Goal: Task Accomplishment & Management: Complete application form

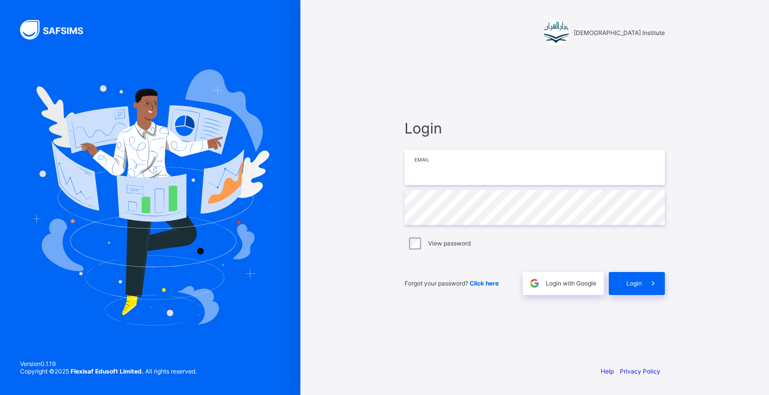
click at [492, 178] on input "email" at bounding box center [534, 167] width 260 height 35
type input "**********"
click at [634, 287] on span "Login" at bounding box center [634, 284] width 16 height 8
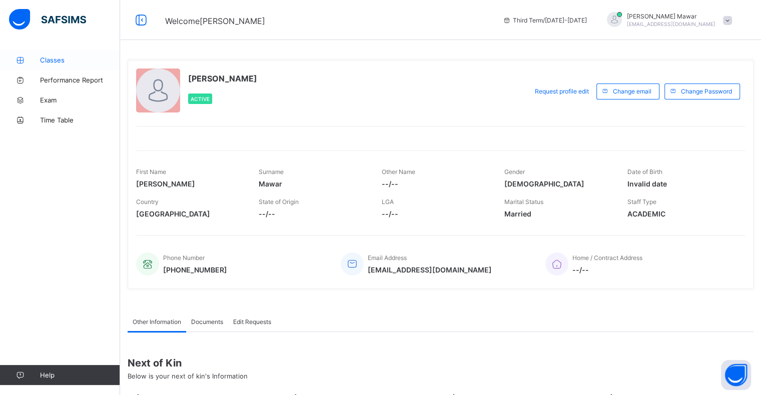
click at [82, 57] on span "Classes" at bounding box center [80, 60] width 80 height 8
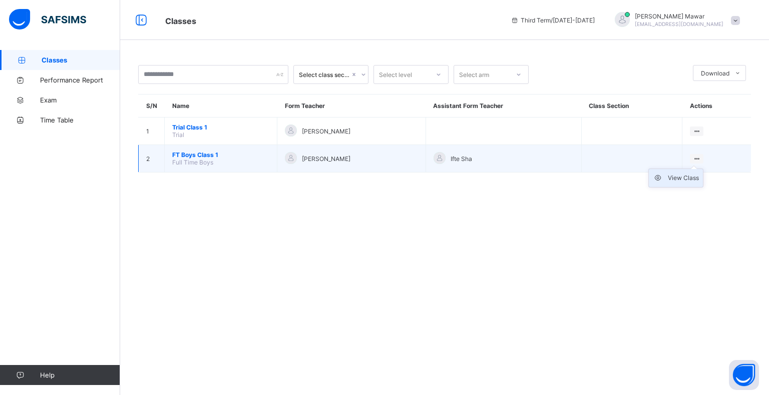
drag, startPoint x: 689, startPoint y: 175, endPoint x: 688, endPoint y: 181, distance: 5.5
click at [688, 181] on div "View Class" at bounding box center [683, 178] width 31 height 10
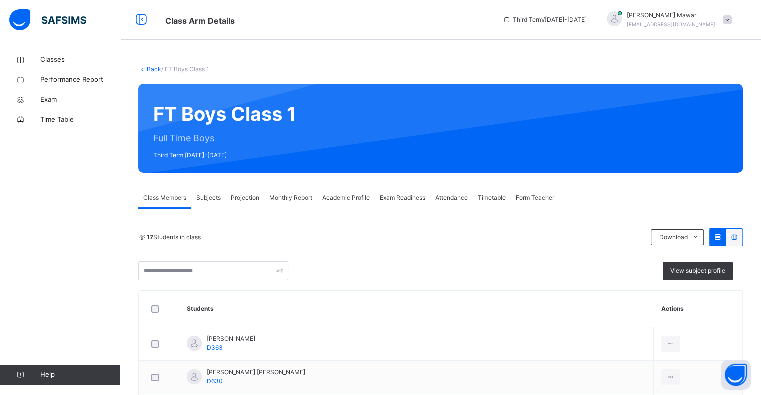
click at [236, 199] on span "Projection" at bounding box center [245, 198] width 29 height 9
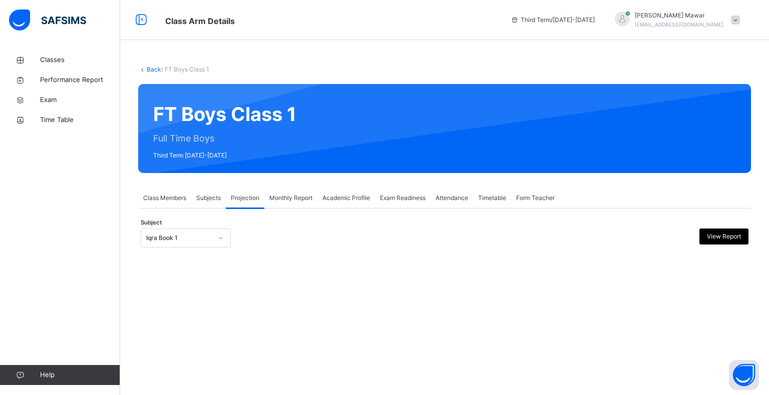
click at [186, 237] on div "Iqra Book 1" at bounding box center [179, 238] width 66 height 9
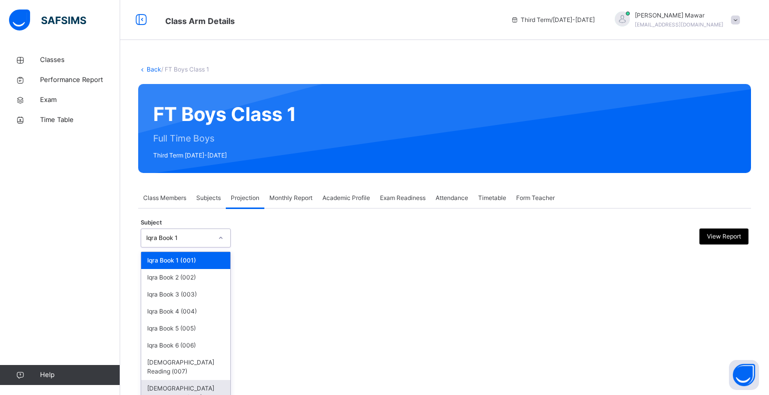
click at [178, 380] on div "[DEMOGRAPHIC_DATA] Memorisation (008)" at bounding box center [185, 393] width 89 height 26
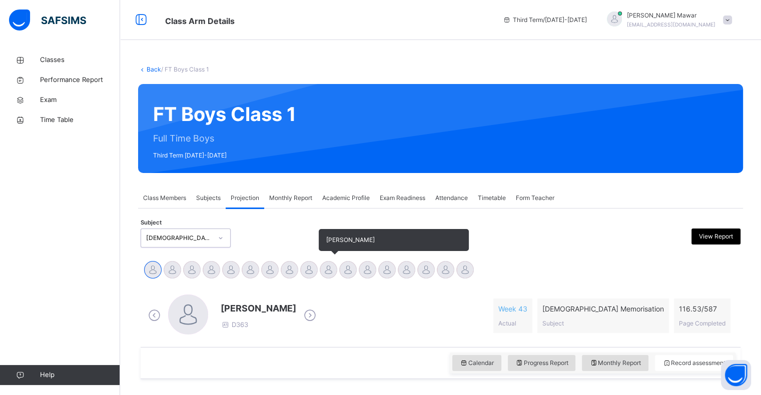
click at [330, 274] on div at bounding box center [329, 270] width 18 height 18
click at [308, 273] on div at bounding box center [309, 270] width 18 height 18
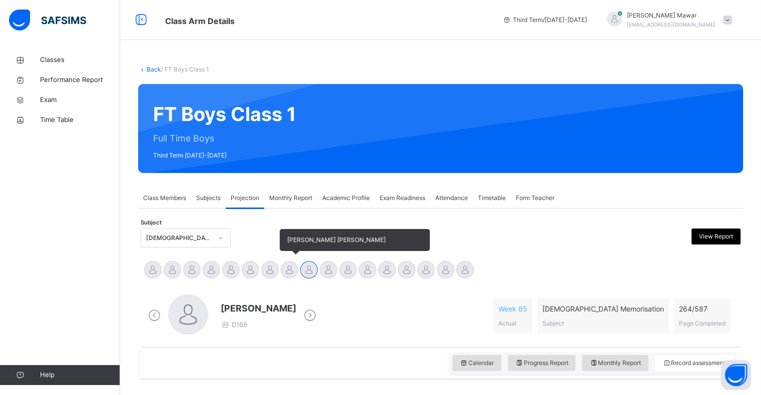
click at [282, 271] on div at bounding box center [290, 270] width 18 height 18
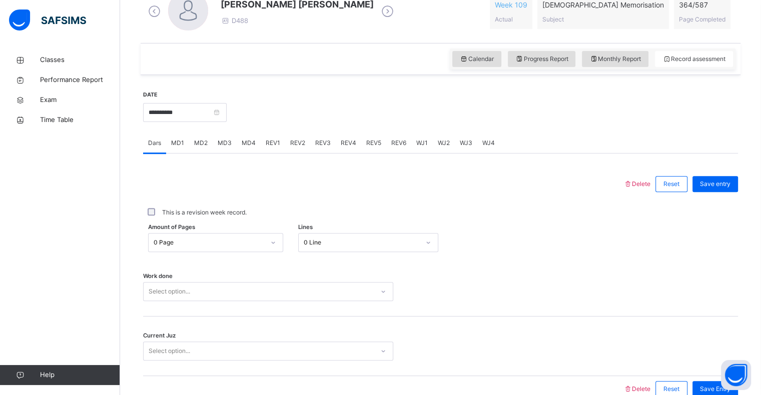
scroll to position [308, 0]
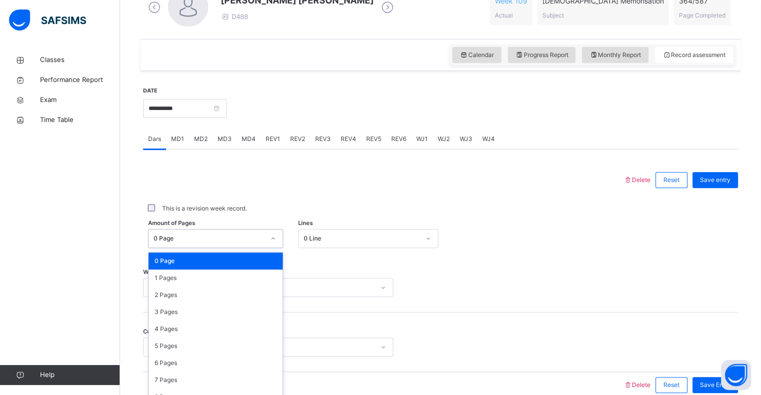
click at [231, 241] on div "Amount of Pages option 0 Page focused, 1 of 588. 588 results available. Use Up …" at bounding box center [440, 238] width 595 height 29
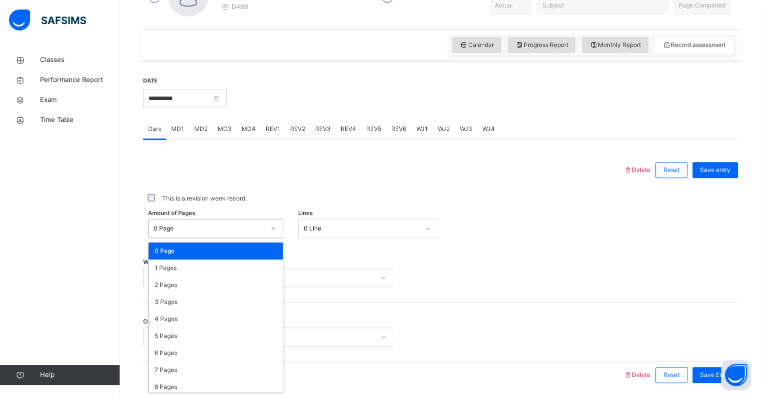
scroll to position [320, 0]
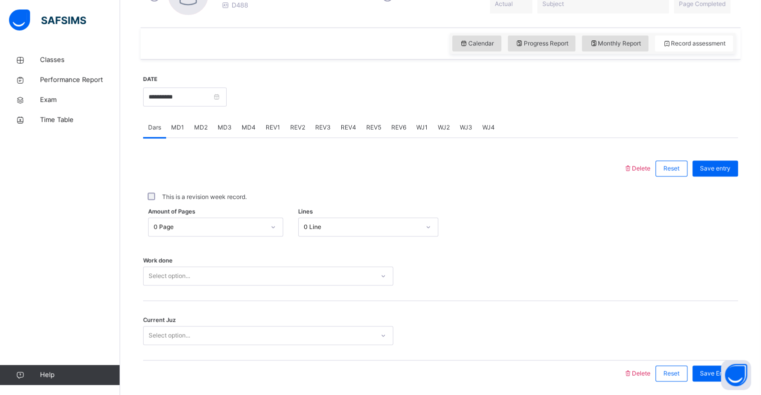
click at [206, 86] on div "**********" at bounding box center [185, 96] width 84 height 43
click at [204, 91] on input "**********" at bounding box center [185, 97] width 84 height 19
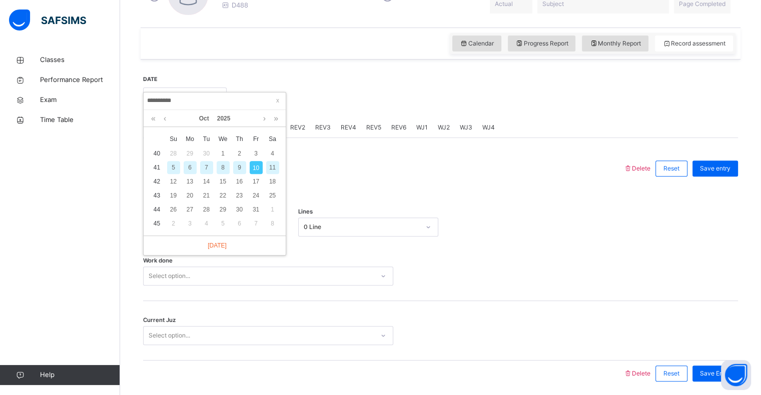
click at [235, 166] on div "9" at bounding box center [239, 167] width 13 height 13
type input "**********"
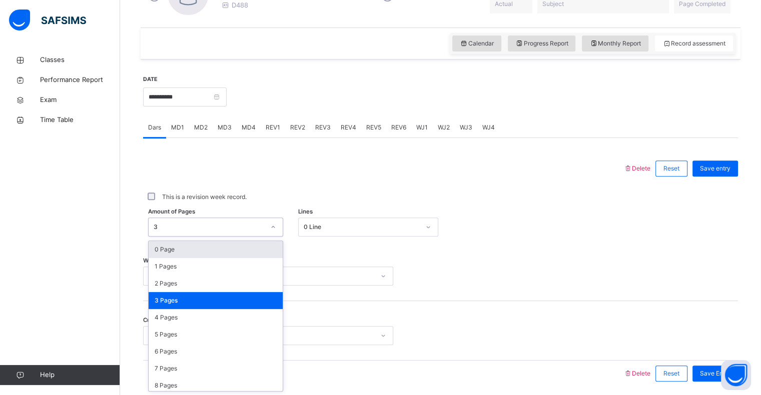
click at [202, 225] on div "3" at bounding box center [209, 227] width 111 height 9
click at [184, 300] on div "3 Pages" at bounding box center [216, 300] width 134 height 17
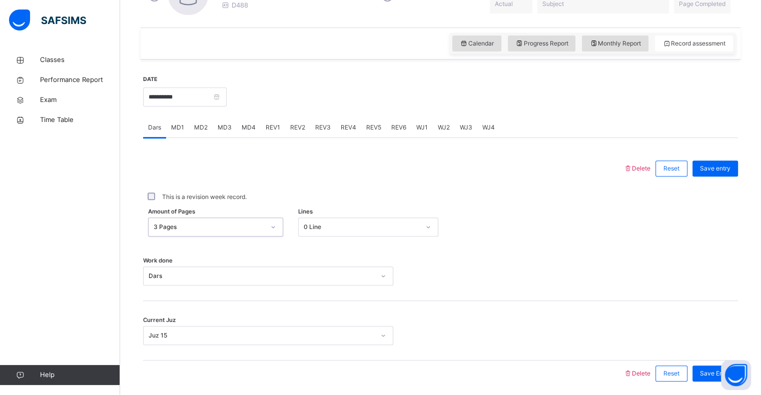
click at [316, 218] on div "0 Line" at bounding box center [368, 227] width 140 height 19
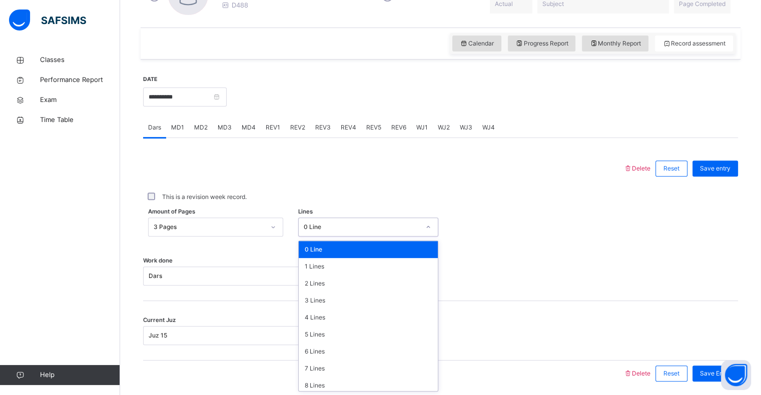
click at [316, 248] on div "0 Line" at bounding box center [368, 249] width 139 height 17
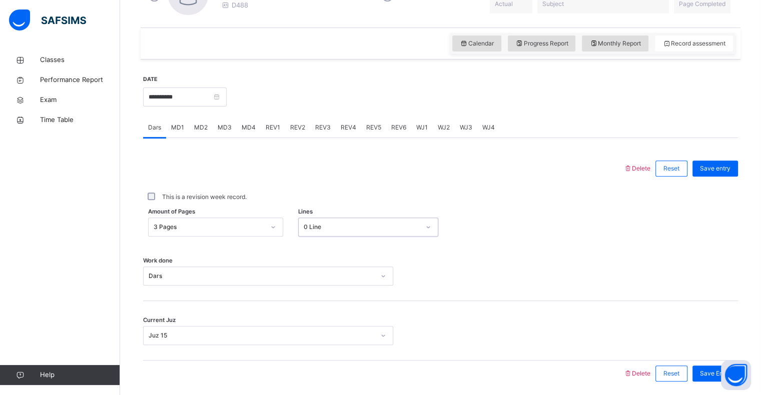
click at [228, 282] on div "Work done Dars" at bounding box center [440, 272] width 595 height 60
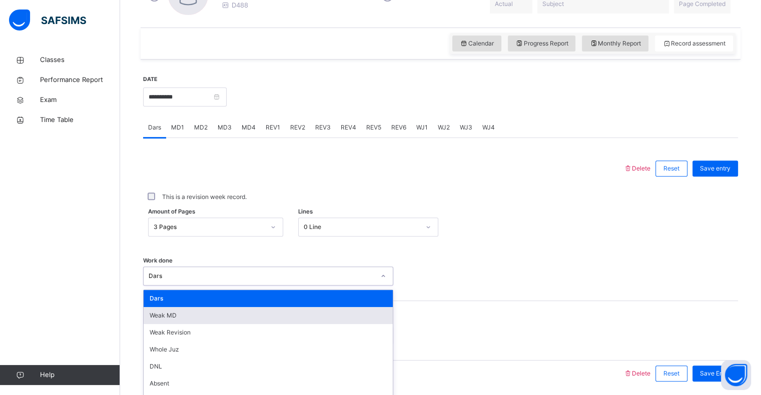
click at [221, 281] on div "option [PERSON_NAME] MD focused, 2 of 16. 16 results available. Use Up and Down…" at bounding box center [268, 276] width 250 height 19
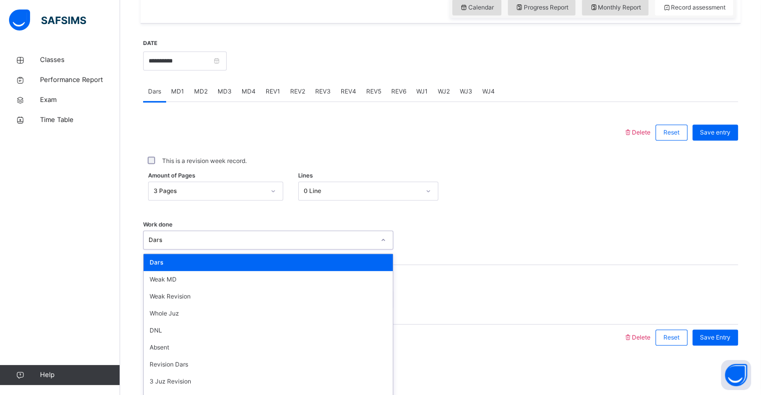
click at [200, 260] on div "Dars" at bounding box center [268, 262] width 249 height 17
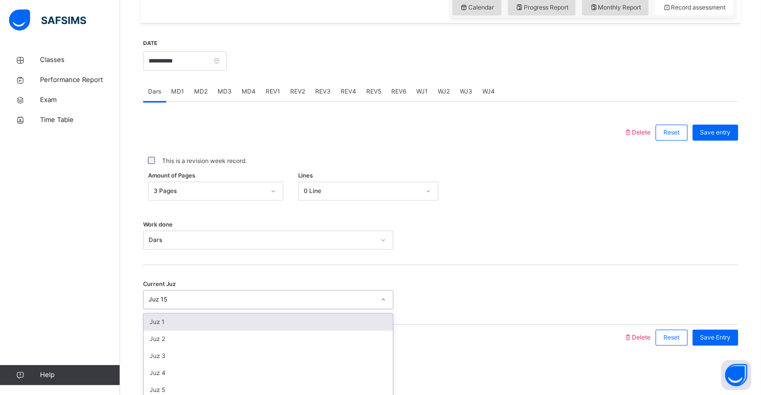
click at [176, 296] on div "Juz 15" at bounding box center [262, 299] width 226 height 9
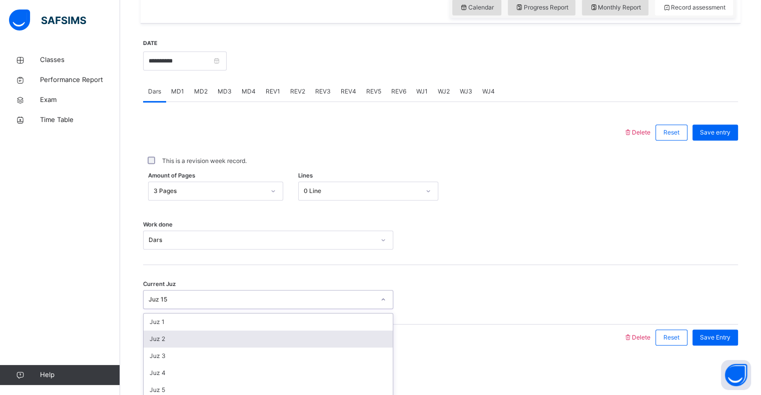
scroll to position [218, 0]
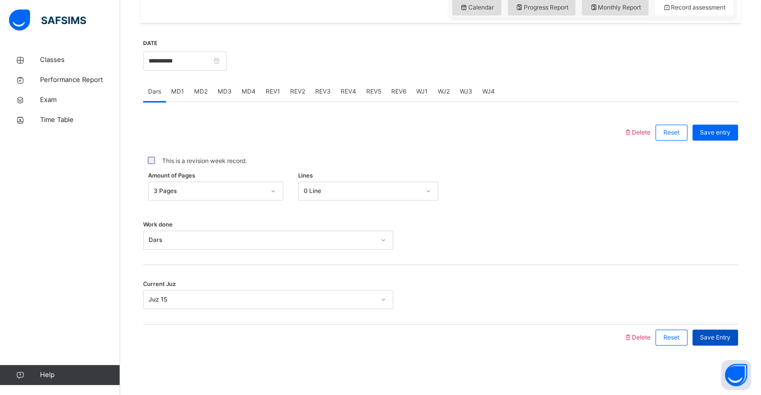
click at [713, 338] on span "Save Entry" at bounding box center [715, 337] width 31 height 9
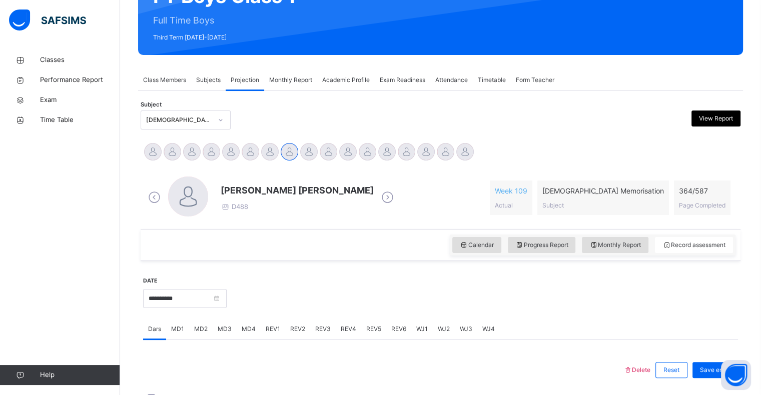
scroll to position [126, 0]
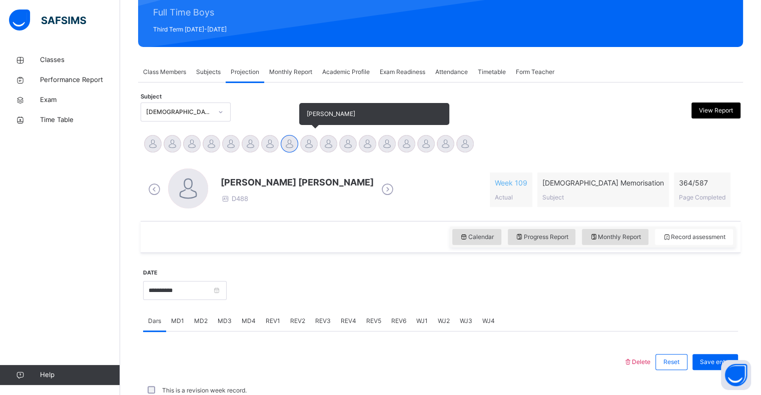
click at [310, 136] on div at bounding box center [309, 144] width 18 height 18
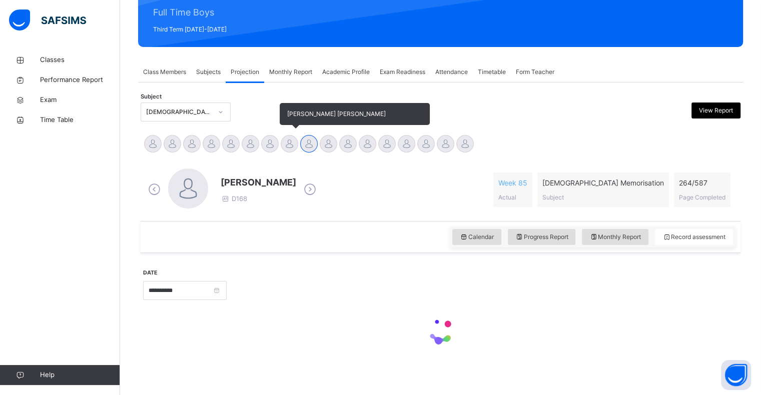
click at [285, 148] on div at bounding box center [290, 144] width 18 height 18
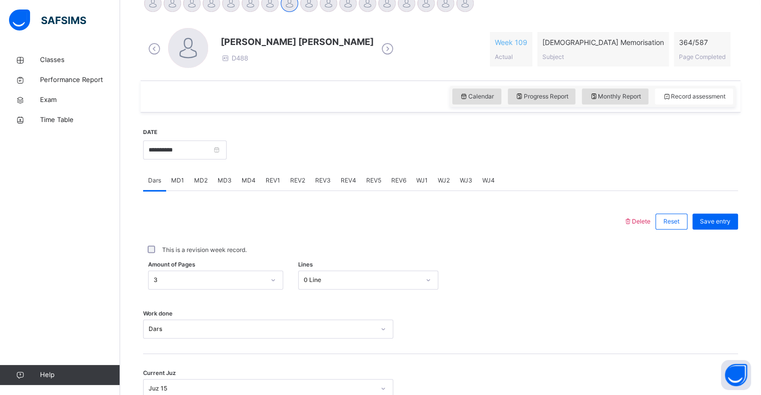
scroll to position [268, 0]
click at [269, 187] on div "REV1" at bounding box center [273, 180] width 25 height 20
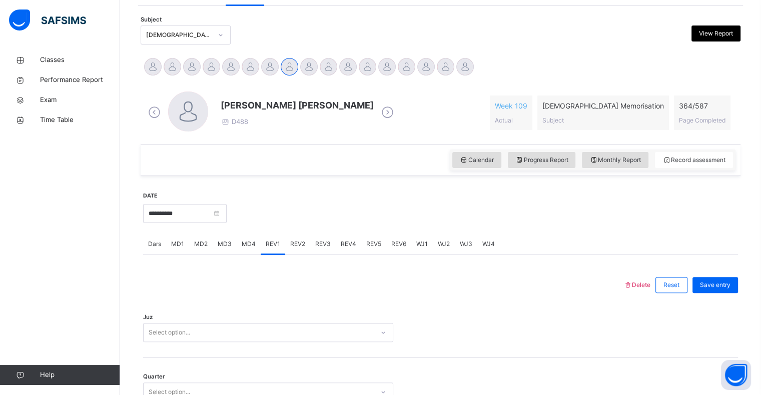
scroll to position [147, 0]
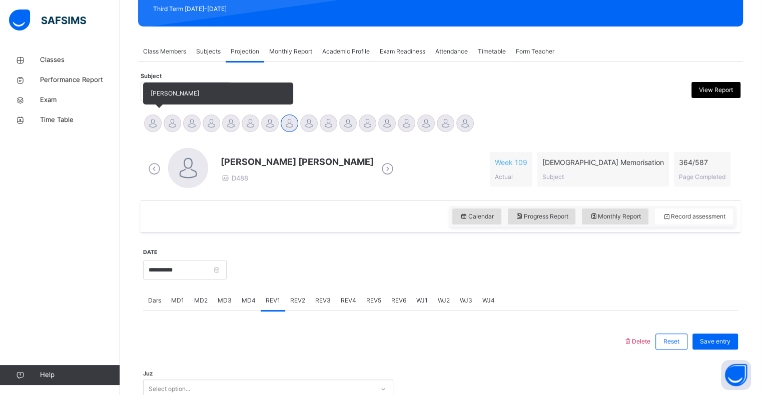
click at [150, 129] on div at bounding box center [153, 124] width 18 height 18
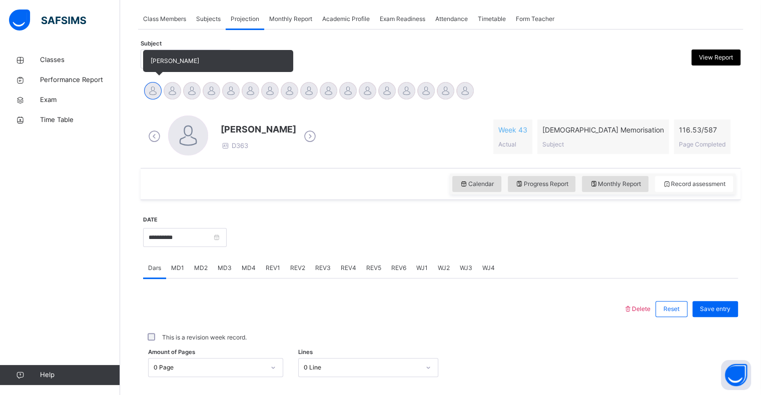
scroll to position [184, 0]
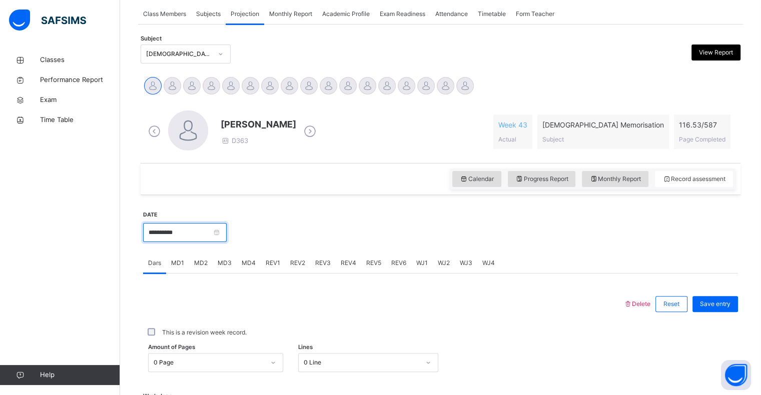
click at [220, 237] on input "**********" at bounding box center [185, 232] width 84 height 19
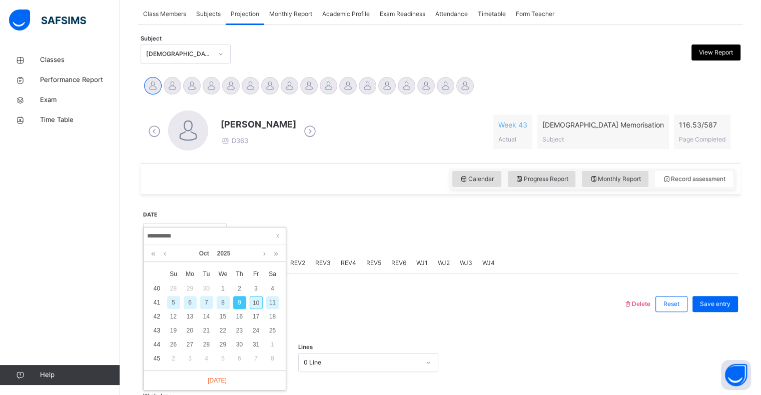
click at [343, 238] on div at bounding box center [482, 231] width 501 height 43
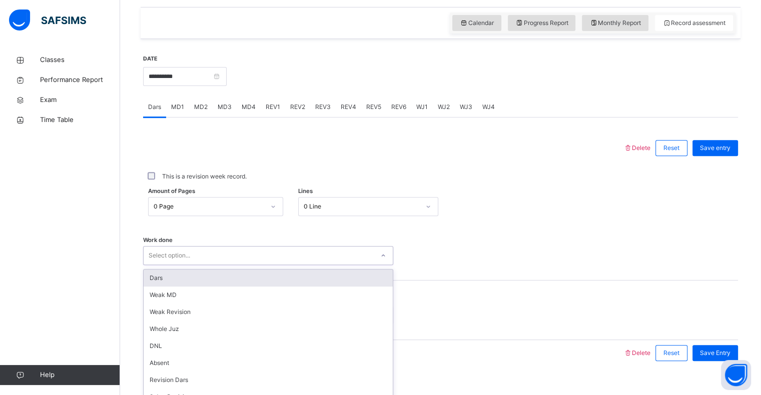
scroll to position [356, 0]
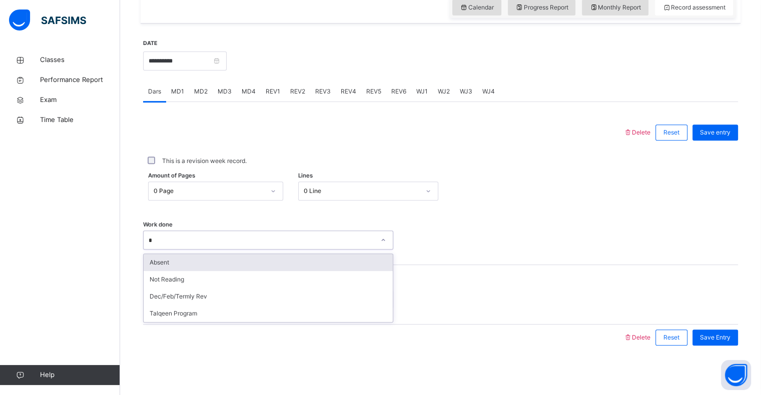
type input "**"
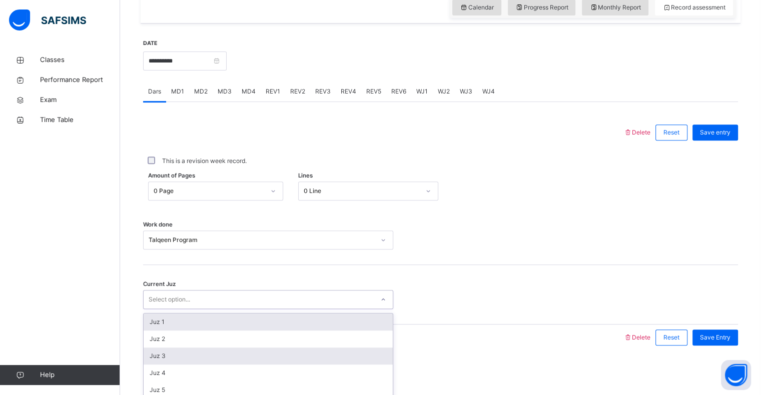
click at [204, 348] on div "Juz 3" at bounding box center [268, 356] width 249 height 17
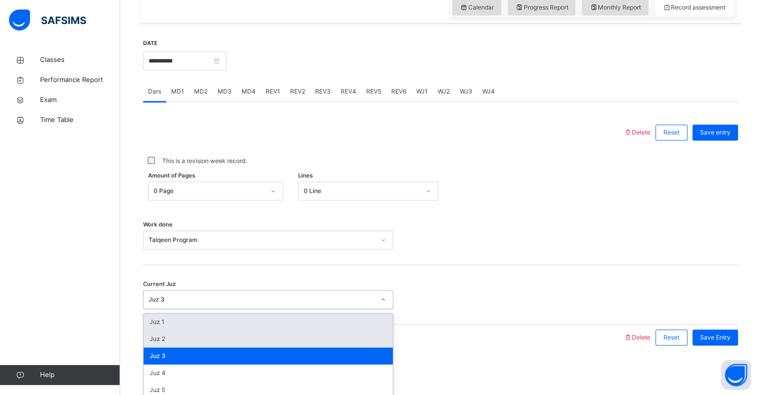
click at [307, 333] on div "Juz 2" at bounding box center [268, 339] width 249 height 17
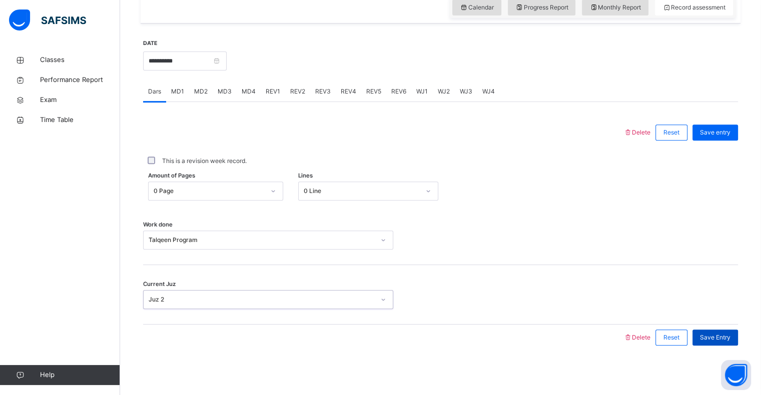
click at [717, 341] on span "Save Entry" at bounding box center [715, 337] width 31 height 9
drag, startPoint x: 717, startPoint y: 341, endPoint x: 0, endPoint y: 38, distance: 777.9
click at [0, 38] on div at bounding box center [59, 20] width 120 height 40
drag, startPoint x: 160, startPoint y: 52, endPoint x: 158, endPoint y: 58, distance: 5.9
click at [158, 58] on div "**********" at bounding box center [185, 60] width 84 height 43
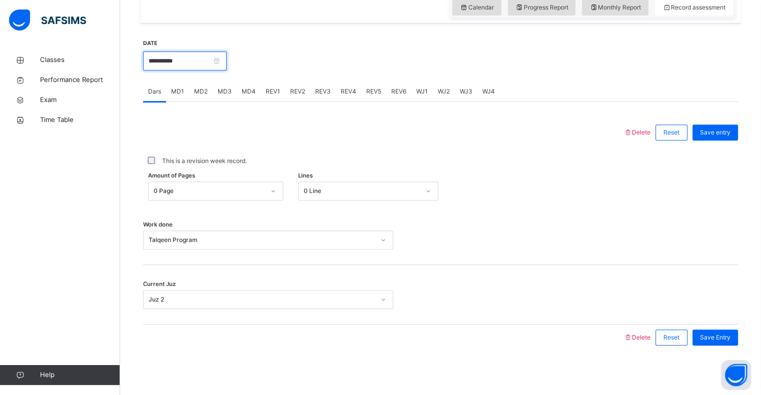
click at [158, 58] on input "**********" at bounding box center [185, 61] width 84 height 19
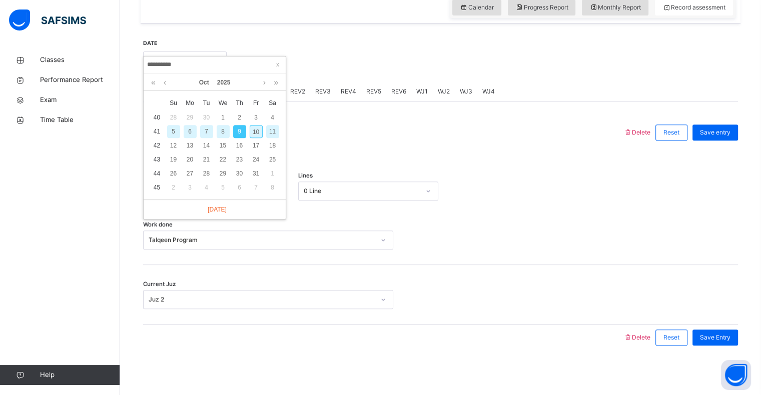
click at [219, 131] on div "8" at bounding box center [223, 131] width 13 height 13
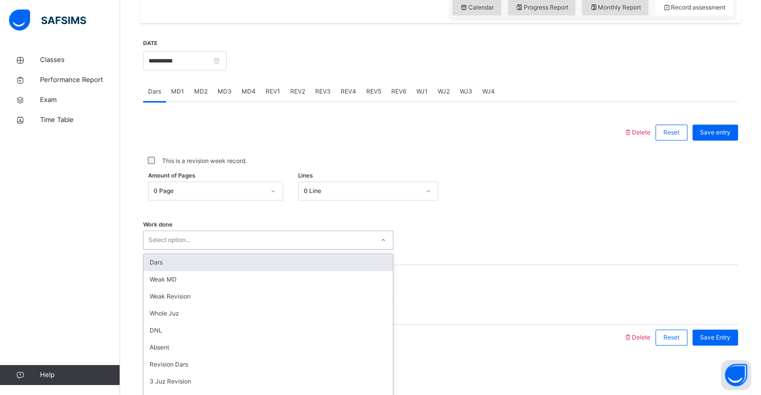
scroll to position [134, 0]
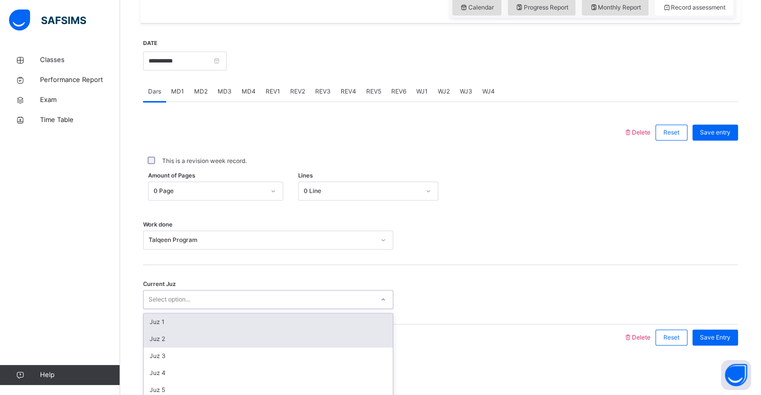
click at [152, 346] on div "Juz 2" at bounding box center [268, 339] width 249 height 17
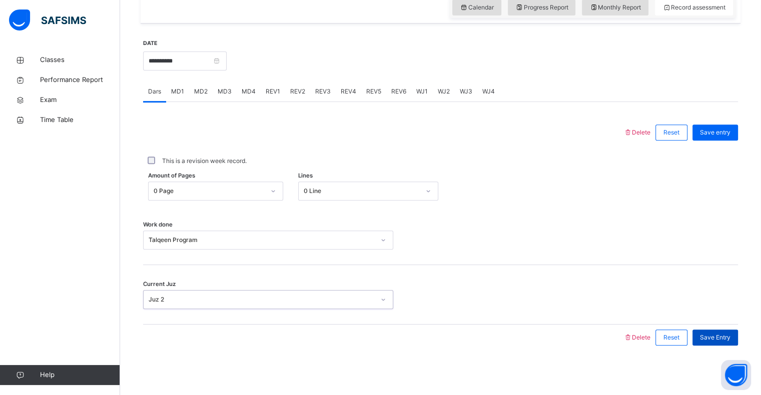
click at [734, 342] on div "Save Entry" at bounding box center [716, 338] width 46 height 16
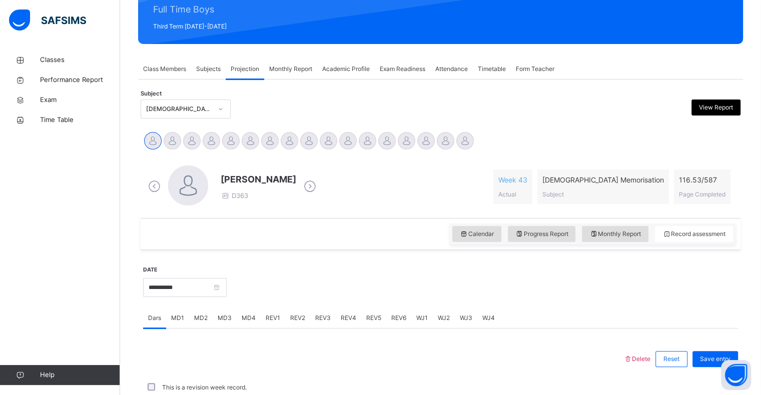
scroll to position [356, 0]
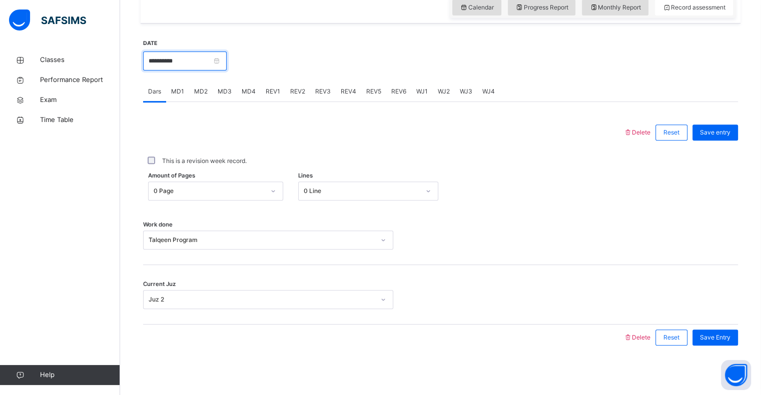
click at [162, 53] on input "**********" at bounding box center [185, 61] width 84 height 19
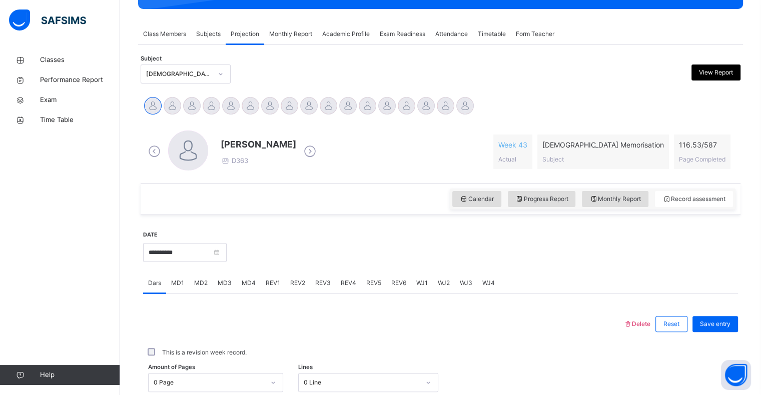
scroll to position [174, 0]
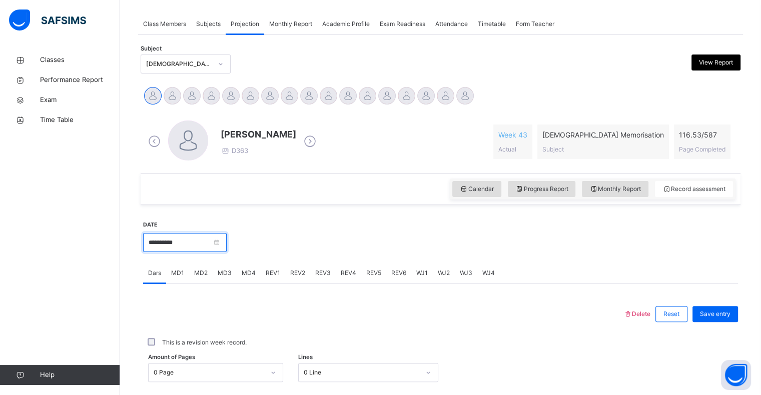
click at [203, 242] on input "**********" at bounding box center [185, 242] width 84 height 19
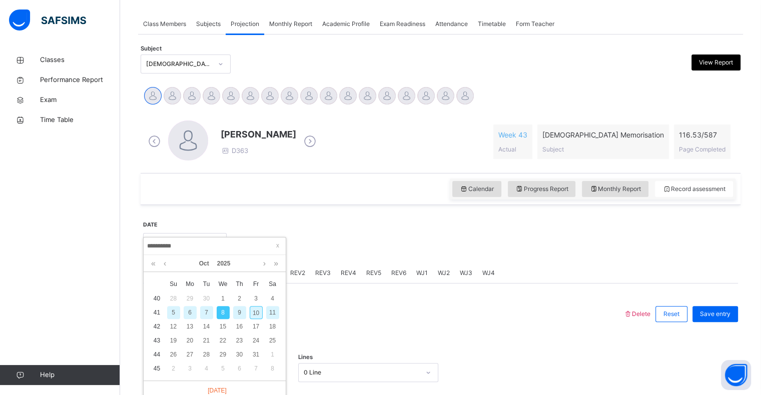
click at [206, 312] on div "7" at bounding box center [206, 312] width 13 height 13
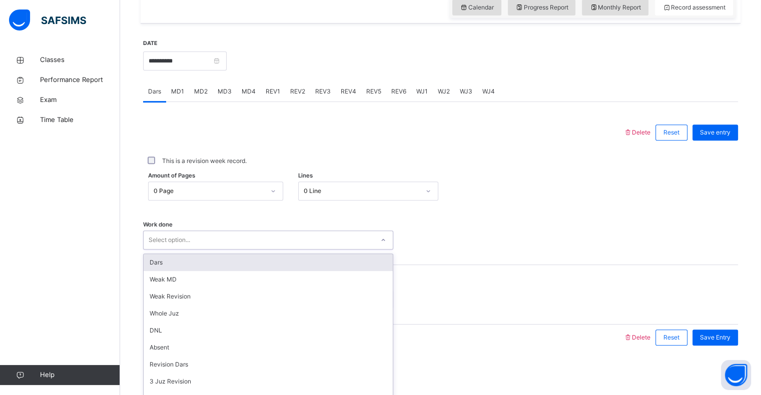
scroll to position [134, 0]
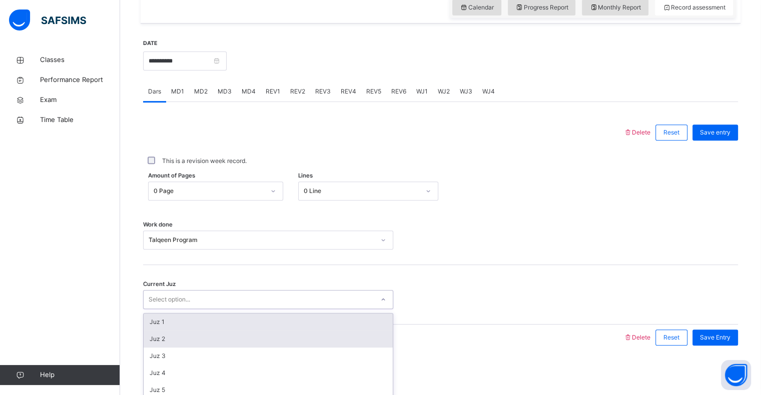
click at [154, 341] on div "Juz 2" at bounding box center [268, 339] width 249 height 17
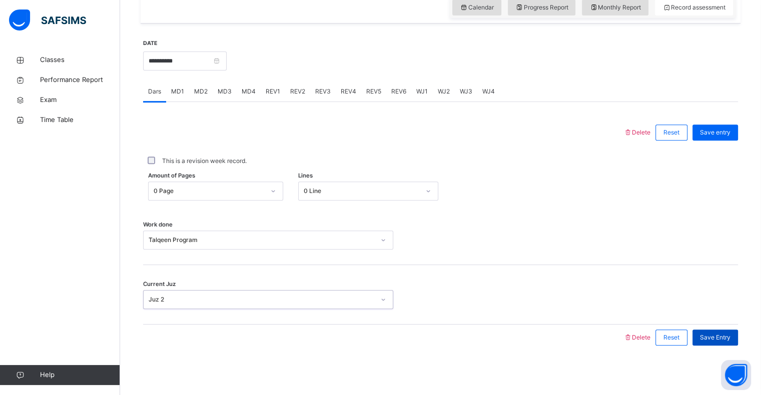
click at [730, 338] on span "Save Entry" at bounding box center [715, 337] width 31 height 9
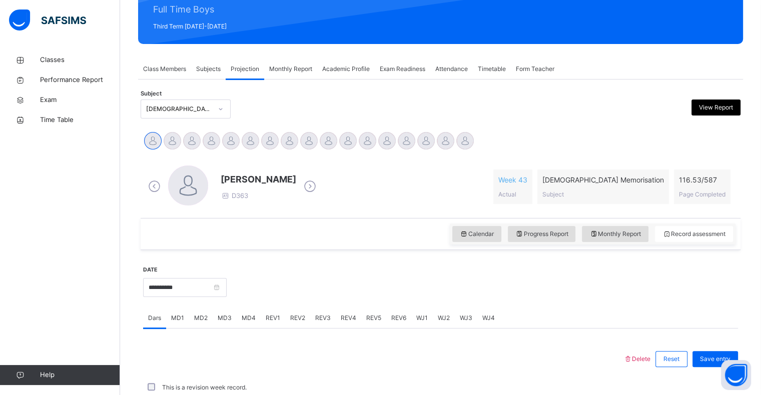
scroll to position [356, 0]
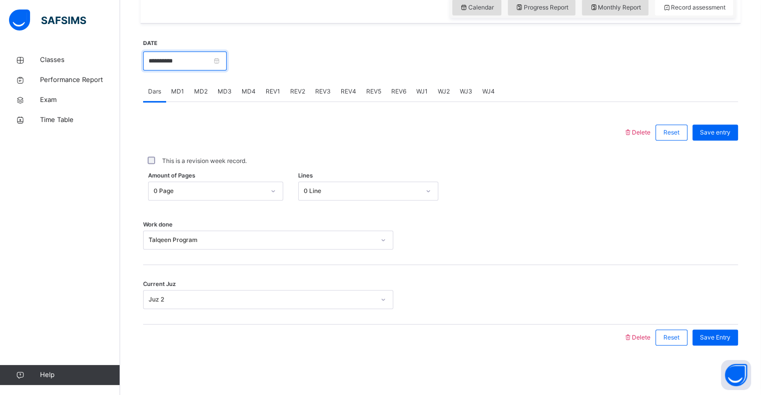
click at [174, 62] on input "**********" at bounding box center [185, 61] width 84 height 19
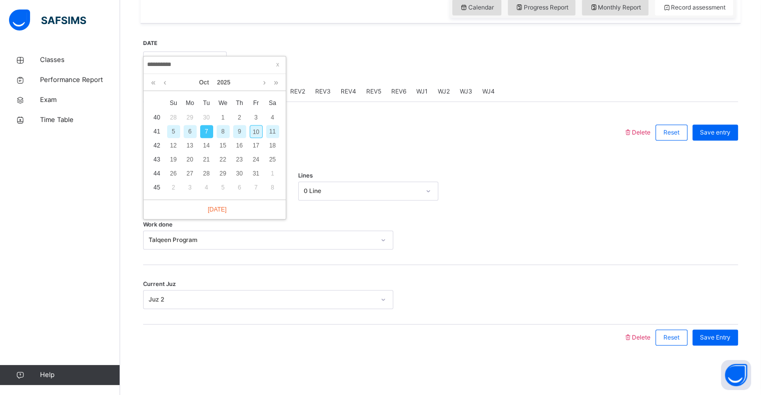
click at [189, 130] on div "6" at bounding box center [190, 131] width 13 height 13
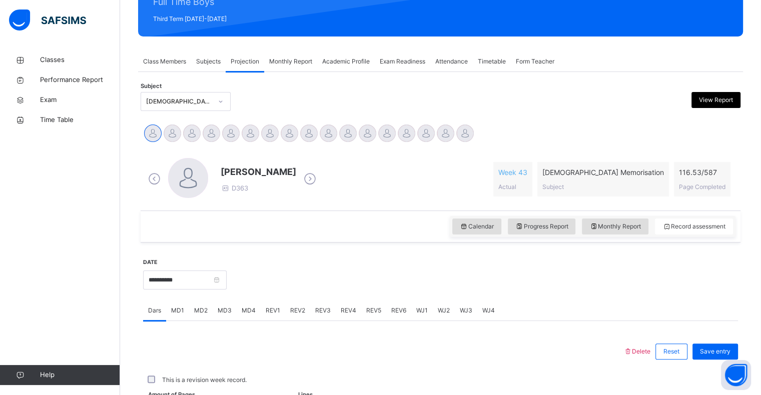
scroll to position [136, 0]
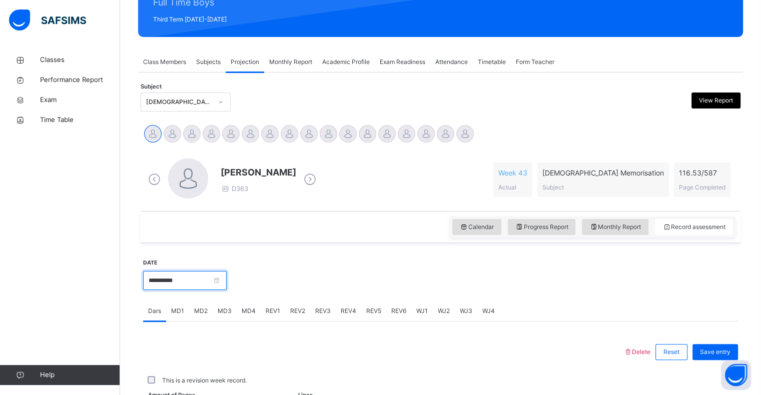
click at [183, 274] on input "**********" at bounding box center [185, 280] width 84 height 19
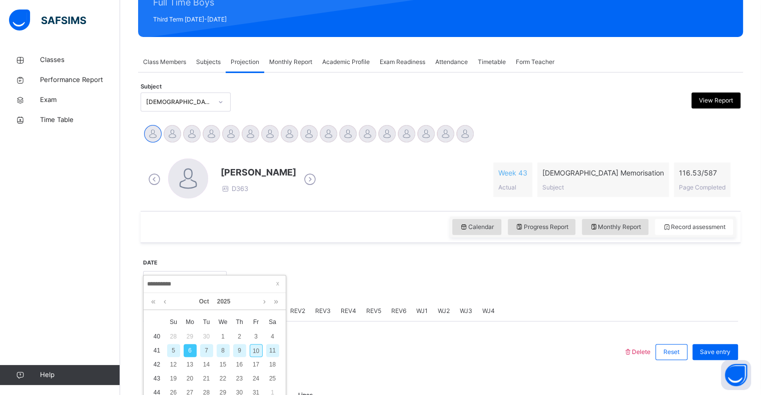
click at [254, 349] on div "10" at bounding box center [256, 350] width 13 height 13
type input "**********"
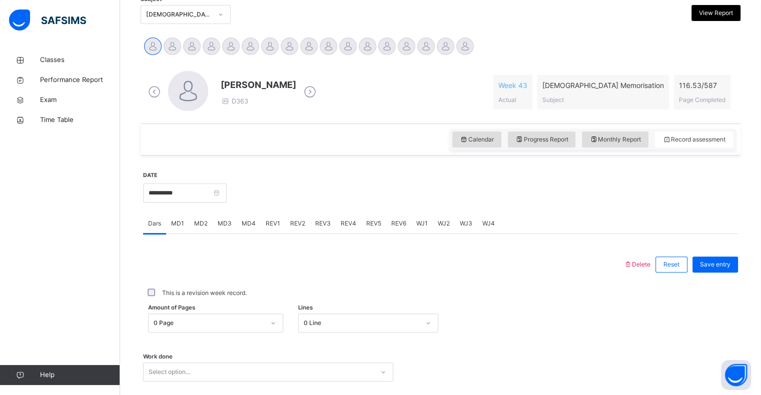
scroll to position [228, 0]
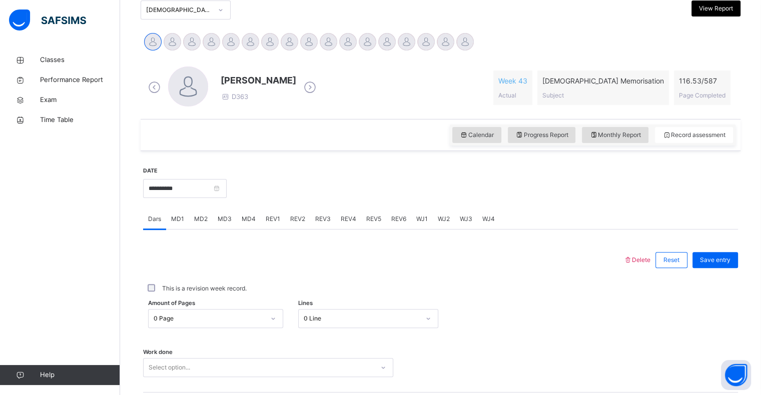
click at [503, 231] on div "Delete Reset Save entry This is a revision week record. Amount of Pages 0 Page …" at bounding box center [440, 354] width 595 height 249
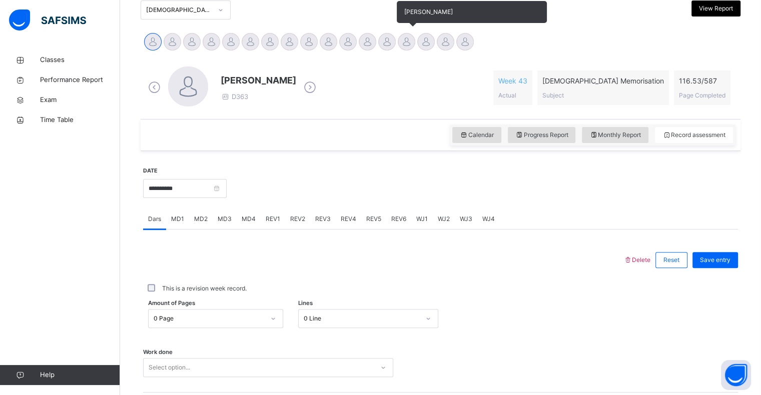
click at [406, 33] on div at bounding box center [407, 42] width 18 height 18
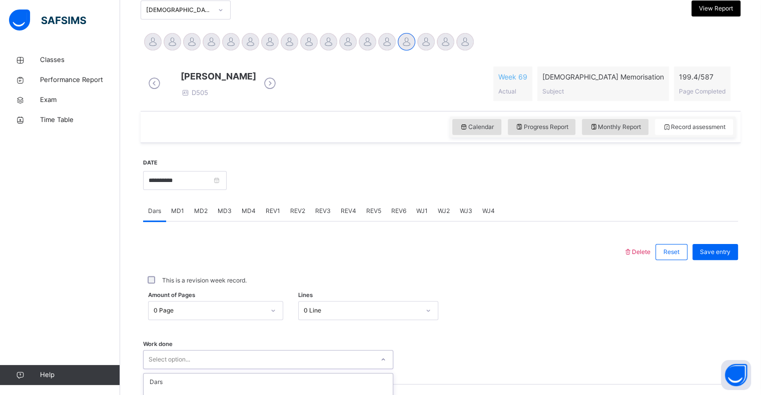
scroll to position [356, 0]
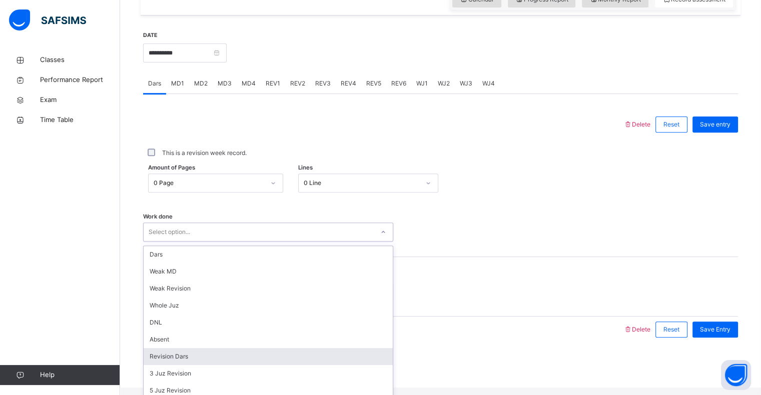
click at [269, 242] on div "option Revision Dars focused, 7 of 16. 16 results available. Use Up and Down to…" at bounding box center [268, 232] width 250 height 19
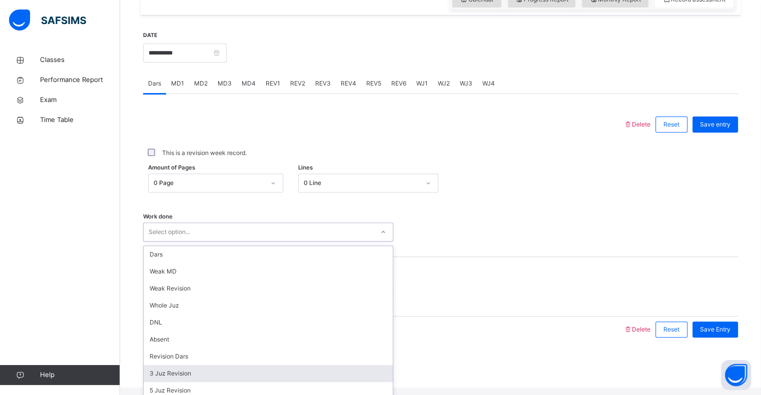
paste input "*"
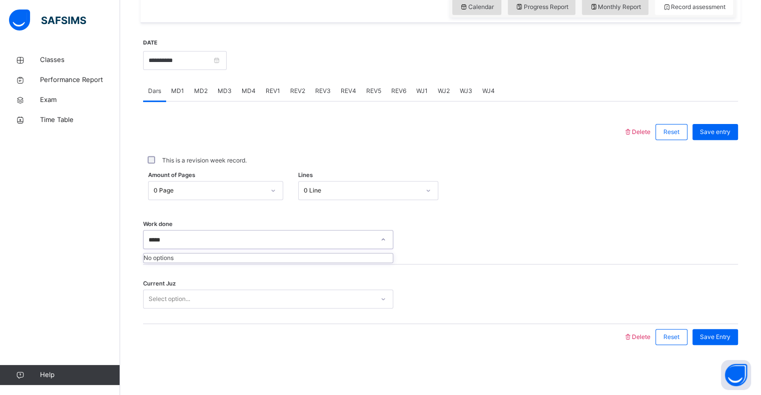
type input "******"
drag, startPoint x: 205, startPoint y: 240, endPoint x: 174, endPoint y: 247, distance: 31.9
click at [174, 247] on div "Select option..." at bounding box center [259, 240] width 230 height 16
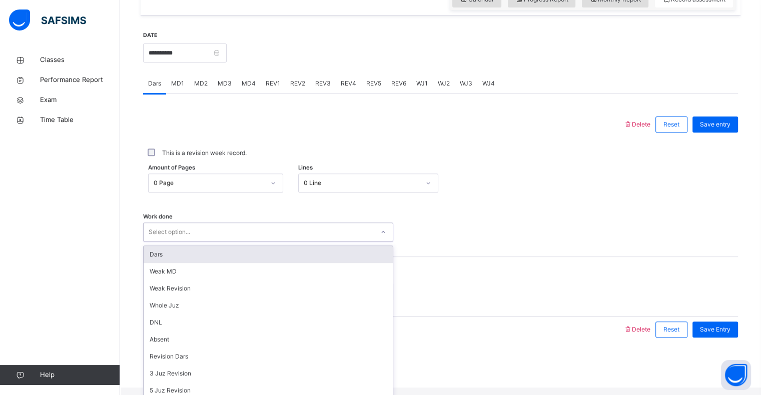
click at [174, 242] on div "Select option..." at bounding box center [170, 232] width 42 height 19
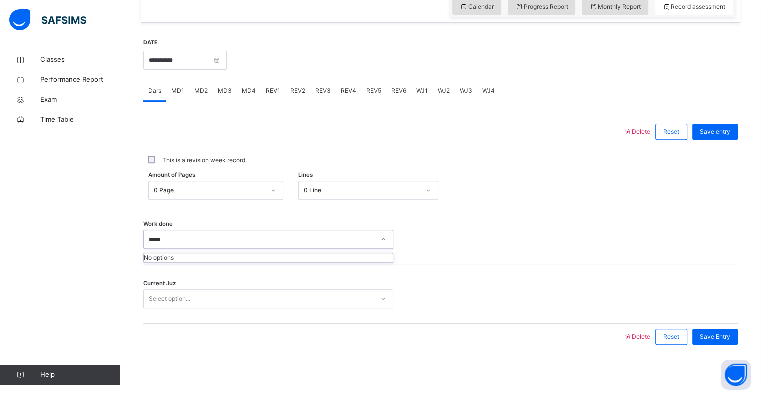
type input "******"
drag, startPoint x: 174, startPoint y: 246, endPoint x: 158, endPoint y: 244, distance: 16.1
click at [158, 244] on div "Select option..." at bounding box center [259, 240] width 230 height 16
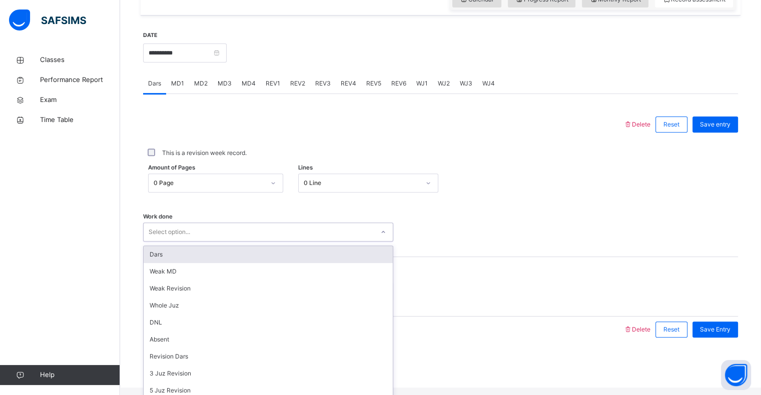
click at [158, 242] on div "Select option..." at bounding box center [170, 232] width 42 height 19
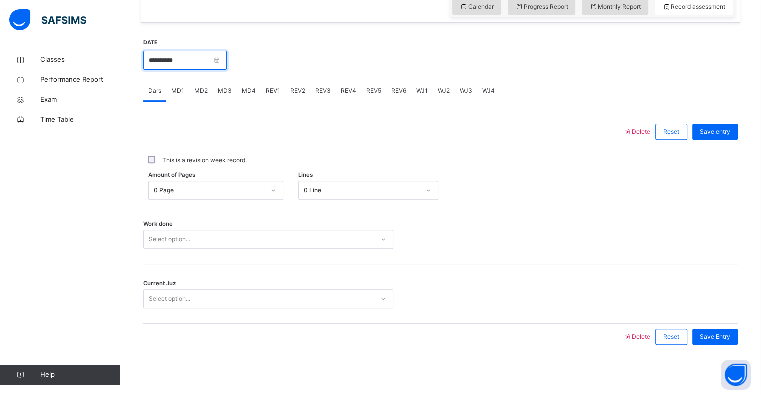
click at [179, 65] on input "**********" at bounding box center [185, 60] width 84 height 19
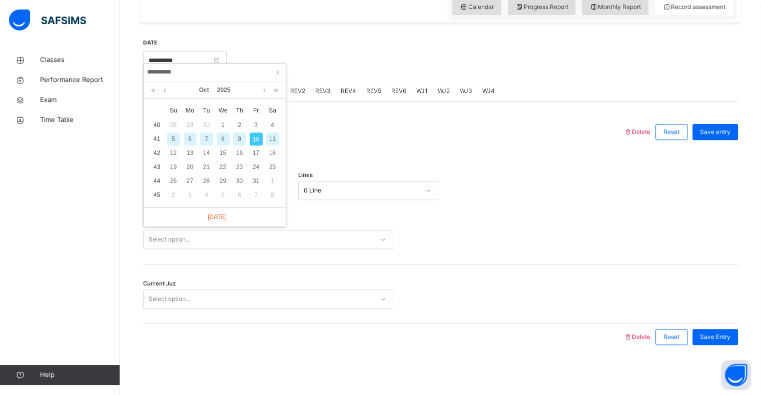
click at [238, 133] on div "9" at bounding box center [239, 139] width 13 height 13
type input "**********"
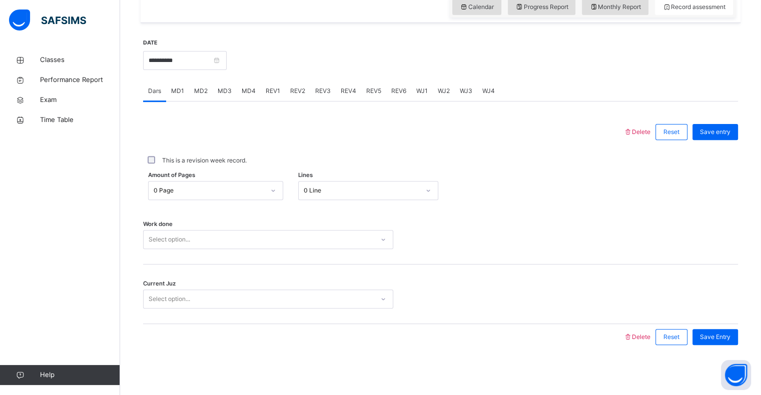
click at [238, 131] on div at bounding box center [383, 132] width 470 height 26
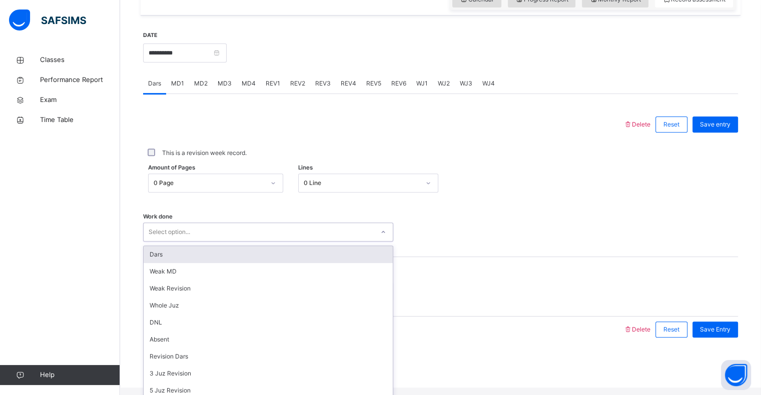
click at [213, 237] on div "Select option..." at bounding box center [259, 233] width 230 height 16
click at [381, 250] on div "Work done option Talqeen Program, selected. option Dars focused, 1 of 16. 16 re…" at bounding box center [440, 228] width 595 height 60
click at [279, 237] on div "Talqeen Program" at bounding box center [262, 232] width 226 height 9
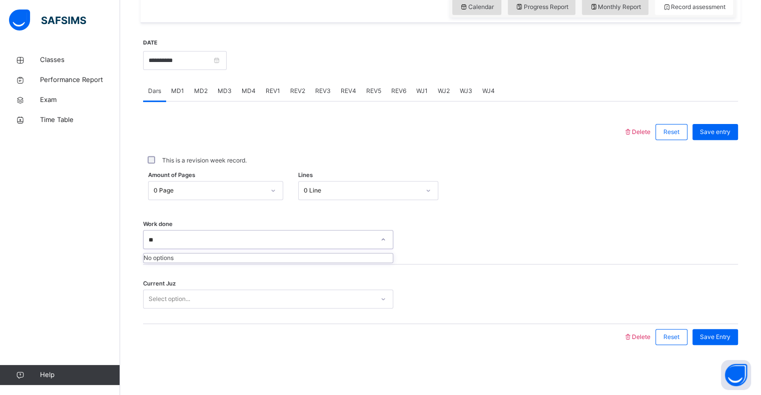
type input "*"
type input "**********"
drag, startPoint x: 509, startPoint y: 244, endPoint x: 305, endPoint y: 221, distance: 206.0
click at [305, 221] on div "Work done Select option..." at bounding box center [440, 235] width 595 height 60
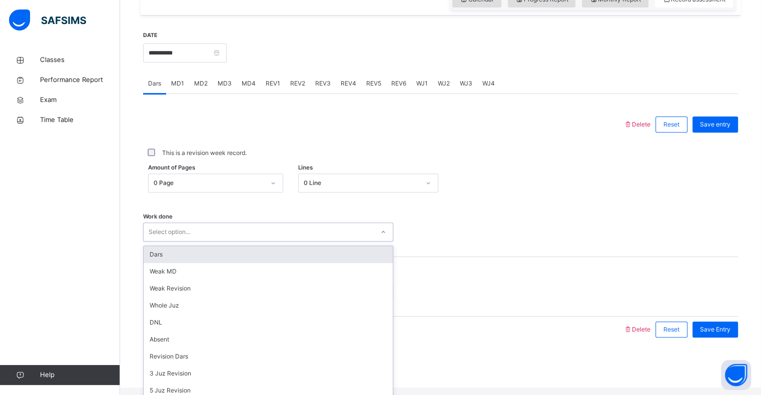
click at [292, 242] on div "Select option..." at bounding box center [268, 232] width 250 height 19
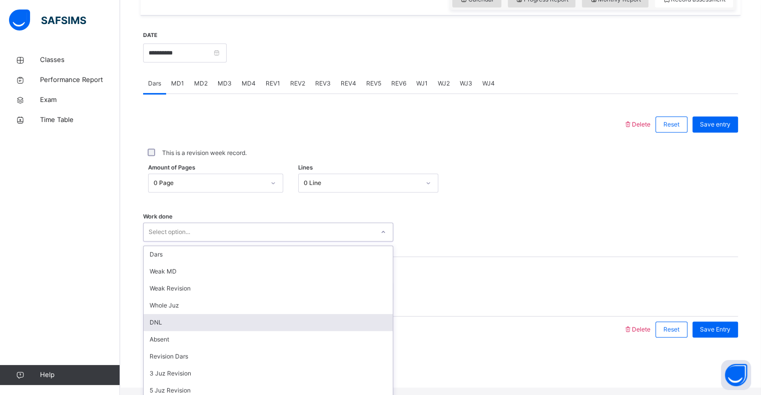
scroll to position [0, 0]
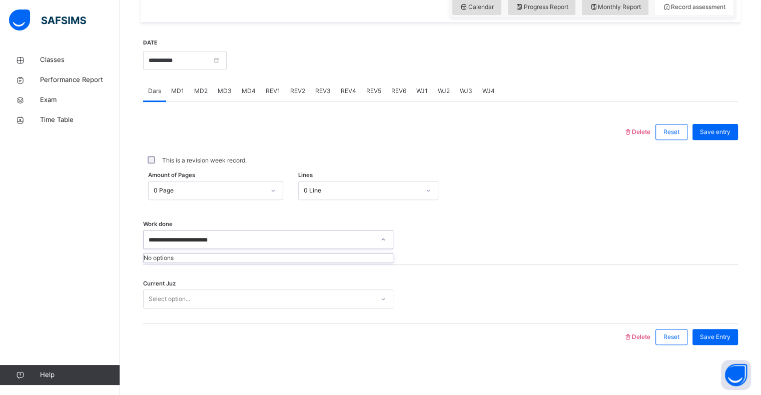
type input "**********"
click at [292, 247] on div "Select option..." at bounding box center [268, 239] width 250 height 19
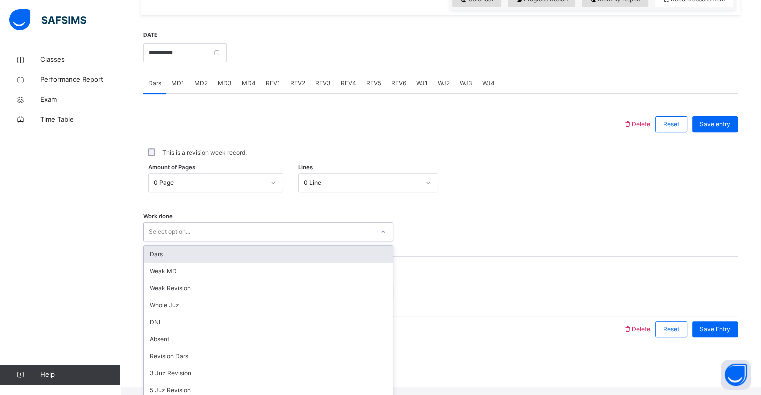
click at [292, 242] on div "Select option..." at bounding box center [268, 232] width 250 height 19
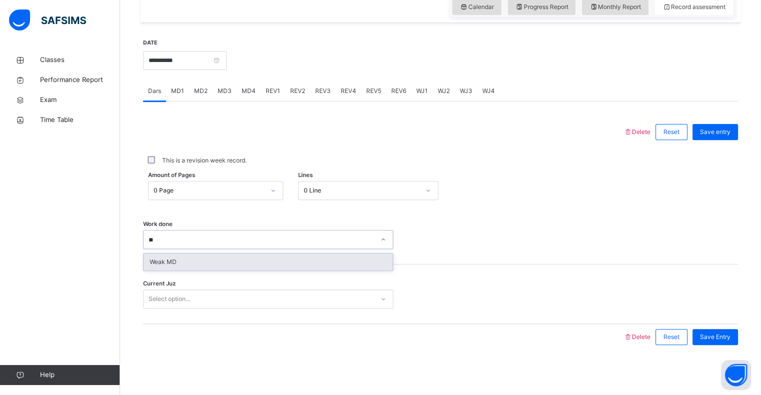
type input "***"
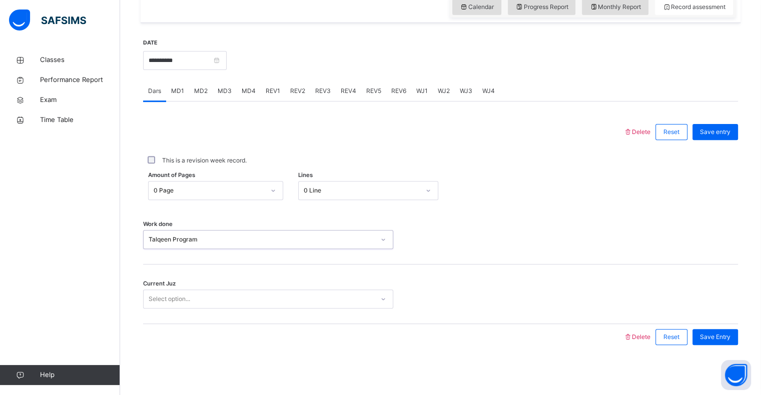
type input "**"
type input "*"
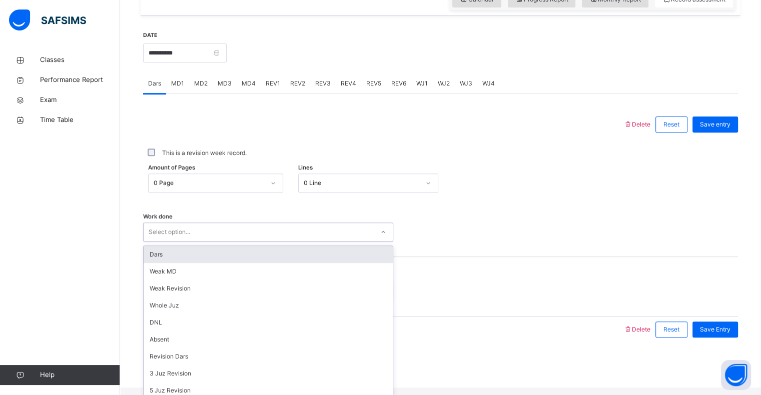
click at [270, 240] on div "Select option..." at bounding box center [259, 233] width 230 height 16
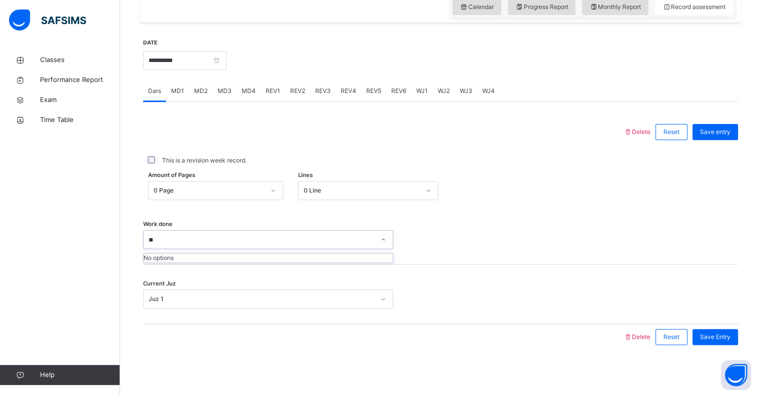
type input "*"
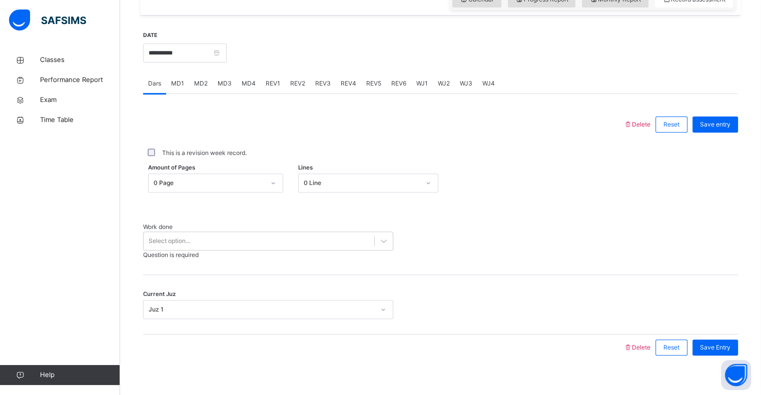
click at [674, 209] on div "Work done Select option... Question is required" at bounding box center [440, 237] width 595 height 78
click at [329, 234] on div "Select option..." at bounding box center [259, 242] width 231 height 16
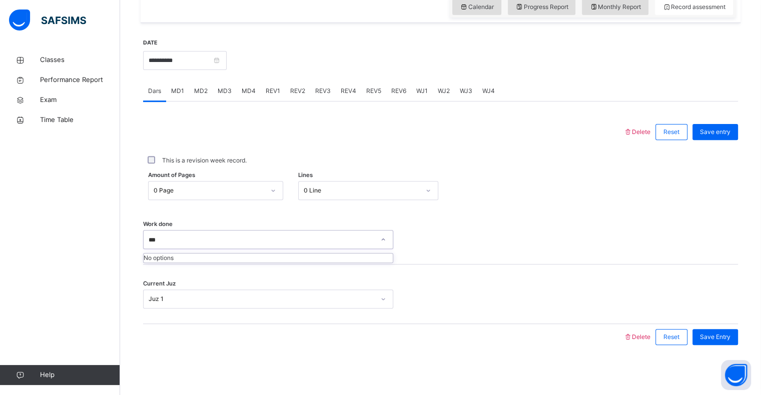
type input "***"
click at [530, 271] on div "Current Juz Juz 1" at bounding box center [440, 295] width 595 height 60
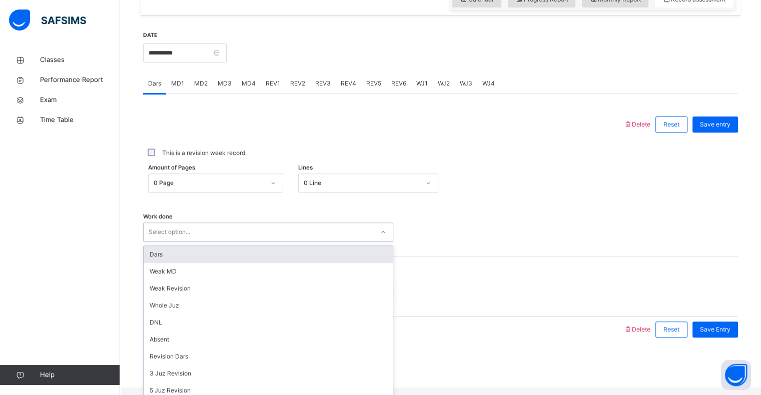
click at [295, 240] on div "Select option..." at bounding box center [259, 233] width 230 height 16
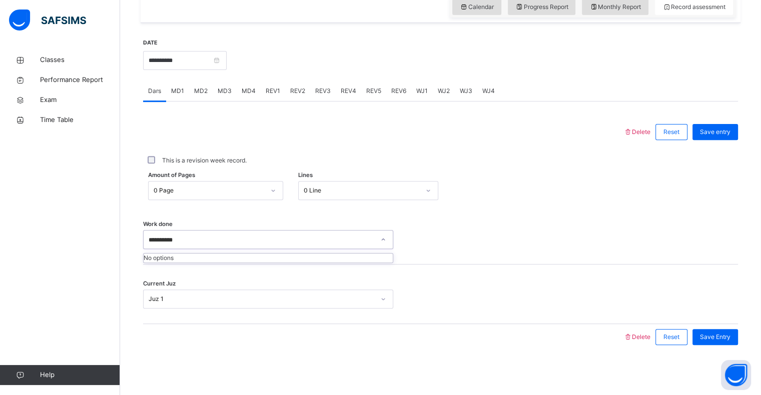
type input "**********"
click at [550, 177] on div "Amount of Pages 0 Page Lines 0 Line" at bounding box center [440, 190] width 595 height 29
click at [143, 57] on input "**********" at bounding box center [185, 60] width 84 height 19
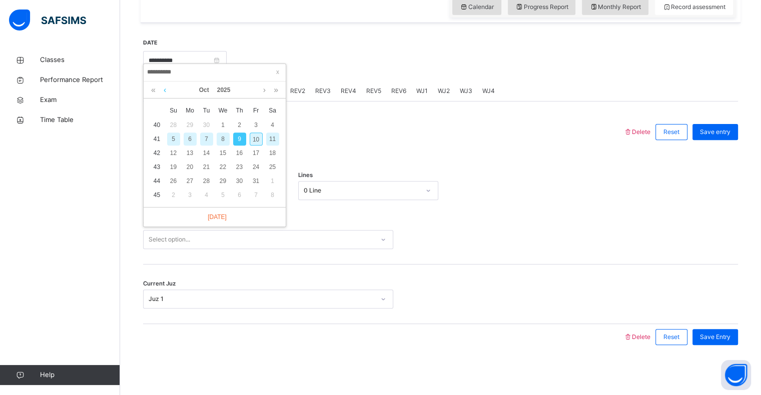
click at [167, 89] on link at bounding box center [165, 90] width 8 height 17
click at [233, 161] on div "25" at bounding box center [239, 167] width 13 height 13
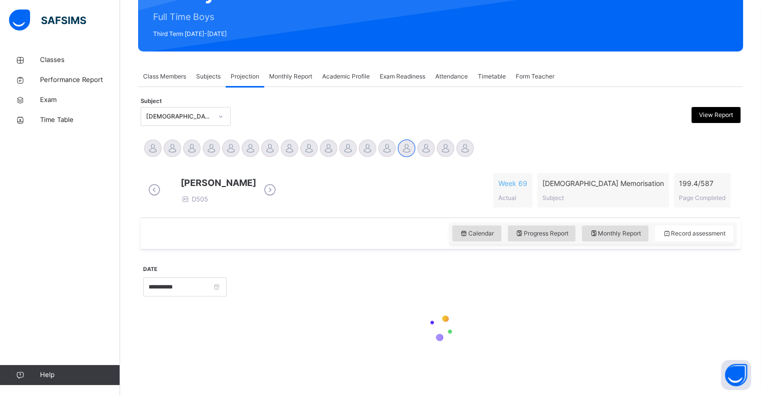
scroll to position [129, 0]
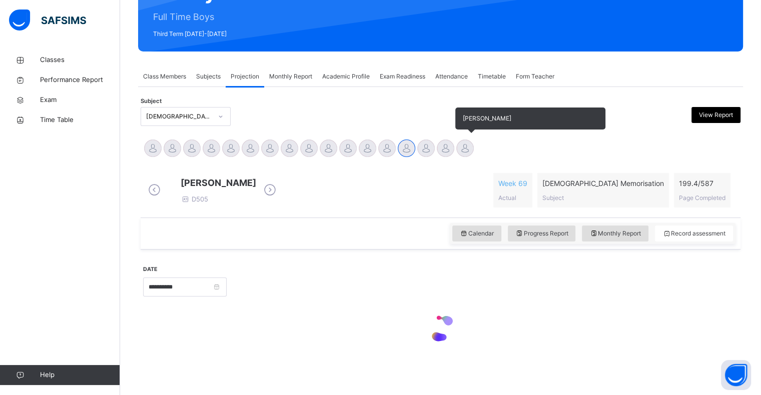
click at [465, 140] on div at bounding box center [465, 149] width 18 height 18
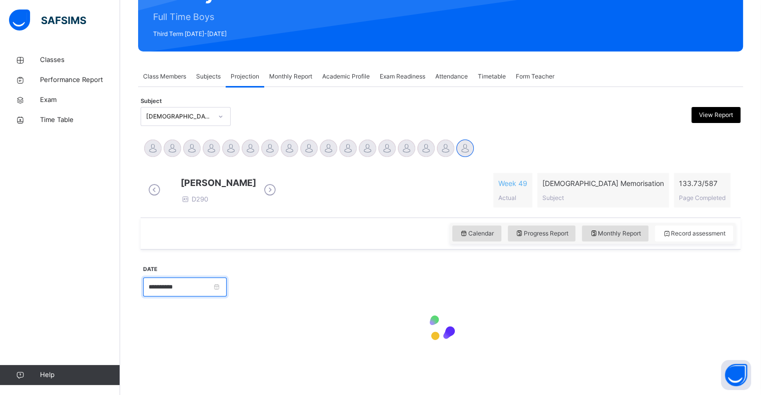
click at [224, 287] on input "**********" at bounding box center [185, 287] width 84 height 19
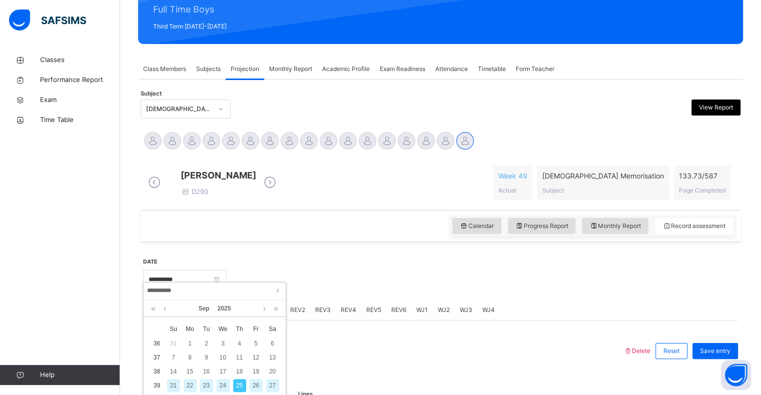
click at [310, 269] on div at bounding box center [482, 278] width 501 height 43
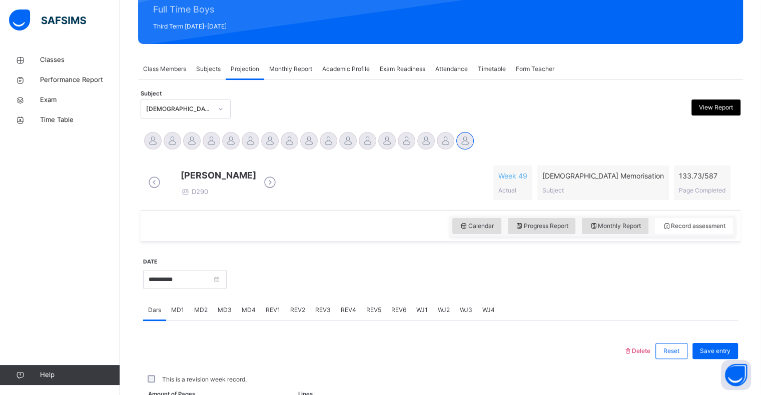
click at [310, 269] on div at bounding box center [482, 278] width 501 height 43
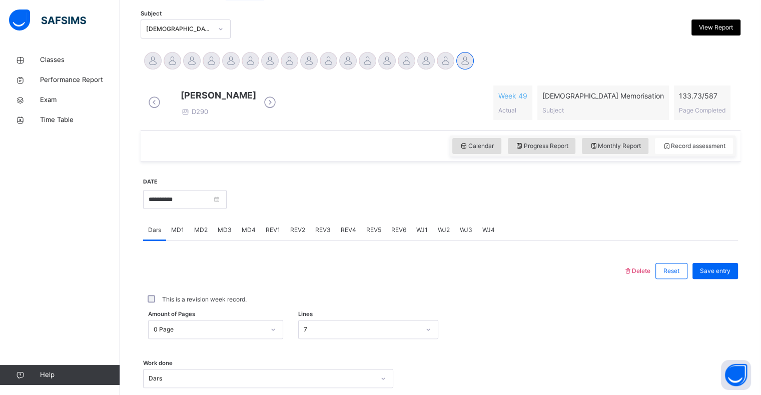
scroll to position [229, 0]
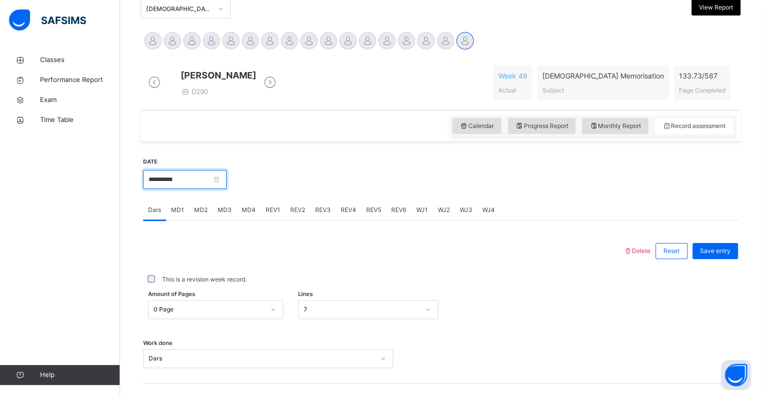
click at [210, 189] on input "**********" at bounding box center [185, 179] width 84 height 19
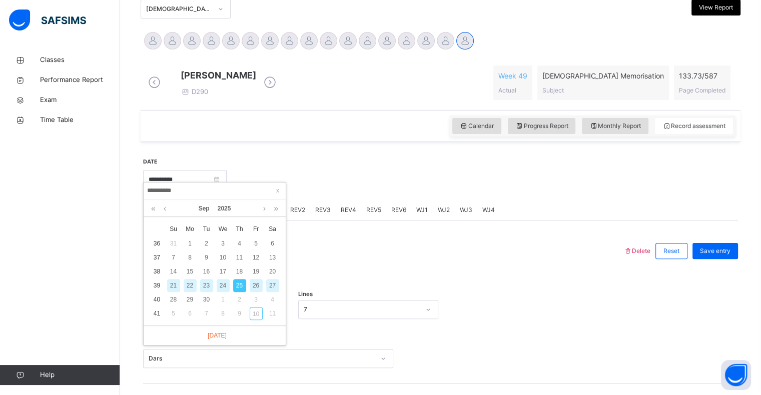
click at [254, 282] on div "26" at bounding box center [256, 285] width 13 height 13
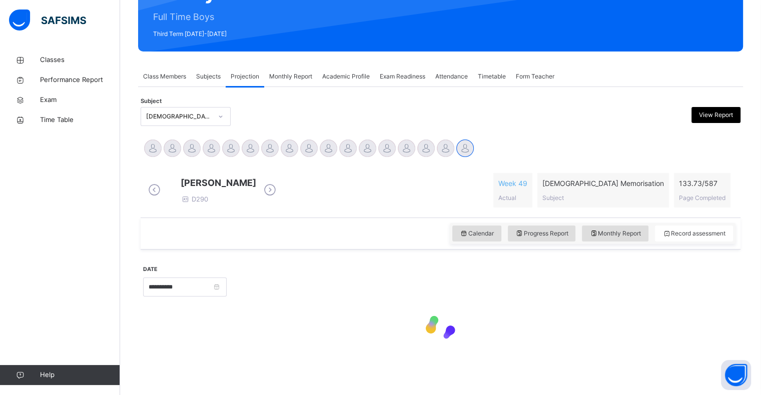
scroll to position [129, 0]
click at [221, 287] on input "**********" at bounding box center [185, 287] width 84 height 19
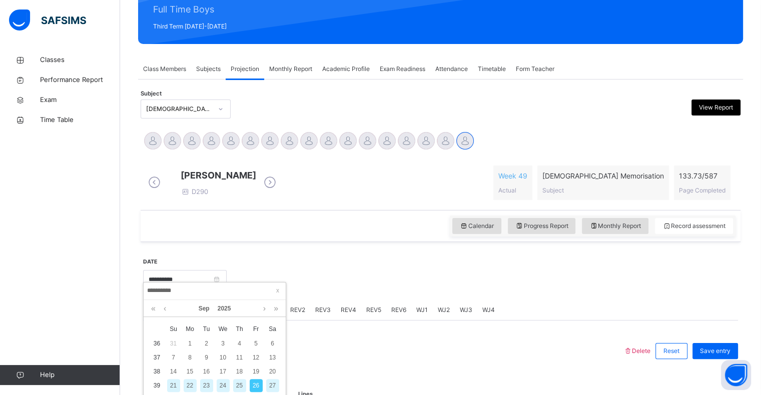
click at [275, 382] on div "27" at bounding box center [272, 385] width 13 height 13
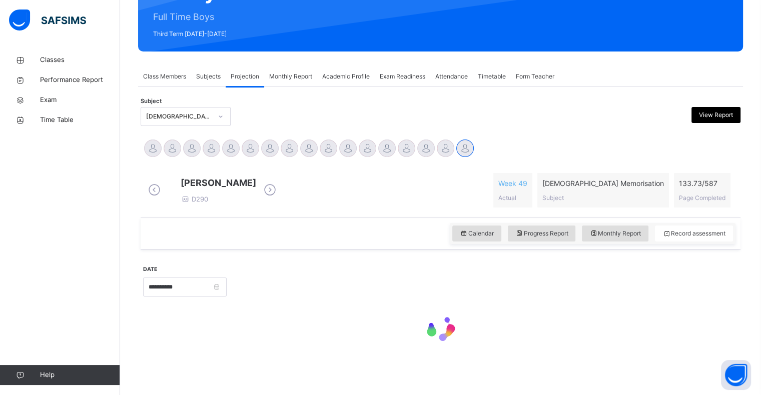
click at [279, 305] on div at bounding box center [482, 286] width 501 height 43
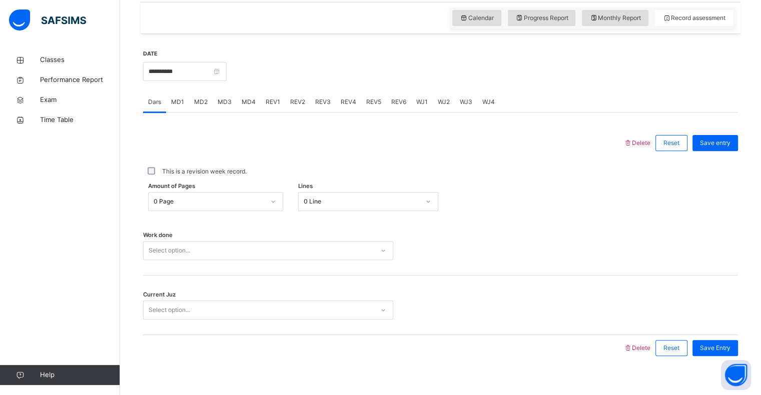
scroll to position [336, 0]
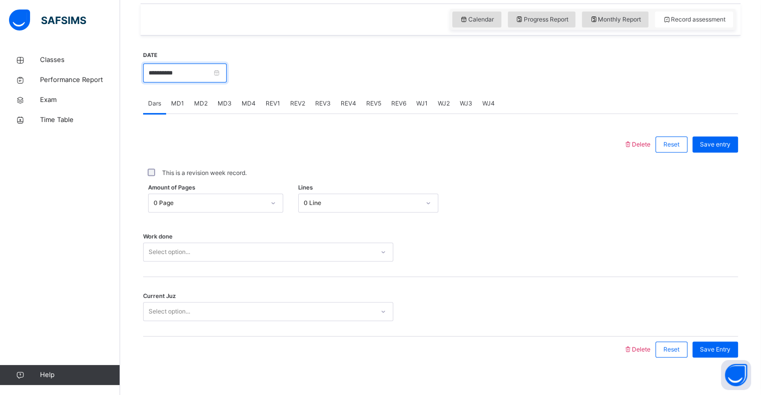
click at [216, 83] on input "**********" at bounding box center [185, 73] width 84 height 19
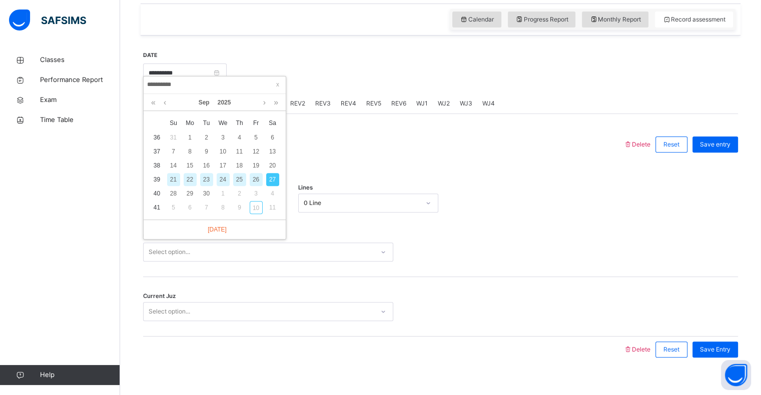
click at [256, 184] on div "26" at bounding box center [256, 179] width 13 height 13
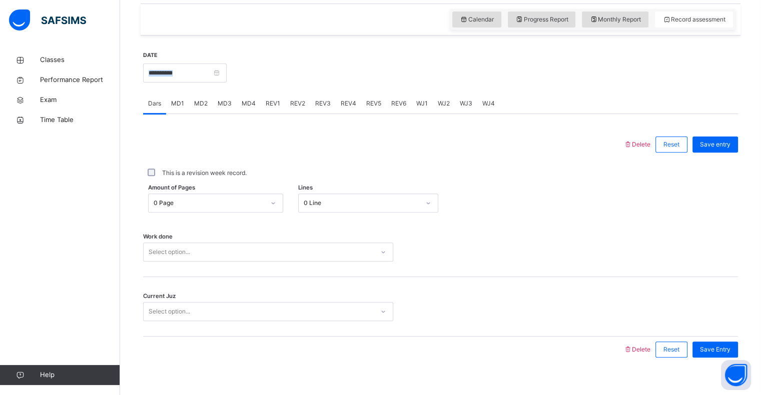
click at [216, 85] on div "**********" at bounding box center [185, 72] width 84 height 43
click at [208, 73] on input "**********" at bounding box center [185, 73] width 84 height 19
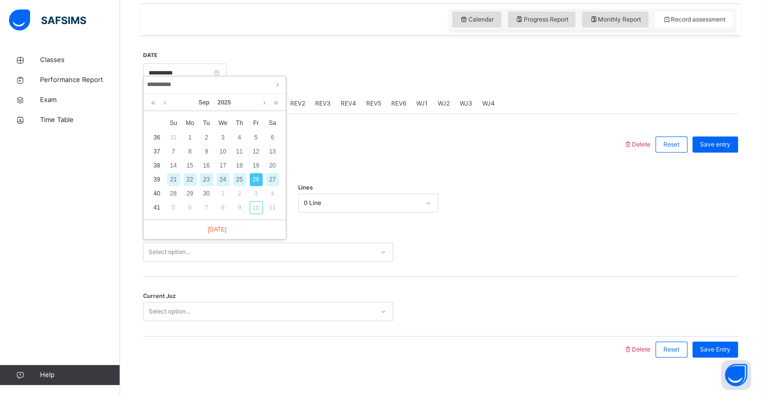
click at [234, 178] on div "25" at bounding box center [239, 179] width 13 height 13
type input "**********"
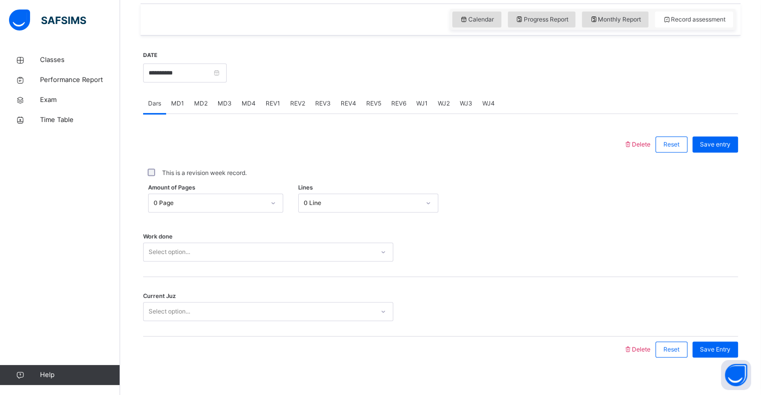
click at [170, 257] on div "Select option..." at bounding box center [268, 252] width 250 height 19
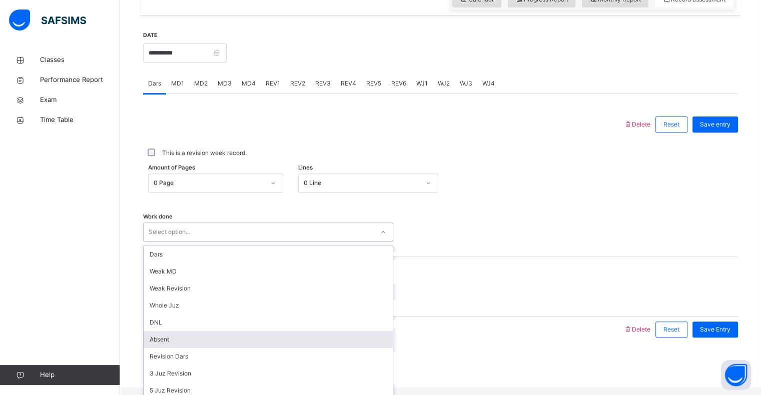
click at [170, 344] on div "Absent" at bounding box center [268, 339] width 249 height 17
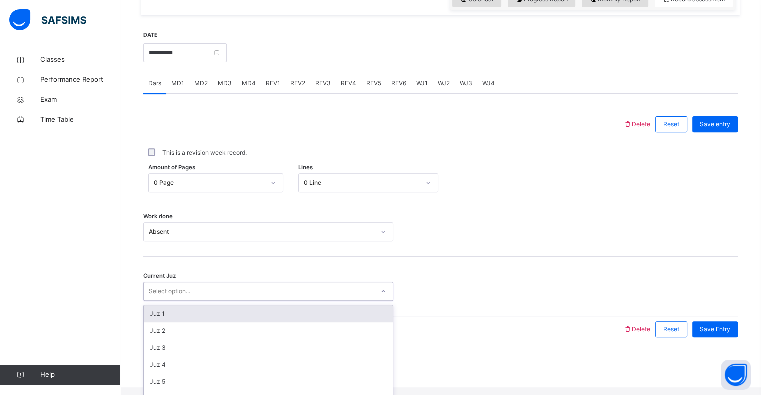
click at [173, 301] on div "Select option..." at bounding box center [170, 291] width 42 height 19
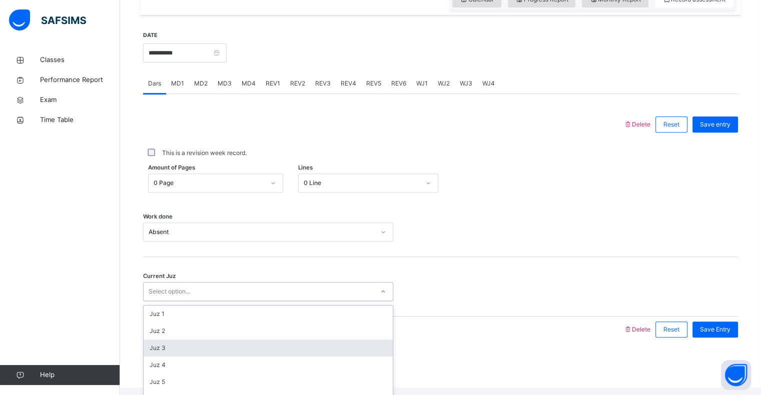
click at [170, 355] on div "Juz 3" at bounding box center [268, 348] width 249 height 17
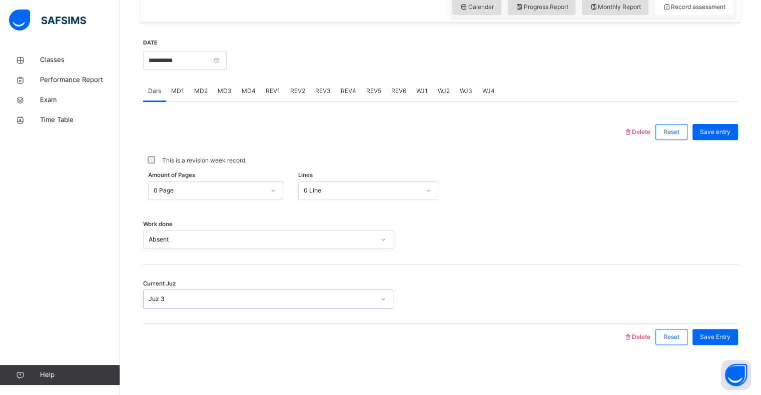
click at [738, 122] on div "Save entry" at bounding box center [713, 132] width 51 height 26
click at [735, 125] on div "Save entry" at bounding box center [716, 132] width 46 height 16
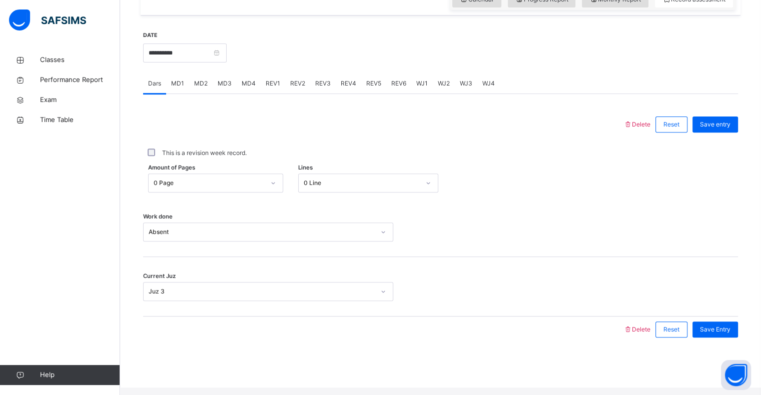
click at [251, 81] on div "MD4" at bounding box center [249, 84] width 24 height 20
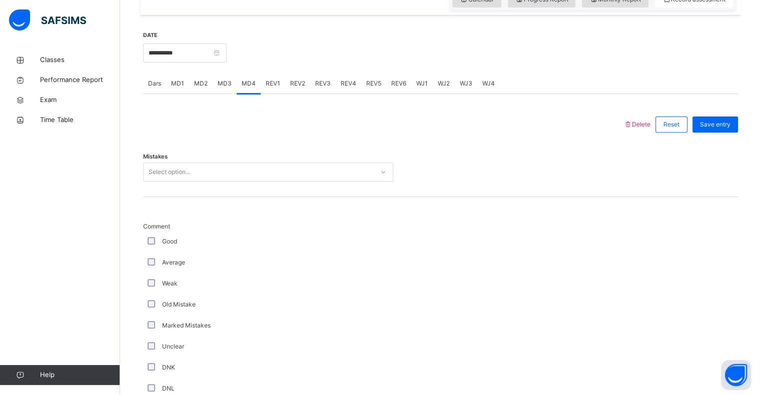
click at [214, 94] on div "MD3" at bounding box center [225, 84] width 24 height 20
click at [235, 94] on div "MD3" at bounding box center [225, 84] width 24 height 20
click at [253, 94] on div "MD4" at bounding box center [249, 84] width 24 height 20
click at [207, 180] on div "Select option..." at bounding box center [259, 173] width 230 height 16
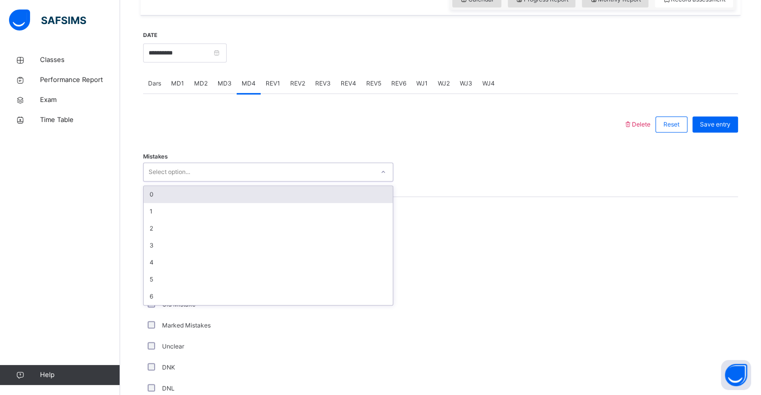
click at [176, 203] on div "0" at bounding box center [268, 194] width 249 height 17
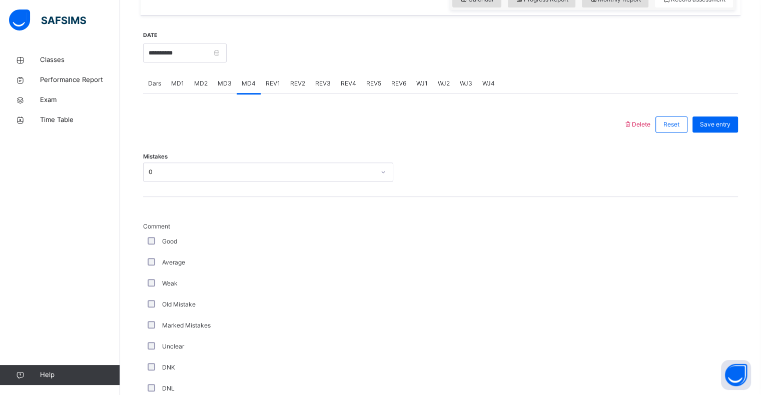
click at [510, 276] on div "Comment Good Average Weak Old Mistake Marked Mistakes Unclear DNK DNL DNR DNF M…" at bounding box center [440, 363] width 595 height 282
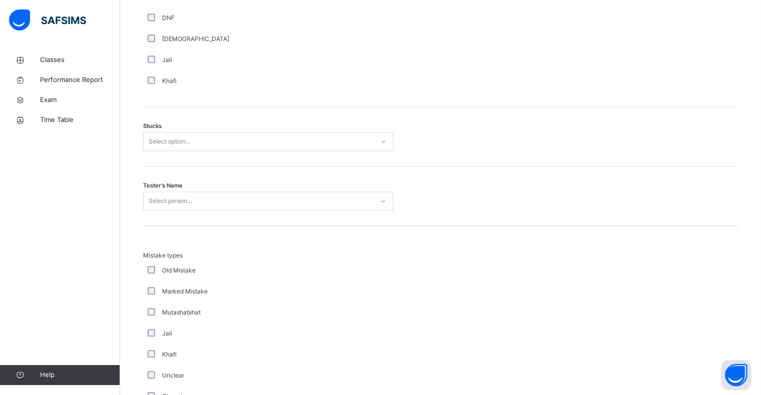
scroll to position [776, 0]
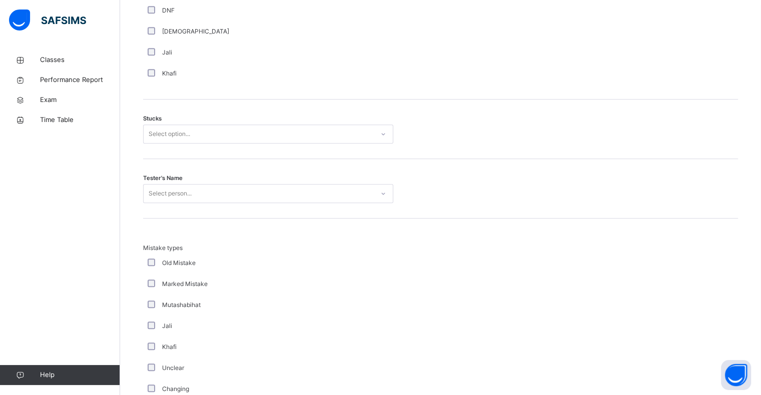
click at [236, 142] on div "Select option..." at bounding box center [259, 135] width 230 height 16
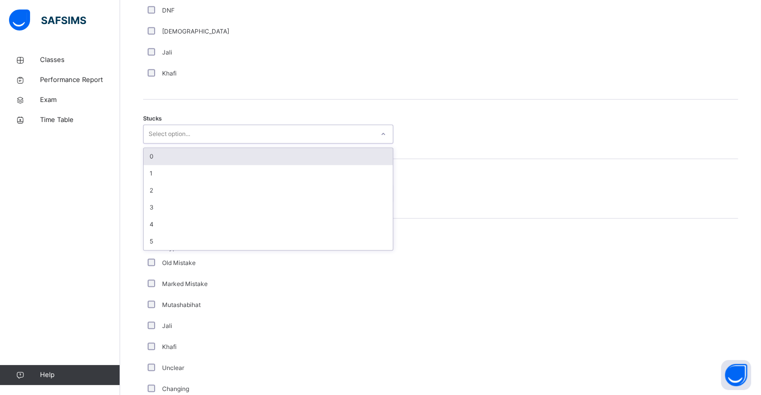
click at [202, 156] on div "0 1 2 3 4 5" at bounding box center [268, 199] width 250 height 103
click at [185, 165] on div "0" at bounding box center [268, 156] width 249 height 17
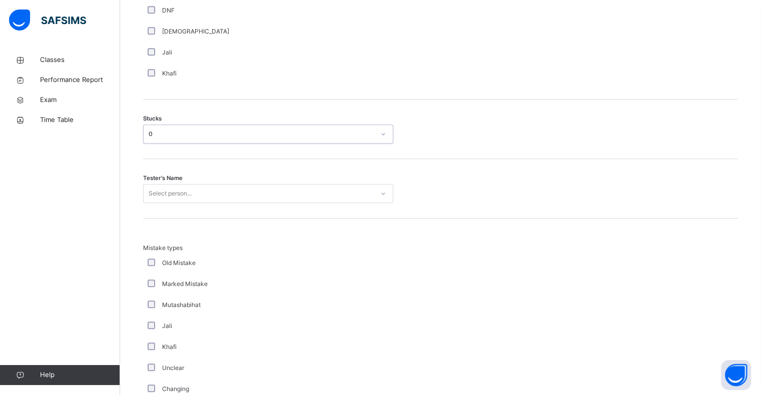
click at [184, 203] on div "Select person..." at bounding box center [268, 193] width 250 height 19
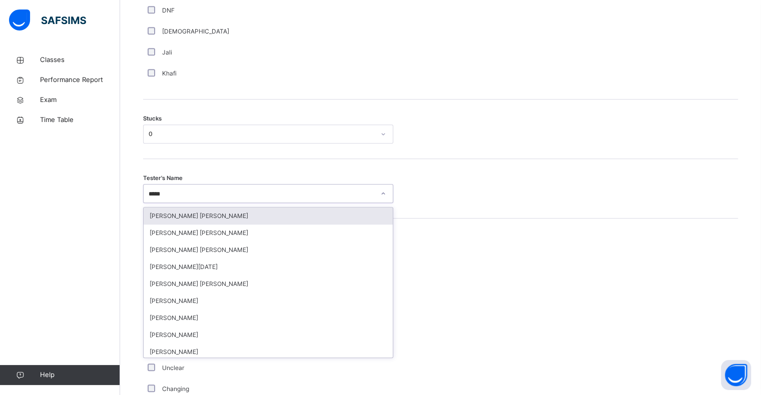
type input "******"
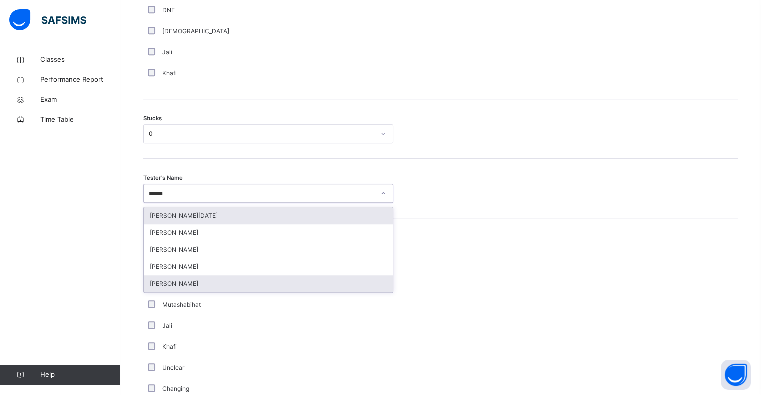
click at [158, 293] on div "[PERSON_NAME]" at bounding box center [268, 284] width 249 height 17
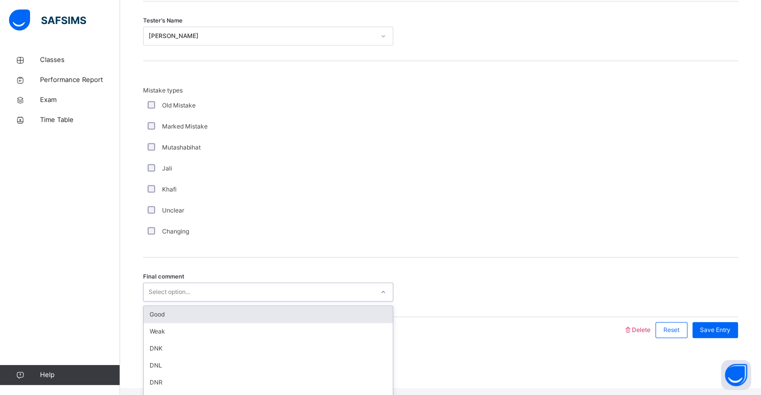
scroll to position [24, 0]
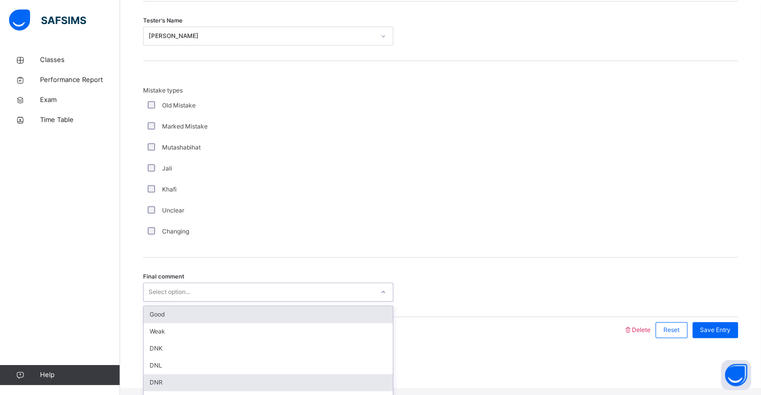
click at [150, 374] on div "DNR" at bounding box center [268, 382] width 249 height 17
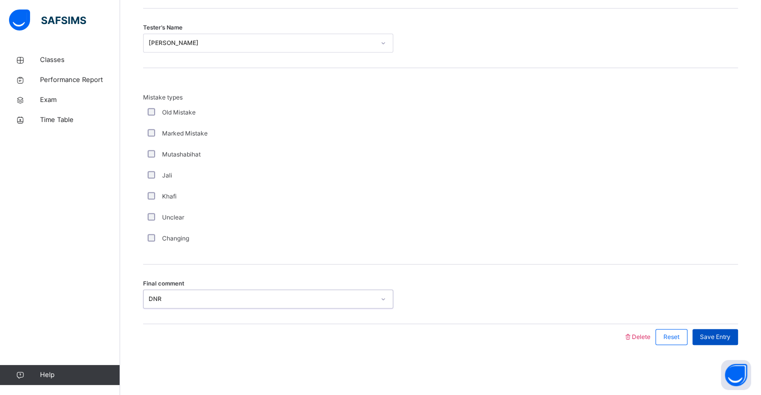
click at [727, 333] on span "Save Entry" at bounding box center [715, 337] width 31 height 9
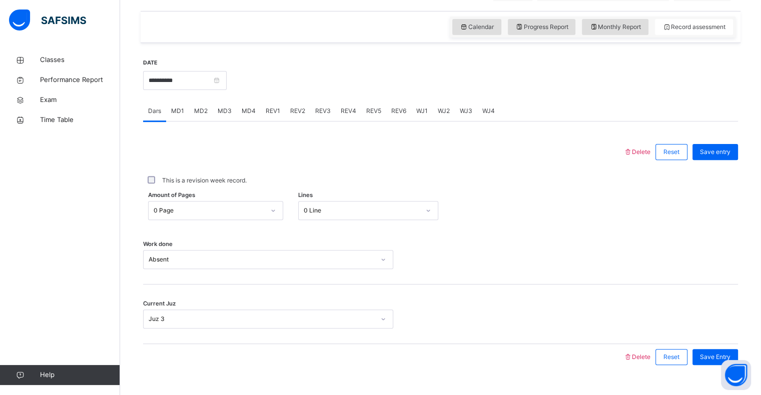
scroll to position [356, 0]
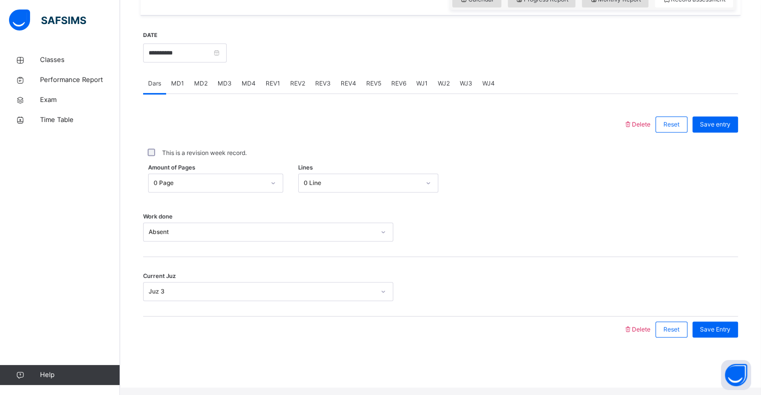
click at [196, 88] on span "MD2" at bounding box center [201, 83] width 14 height 9
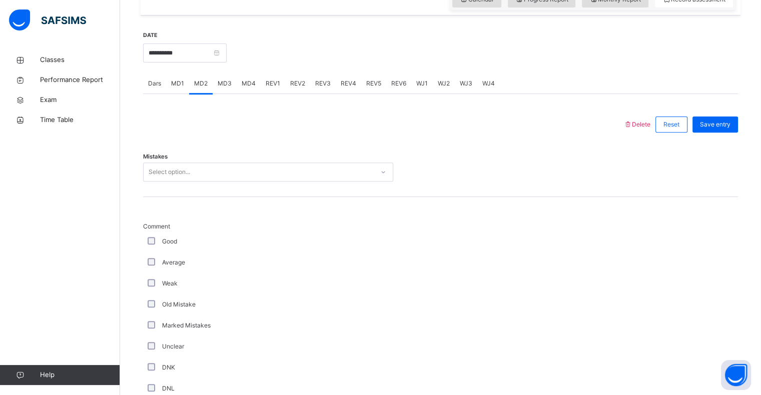
click at [178, 88] on span "MD1" at bounding box center [177, 83] width 13 height 9
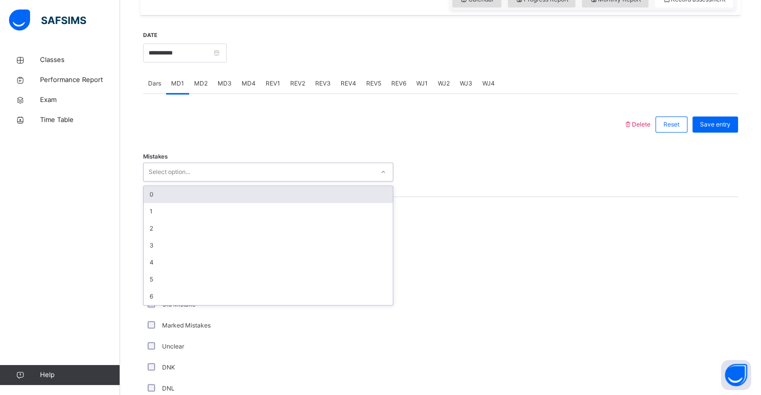
click at [150, 202] on div "0" at bounding box center [268, 194] width 249 height 17
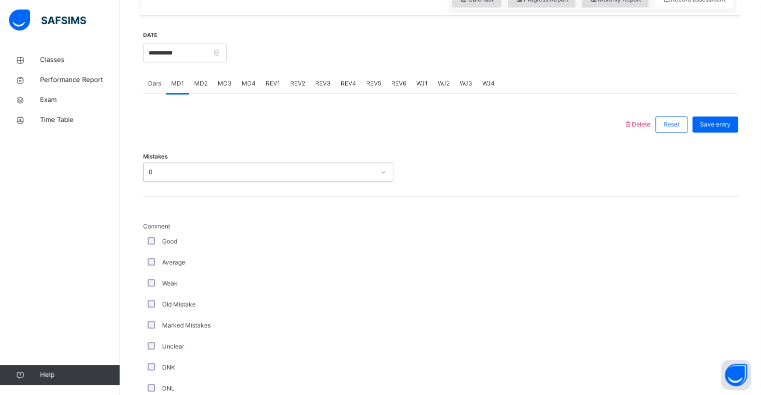
click at [154, 231] on span "Comment" at bounding box center [268, 226] width 250 height 9
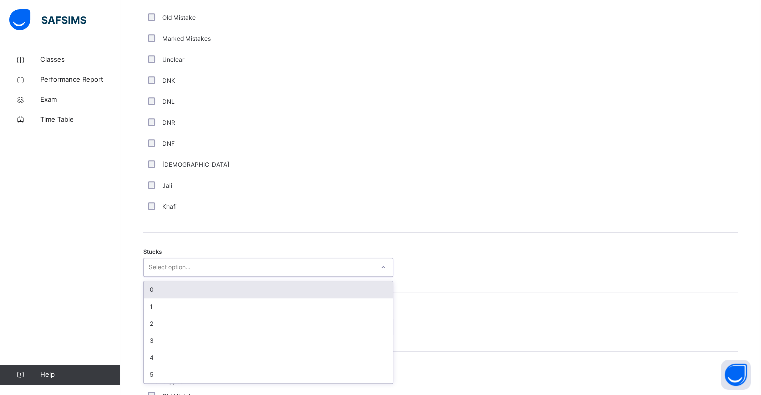
click at [152, 292] on div "0" at bounding box center [268, 290] width 249 height 17
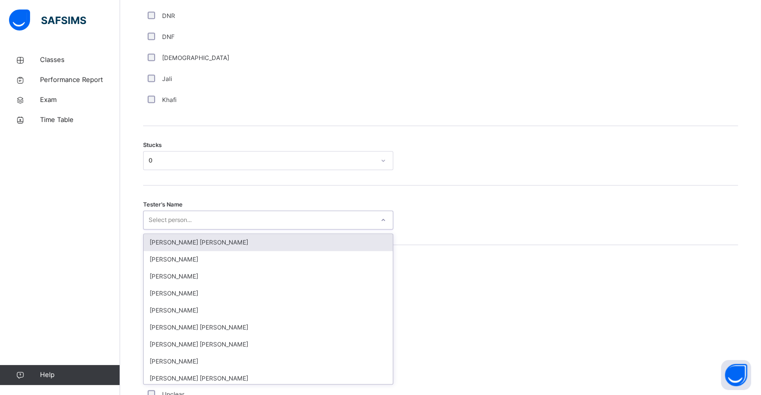
scroll to position [751, 0]
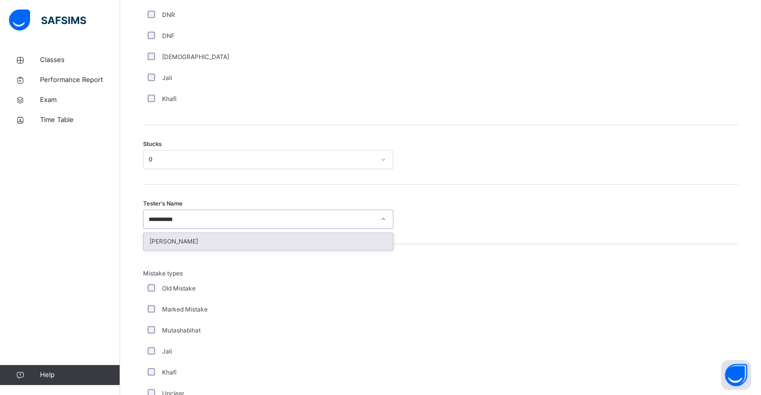
type input "********"
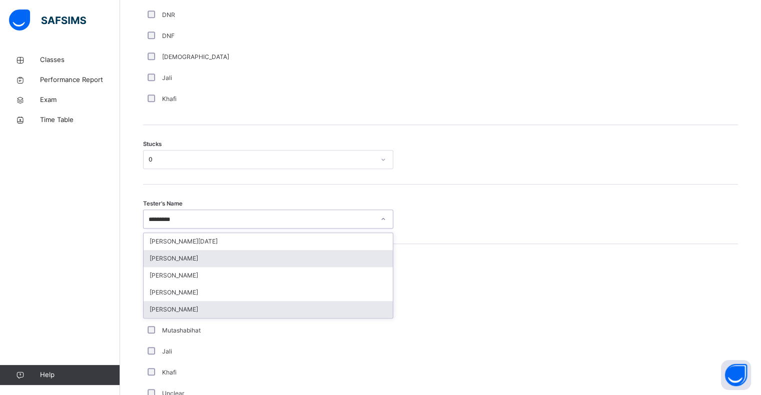
click at [151, 318] on div "[PERSON_NAME]" at bounding box center [268, 309] width 249 height 17
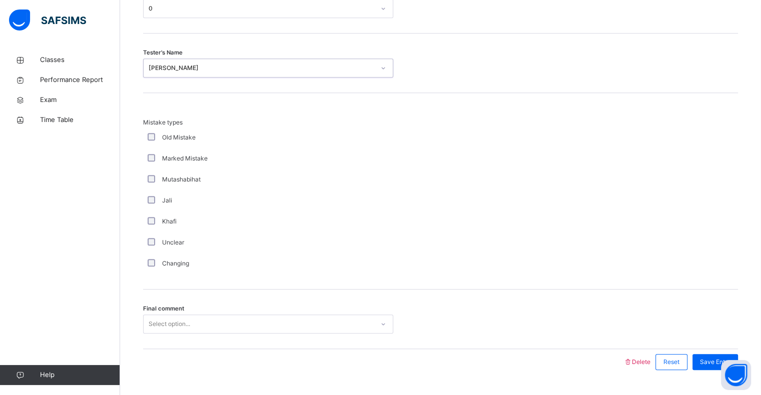
scroll to position [934, 0]
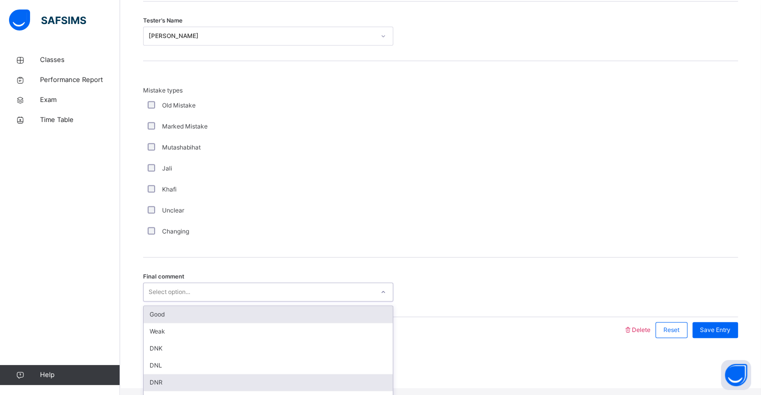
click at [148, 390] on div "DNR" at bounding box center [268, 382] width 249 height 17
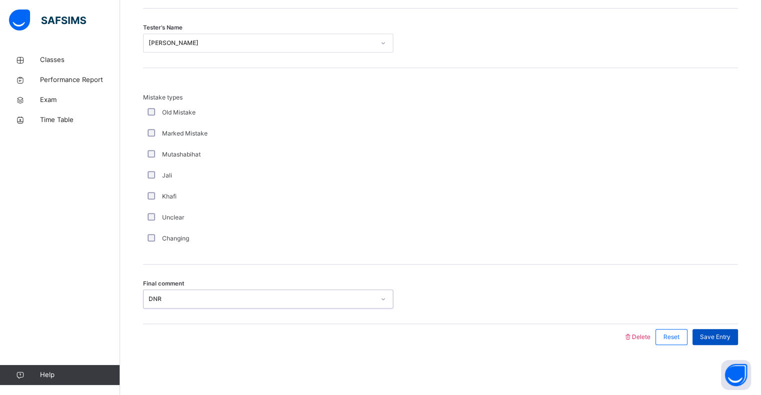
click at [713, 330] on div "Save Entry" at bounding box center [716, 337] width 46 height 16
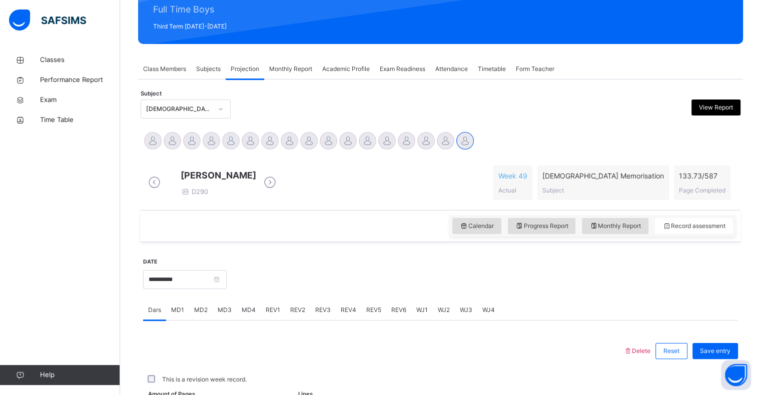
scroll to position [356, 0]
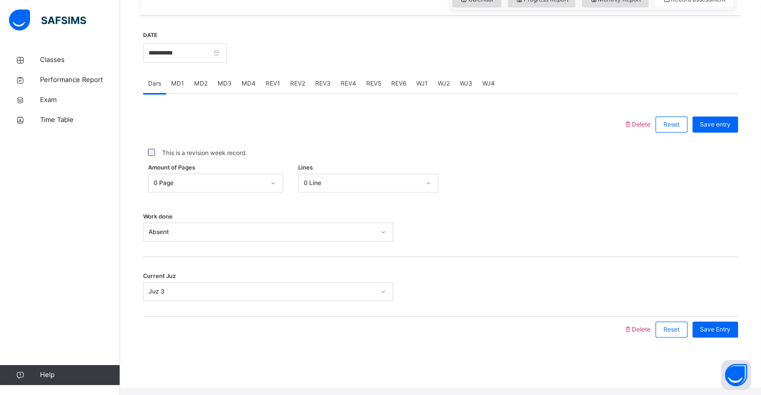
click at [277, 85] on div "REV1" at bounding box center [273, 84] width 25 height 20
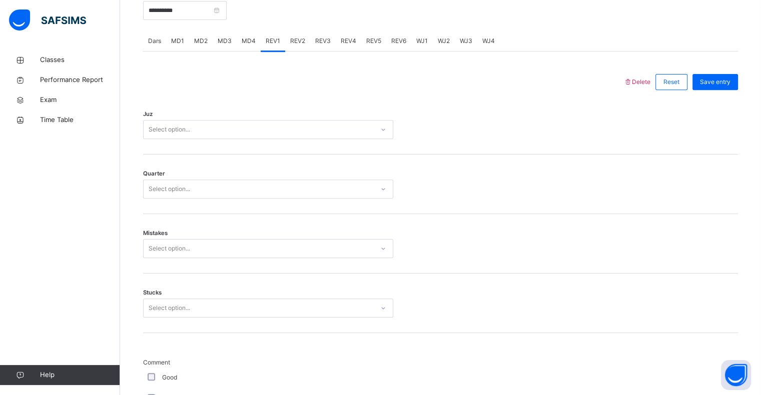
scroll to position [398, 0]
click at [184, 21] on input "**********" at bounding box center [185, 11] width 84 height 19
click at [308, 109] on div "Juz Select option..." at bounding box center [440, 126] width 595 height 60
click at [206, 138] on div "Select option..." at bounding box center [259, 131] width 230 height 16
click at [195, 21] on input "**********" at bounding box center [185, 11] width 84 height 19
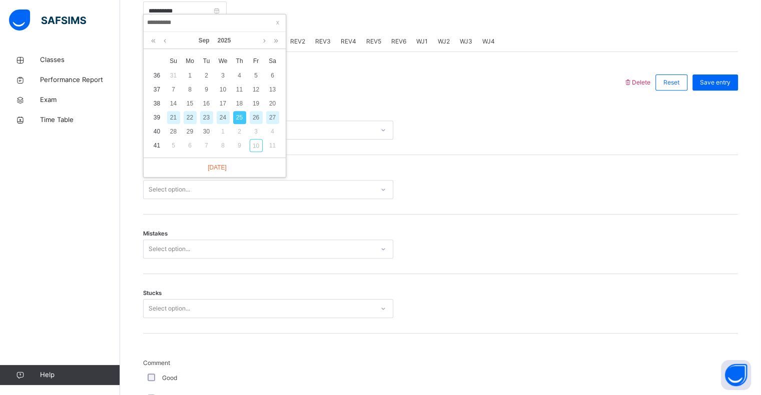
click at [320, 111] on div "Juz Select option..." at bounding box center [440, 126] width 595 height 60
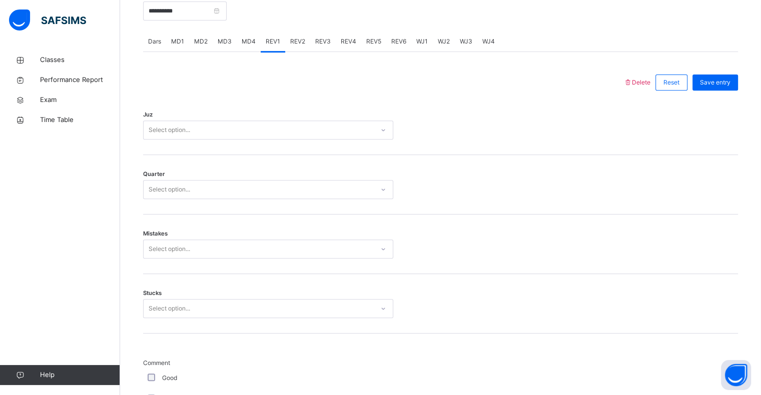
drag, startPoint x: 208, startPoint y: 155, endPoint x: 208, endPoint y: 149, distance: 5.5
click at [208, 152] on div "Juz Select option..." at bounding box center [440, 126] width 595 height 60
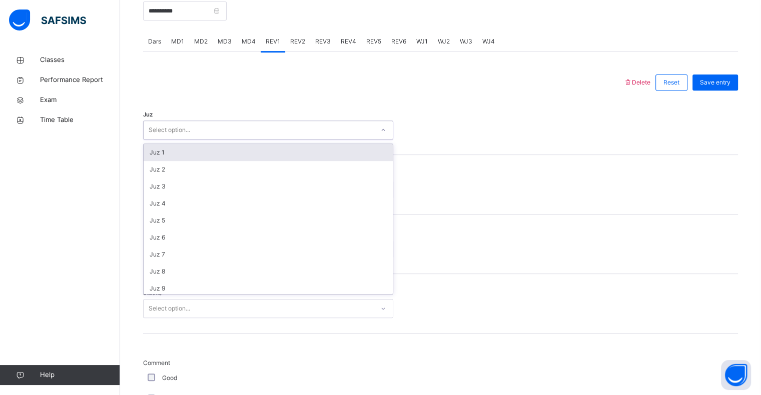
click at [207, 138] on div "Select option..." at bounding box center [259, 131] width 230 height 16
click at [200, 21] on input "**********" at bounding box center [185, 11] width 84 height 19
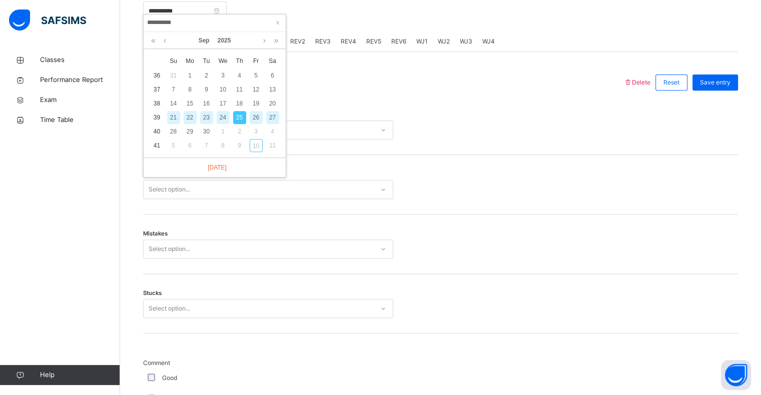
click at [218, 115] on div "24" at bounding box center [223, 117] width 13 height 13
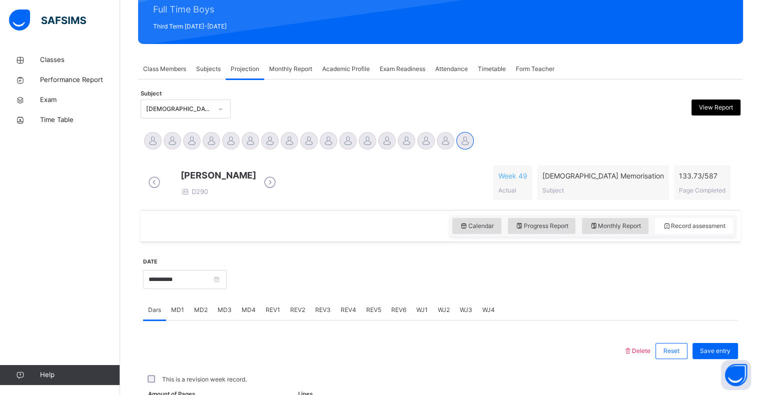
scroll to position [356, 0]
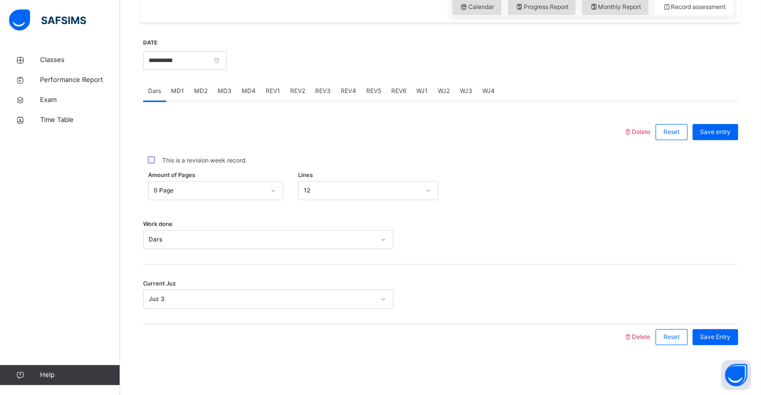
drag, startPoint x: 334, startPoint y: 201, endPoint x: 334, endPoint y: 195, distance: 6.0
click at [334, 197] on div "Amount of Pages 0 Page Lines 12" at bounding box center [440, 190] width 595 height 29
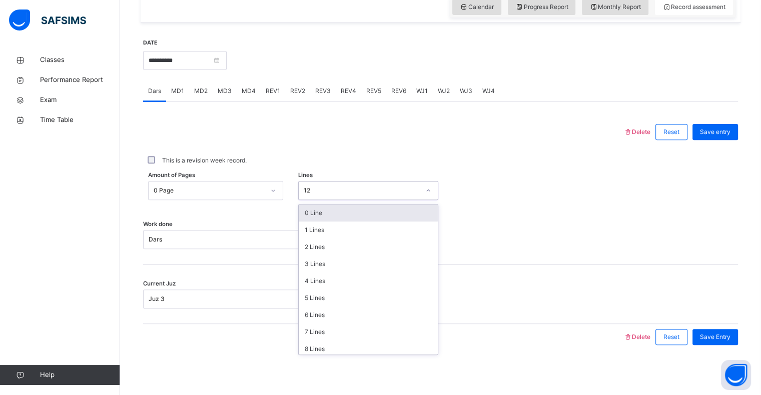
click at [331, 195] on div "12" at bounding box center [362, 190] width 116 height 9
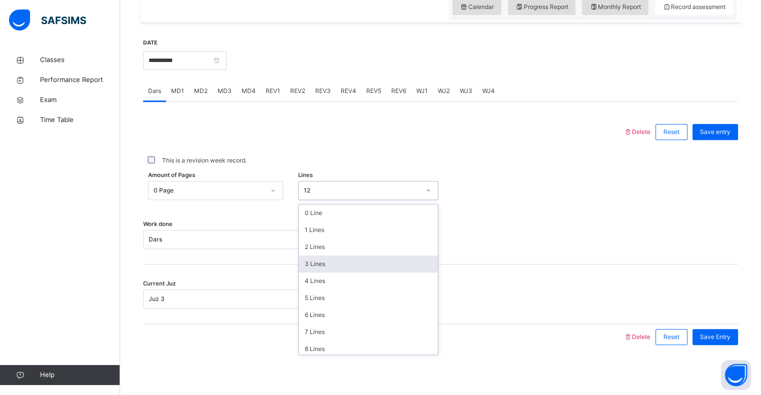
scroll to position [83, 0]
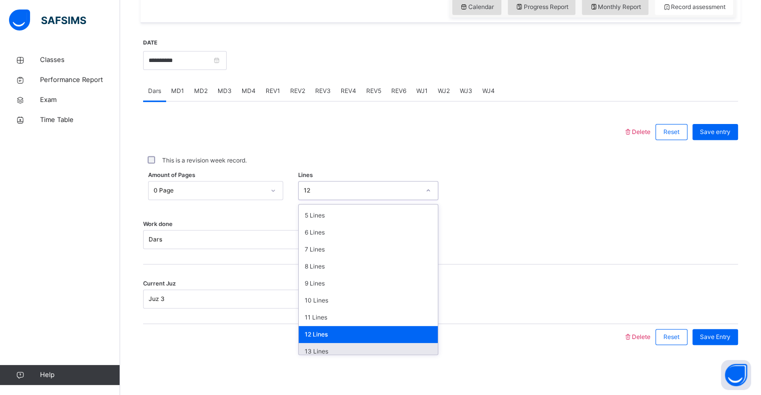
click at [351, 349] on div "13 Lines" at bounding box center [368, 351] width 139 height 17
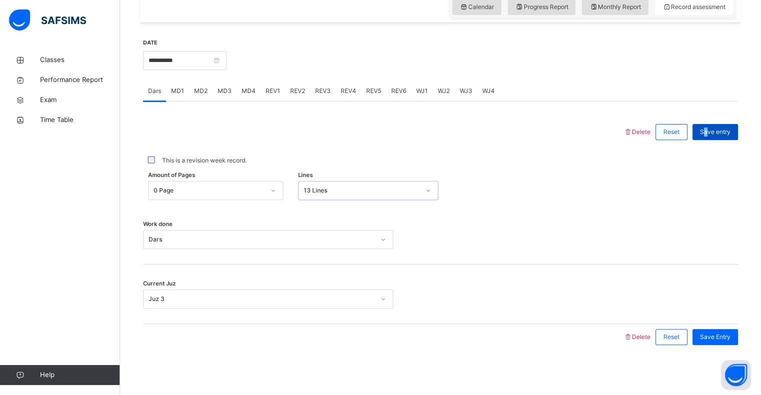
click at [713, 134] on span "Save entry" at bounding box center [715, 132] width 31 height 9
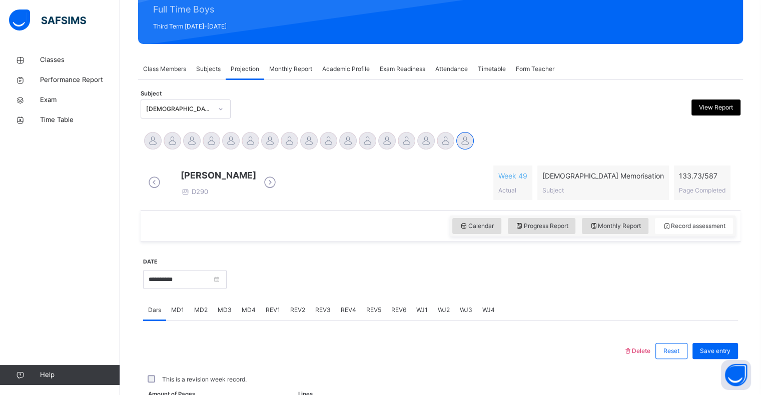
scroll to position [356, 0]
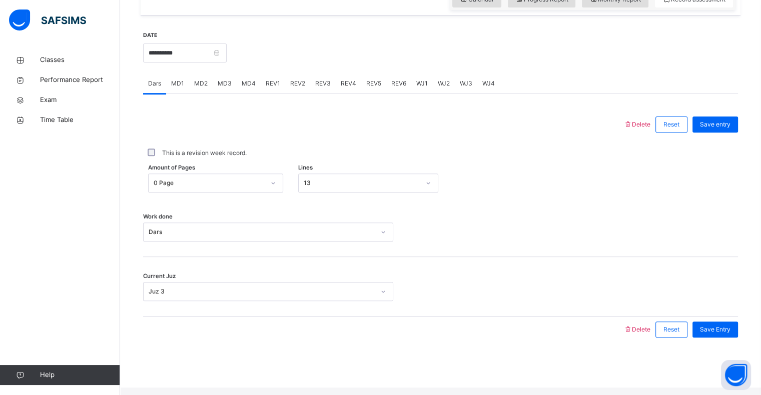
click at [260, 103] on div "Delete Reset Save entry This is a revision week record. Amount of Pages 0 Page …" at bounding box center [440, 218] width 595 height 249
click at [253, 94] on div "MD4" at bounding box center [249, 84] width 24 height 20
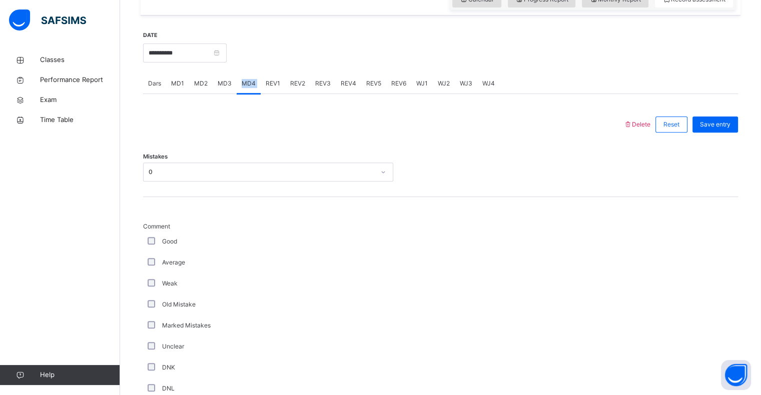
click at [252, 94] on div "MD4" at bounding box center [249, 84] width 24 height 20
click at [232, 151] on div "Mistakes 0" at bounding box center [440, 168] width 595 height 60
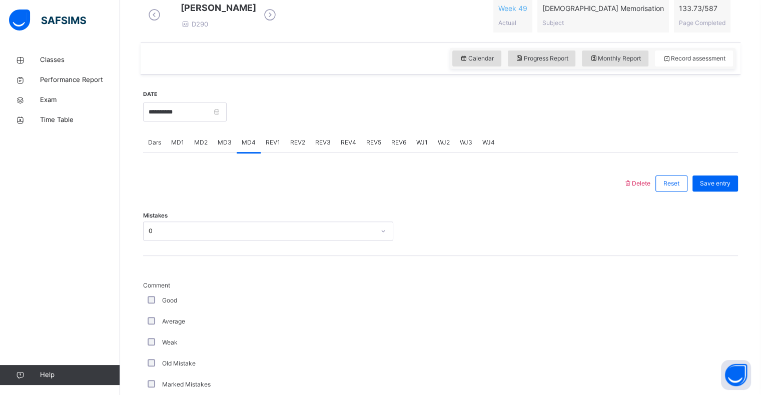
scroll to position [273, 0]
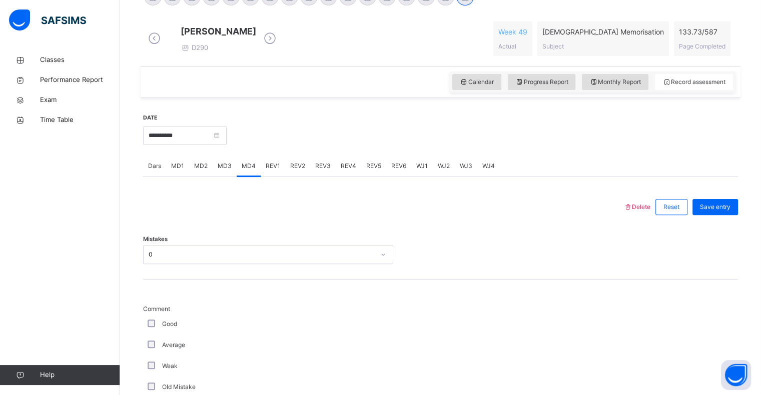
click at [174, 171] on span "MD1" at bounding box center [177, 166] width 13 height 9
click at [272, 171] on span "REV1" at bounding box center [273, 166] width 15 height 9
click at [292, 176] on div "REV2" at bounding box center [297, 166] width 25 height 20
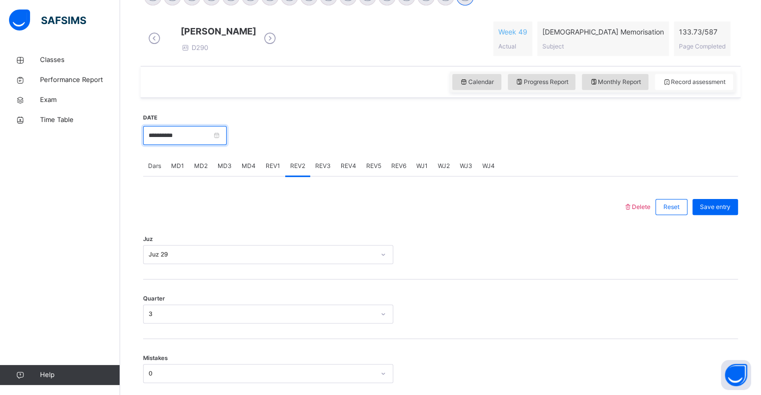
click at [217, 145] on input "**********" at bounding box center [185, 135] width 84 height 19
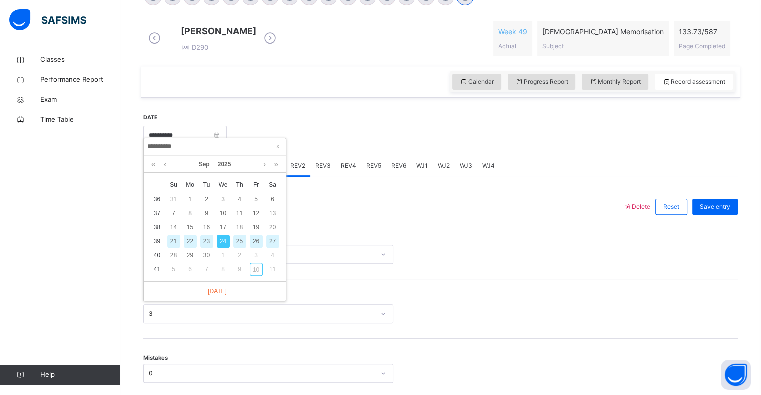
click at [240, 239] on div "25" at bounding box center [239, 241] width 13 height 13
type input "**********"
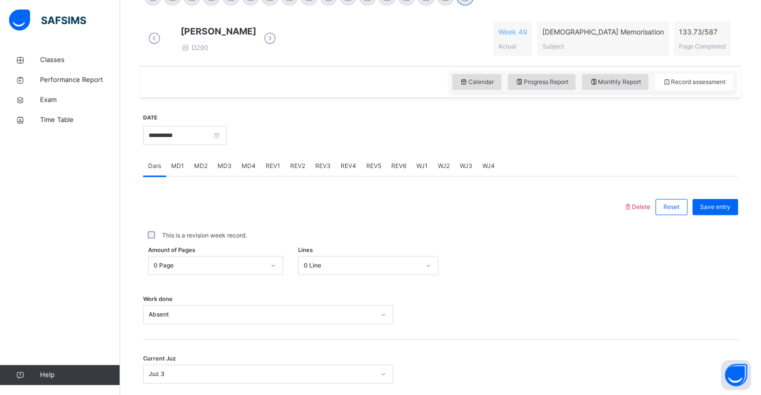
click at [250, 171] on span "MD4" at bounding box center [249, 166] width 14 height 9
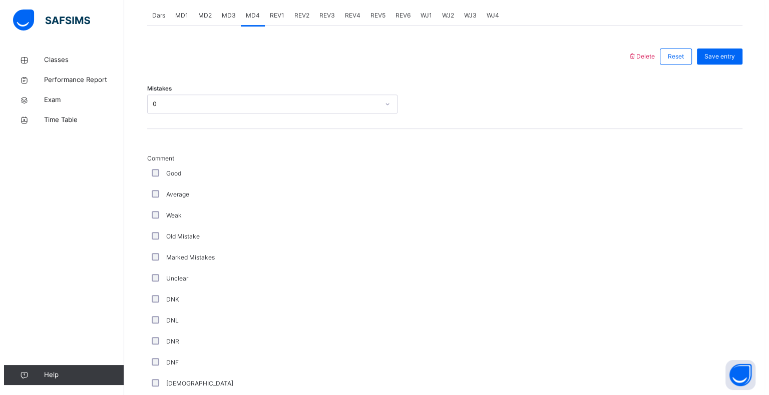
scroll to position [413, 0]
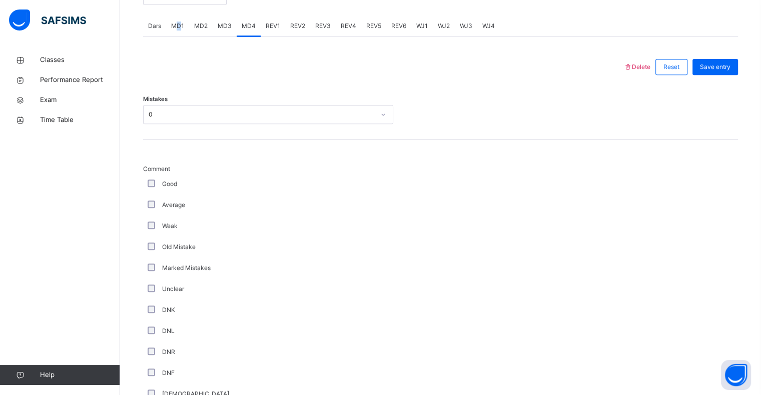
click at [179, 31] on span "MD1" at bounding box center [177, 26] width 13 height 9
click at [640, 72] on div "Delete" at bounding box center [636, 67] width 27 height 9
drag, startPoint x: 662, startPoint y: 68, endPoint x: 657, endPoint y: 70, distance: 5.4
click at [659, 68] on div "Reset" at bounding box center [669, 67] width 37 height 16
click at [651, 71] on span "Delete" at bounding box center [636, 67] width 27 height 8
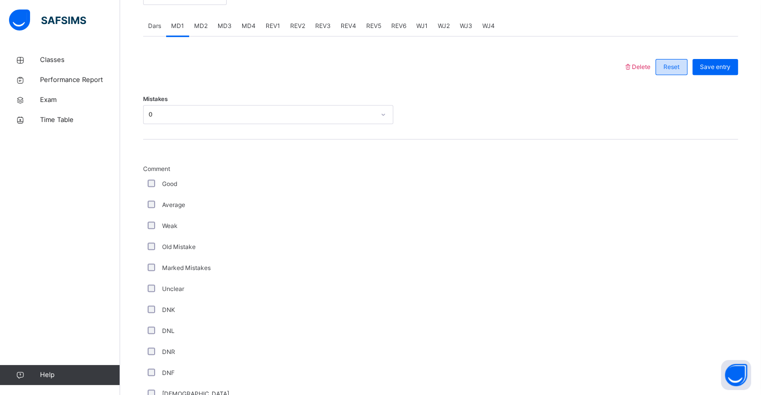
click at [685, 68] on div "Reset" at bounding box center [672, 67] width 32 height 16
click at [684, 69] on div "Reset" at bounding box center [672, 67] width 32 height 16
click at [680, 72] on span "Reset" at bounding box center [672, 67] width 16 height 9
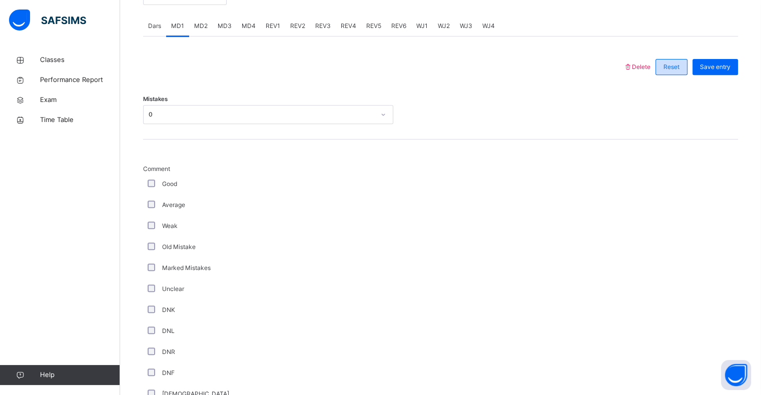
click at [680, 72] on span "Reset" at bounding box center [672, 67] width 16 height 9
drag, startPoint x: 683, startPoint y: 75, endPoint x: 671, endPoint y: 75, distance: 12.0
click at [671, 72] on span "Reset" at bounding box center [672, 67] width 16 height 9
click at [639, 71] on span "Delete" at bounding box center [636, 67] width 27 height 8
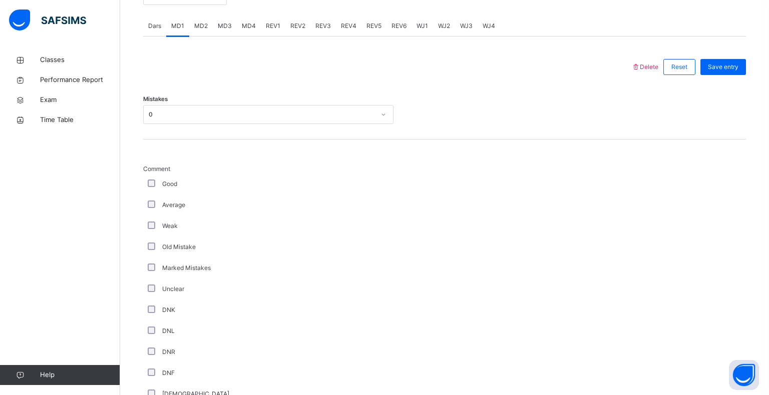
drag, startPoint x: 442, startPoint y: 243, endPoint x: 438, endPoint y: 258, distance: 16.0
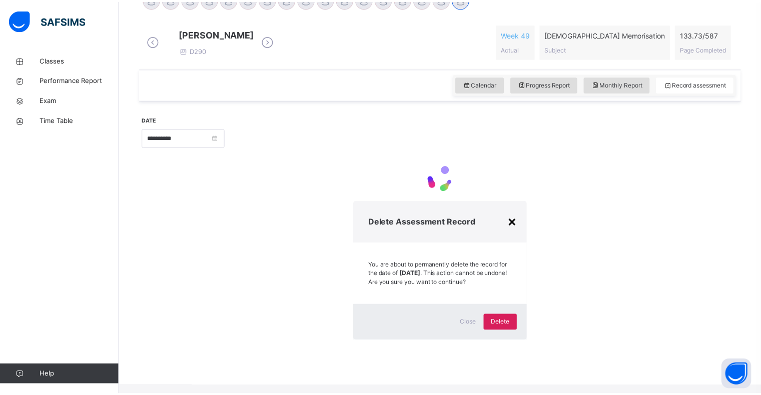
scroll to position [129, 0]
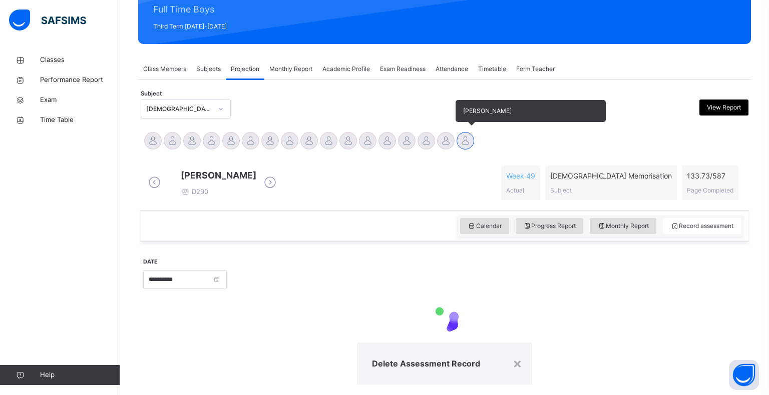
click at [512, 353] on div "×" at bounding box center [517, 363] width 10 height 21
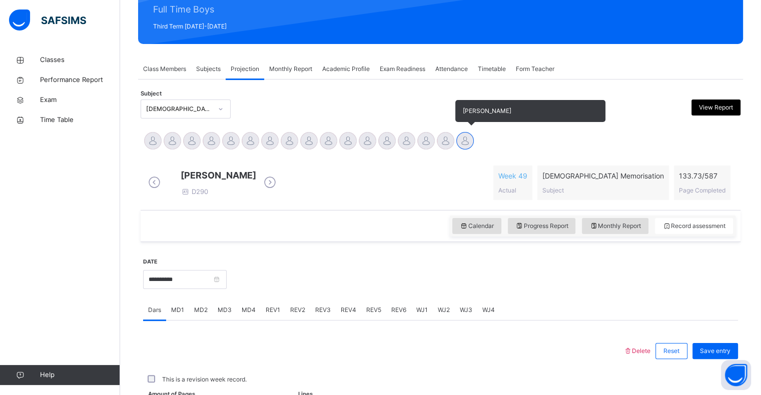
scroll to position [356, 0]
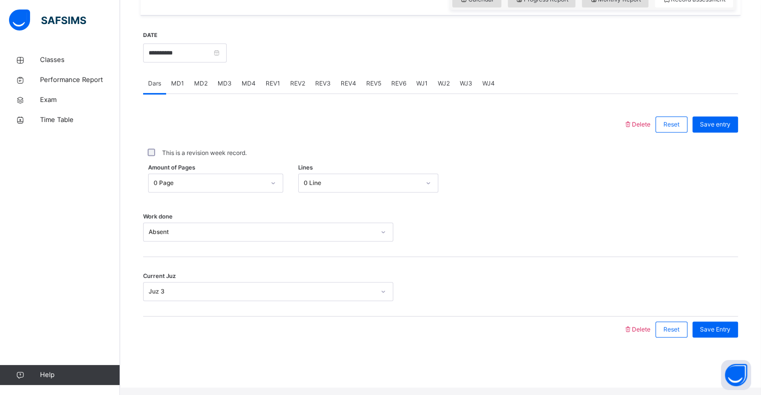
click at [166, 85] on div "MD1" at bounding box center [177, 84] width 23 height 20
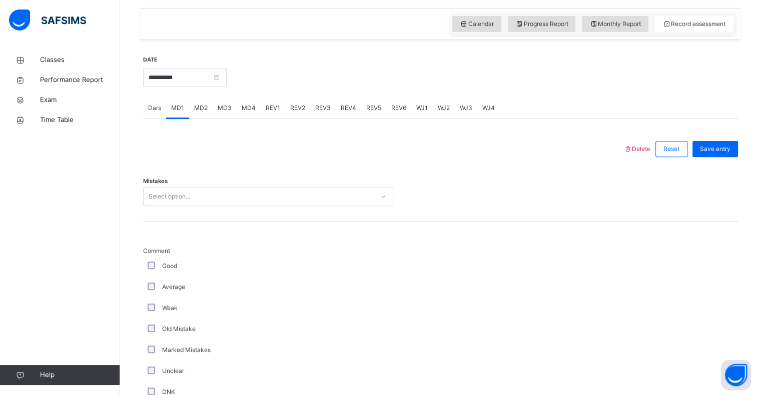
scroll to position [313, 0]
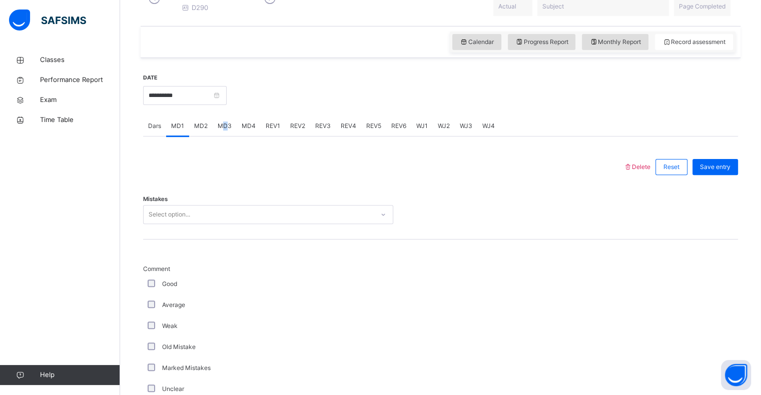
click at [223, 131] on span "MD3" at bounding box center [225, 126] width 14 height 9
click at [187, 219] on div "Select option..." at bounding box center [170, 214] width 42 height 19
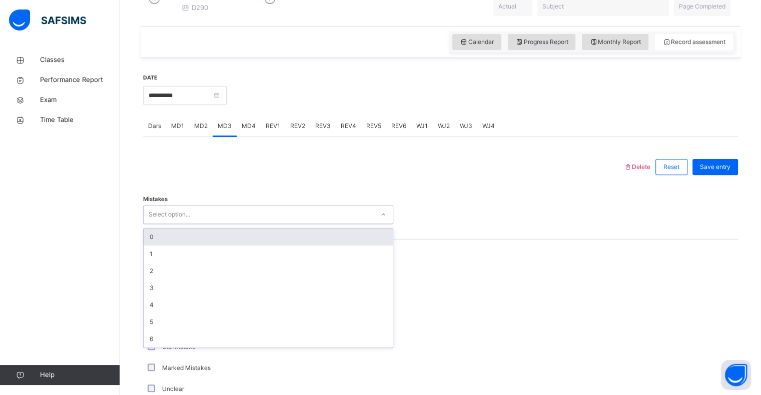
click at [180, 240] on div "0" at bounding box center [268, 237] width 249 height 17
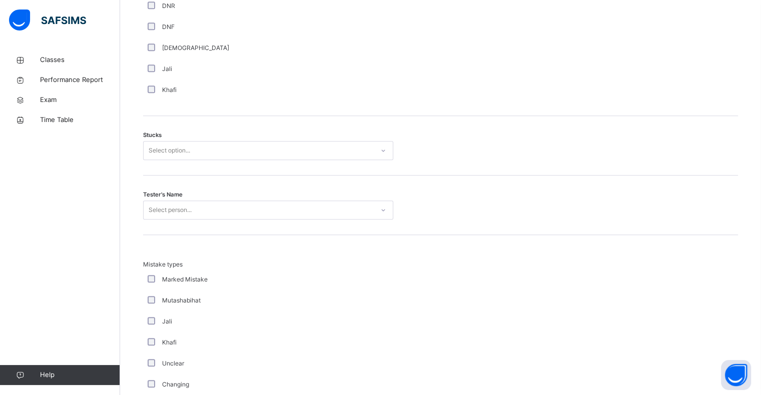
scroll to position [774, 0]
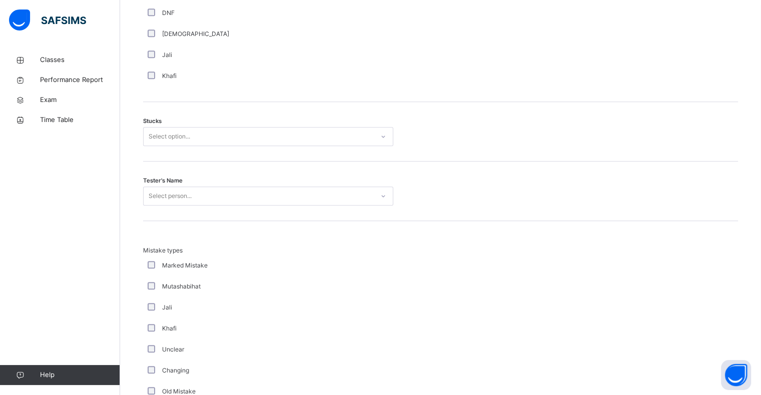
click at [200, 145] on div "Stucks Select option..." at bounding box center [440, 132] width 595 height 60
drag, startPoint x: 196, startPoint y: 155, endPoint x: 197, endPoint y: 148, distance: 7.7
click at [197, 150] on div "Stucks Select option..." at bounding box center [440, 132] width 595 height 60
click at [196, 145] on div "Select option..." at bounding box center [259, 137] width 230 height 16
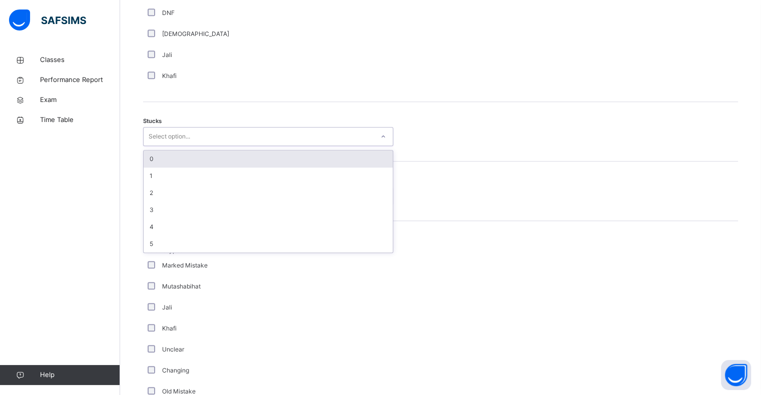
drag, startPoint x: 184, startPoint y: 165, endPoint x: 179, endPoint y: 175, distance: 11.2
click at [182, 168] on div "0" at bounding box center [268, 159] width 249 height 17
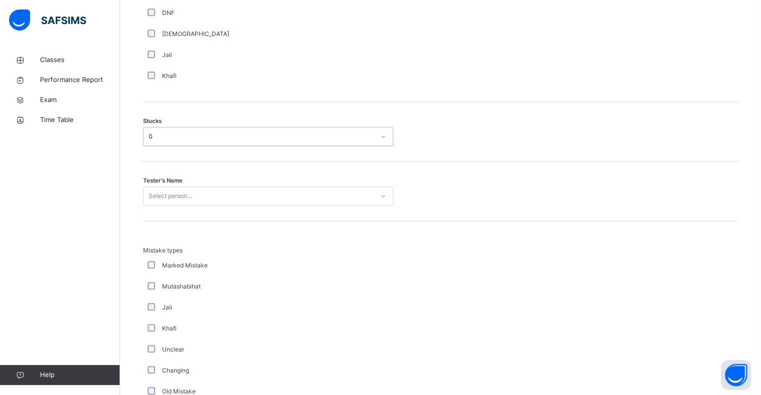
click at [166, 197] on div "Select person..." at bounding box center [170, 196] width 43 height 19
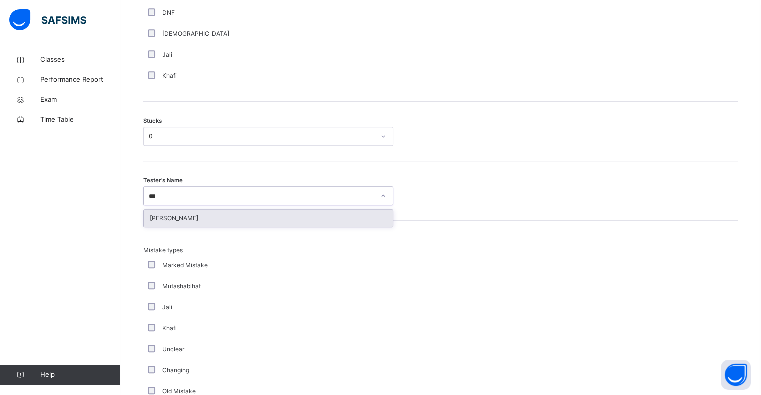
type input "****"
click at [173, 227] on div "[PERSON_NAME]" at bounding box center [268, 218] width 249 height 17
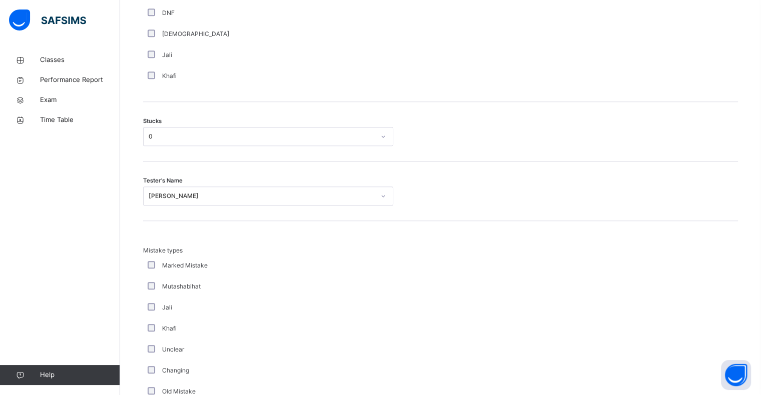
click at [173, 228] on div "Mistake types Marked Mistake Mutashabihat [PERSON_NAME] Unclear Changing Old Mi…" at bounding box center [440, 319] width 595 height 197
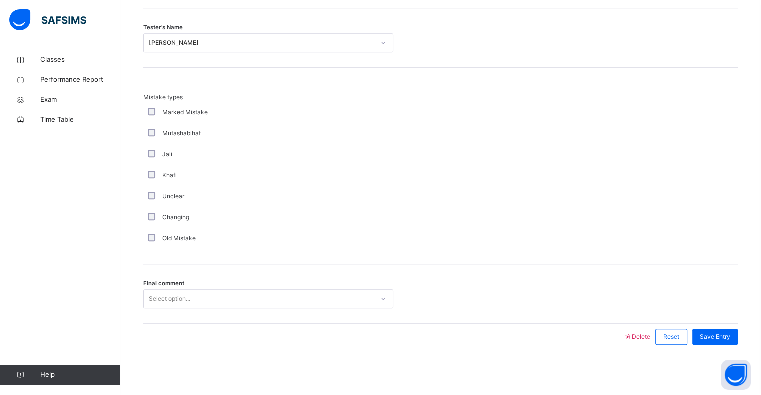
scroll to position [934, 0]
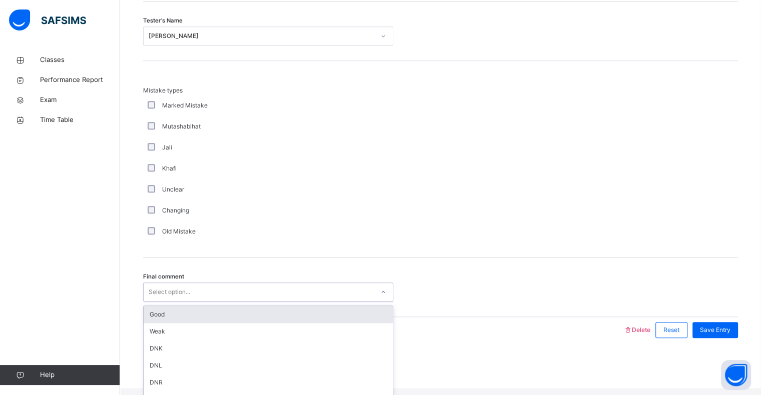
click at [168, 297] on div "Select option..." at bounding box center [170, 292] width 42 height 19
click at [181, 323] on div "Good" at bounding box center [268, 314] width 249 height 17
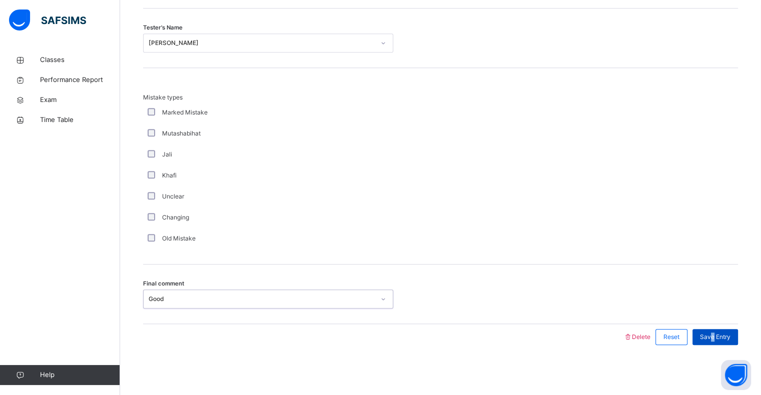
click at [720, 343] on div "Save Entry" at bounding box center [716, 337] width 46 height 16
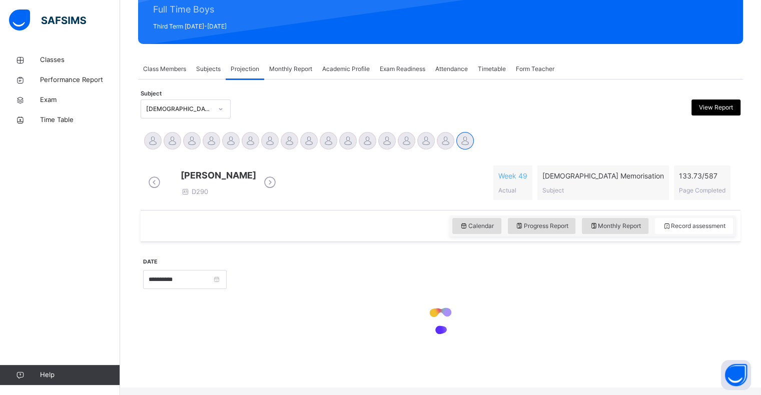
click at [720, 343] on div at bounding box center [440, 321] width 595 height 43
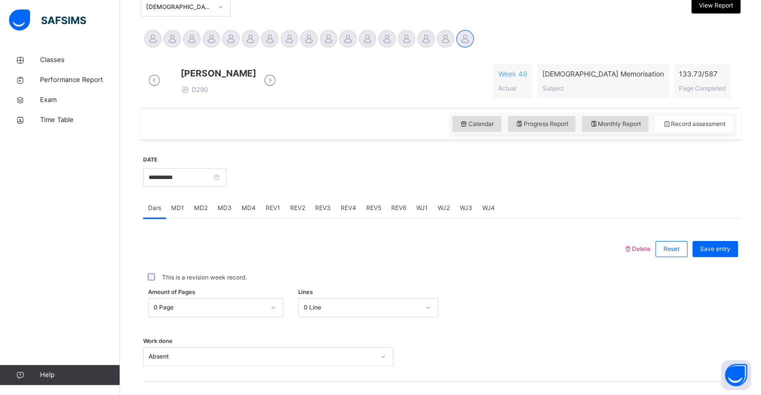
scroll to position [329, 0]
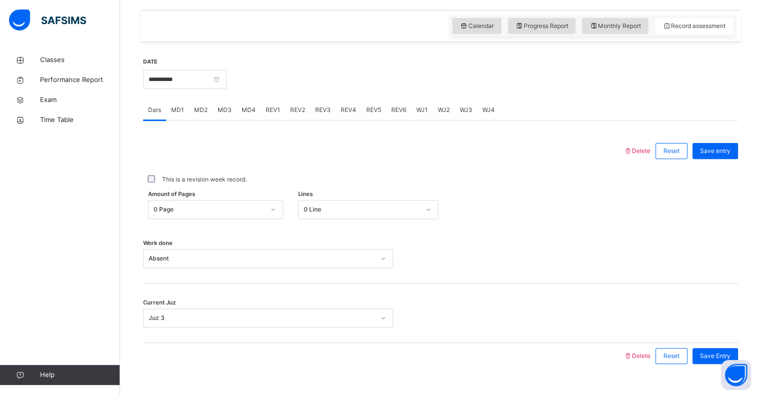
click at [247, 115] on span "MD4" at bounding box center [249, 110] width 14 height 9
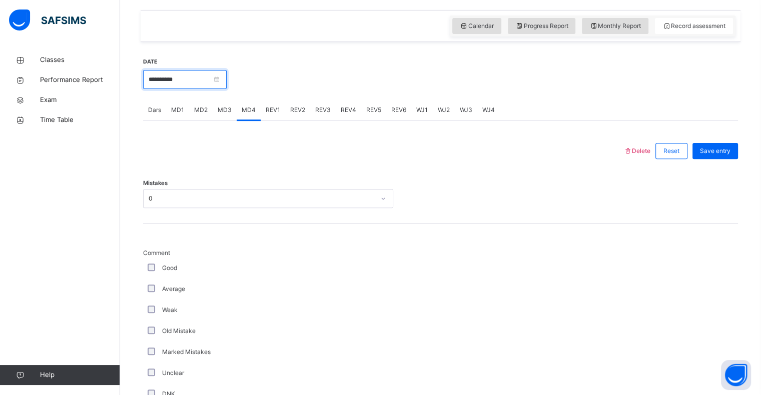
click at [194, 89] on input "**********" at bounding box center [185, 79] width 84 height 19
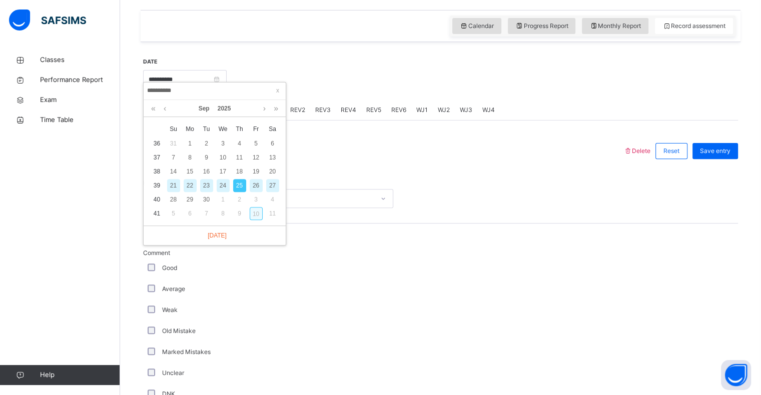
click at [258, 213] on div "10" at bounding box center [256, 213] width 13 height 13
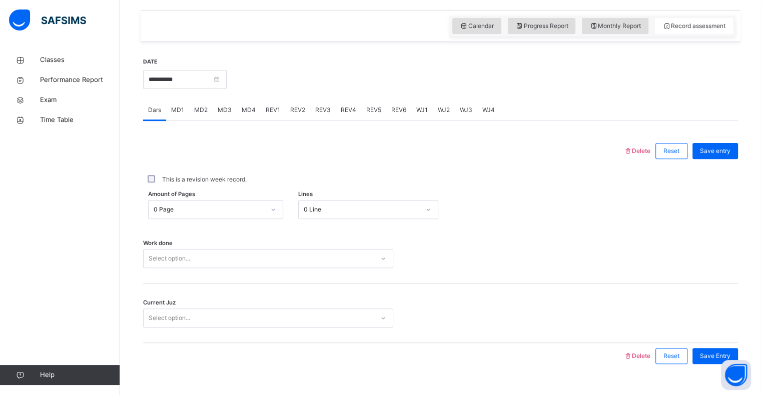
click at [211, 97] on div "**********" at bounding box center [185, 78] width 84 height 43
click at [219, 89] on input "**********" at bounding box center [185, 79] width 84 height 19
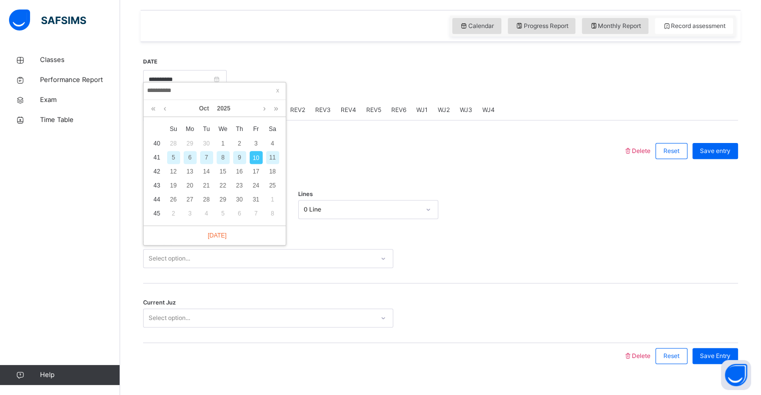
click at [206, 159] on div "7" at bounding box center [206, 157] width 13 height 13
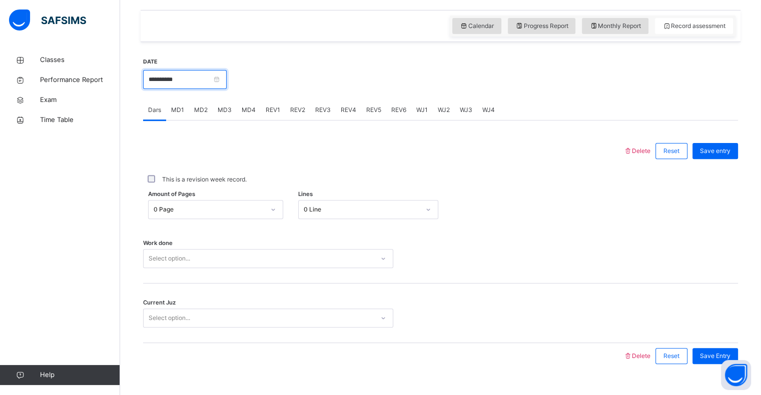
drag, startPoint x: 204, startPoint y: 87, endPoint x: 202, endPoint y: 95, distance: 7.8
click at [204, 88] on input "**********" at bounding box center [185, 79] width 84 height 19
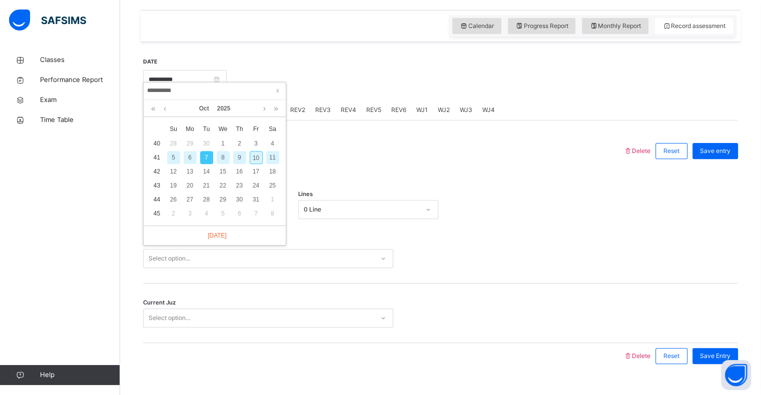
click at [190, 157] on div "6" at bounding box center [190, 157] width 13 height 13
type input "**********"
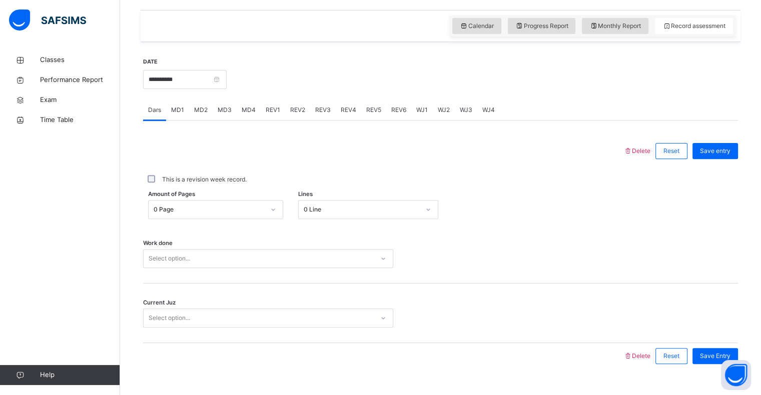
click at [217, 219] on div "0 Page" at bounding box center [215, 209] width 135 height 19
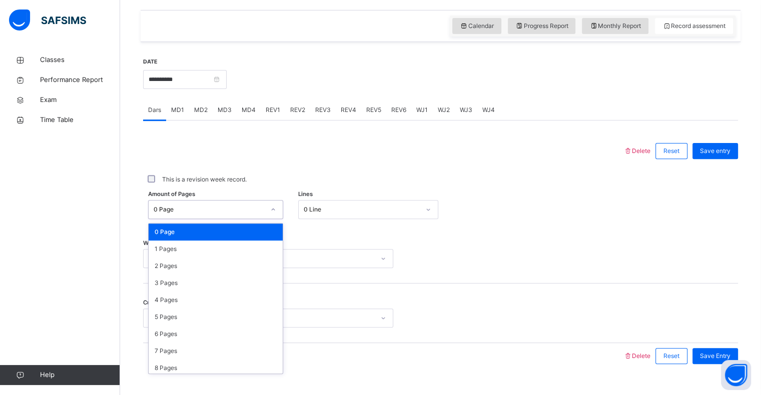
click at [272, 190] on div "This is a revision week record." at bounding box center [440, 179] width 595 height 21
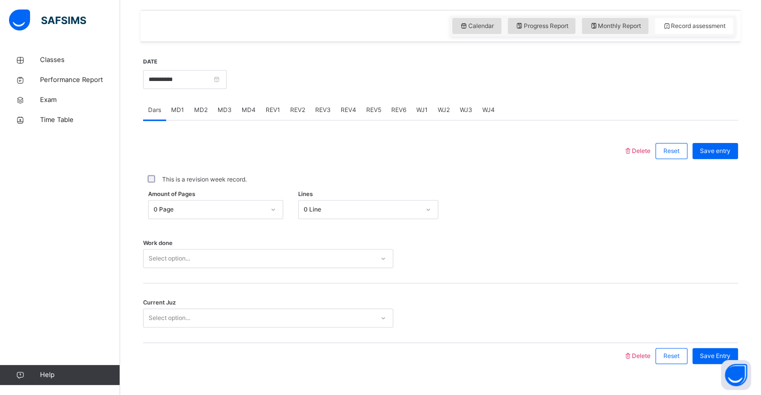
click at [272, 190] on div "This is a revision week record." at bounding box center [440, 179] width 595 height 21
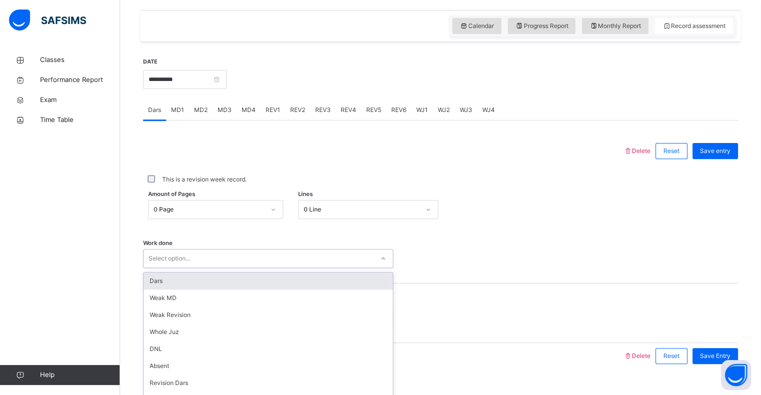
click at [164, 267] on div "option Dars focused, 1 of 16. 16 results available. Use Up and Down to choose o…" at bounding box center [268, 258] width 250 height 19
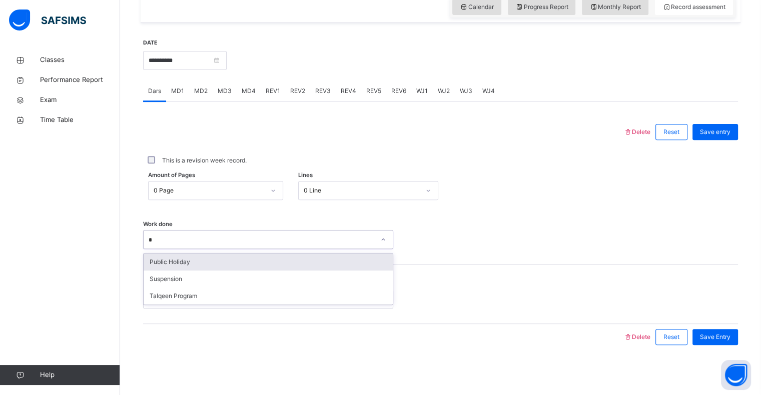
type input "**"
click at [179, 259] on div "Public Holiday" at bounding box center [268, 262] width 249 height 17
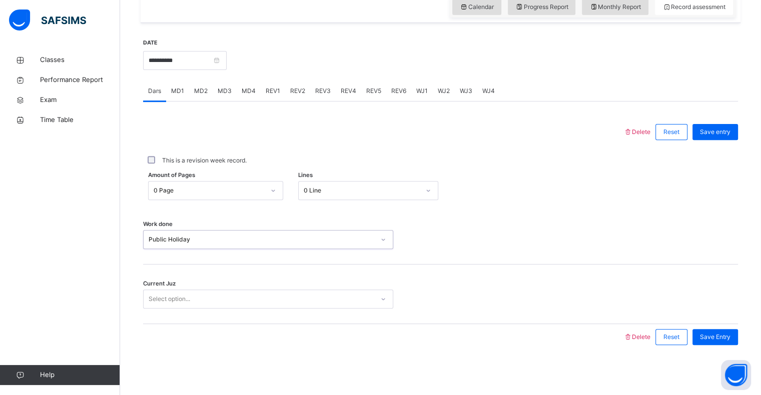
click at [172, 302] on div "Select option..." at bounding box center [170, 299] width 42 height 19
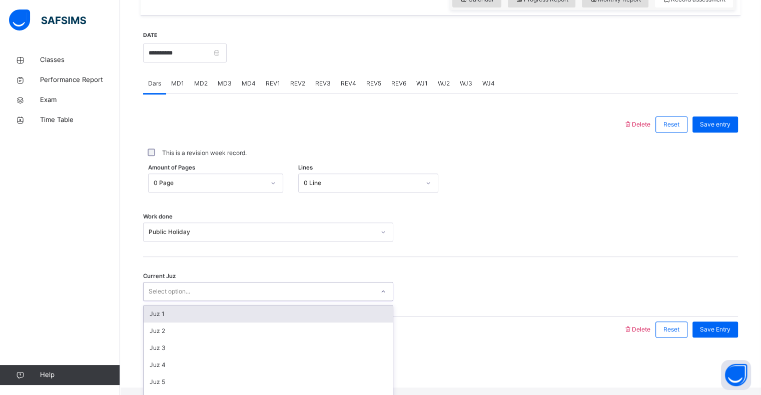
click at [199, 242] on div "Public Holiday" at bounding box center [268, 232] width 250 height 19
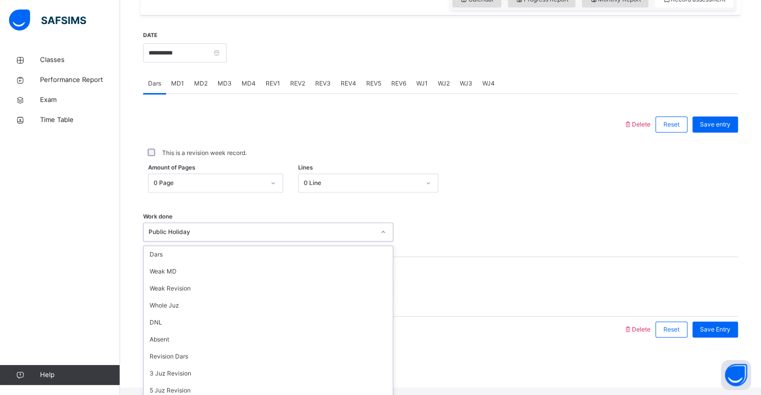
scroll to position [0, 0]
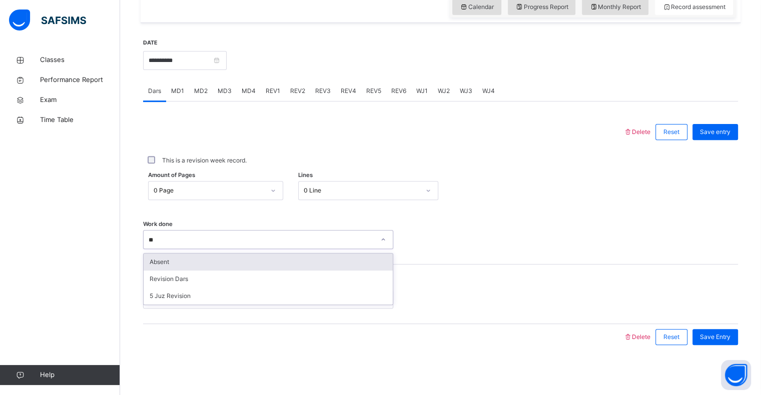
type input "*"
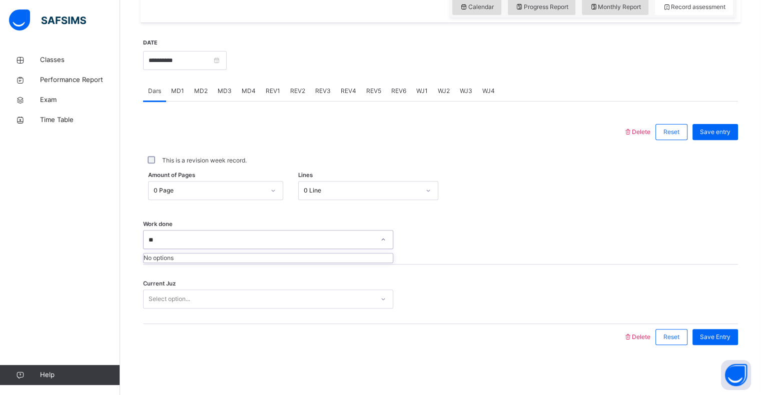
type input "*"
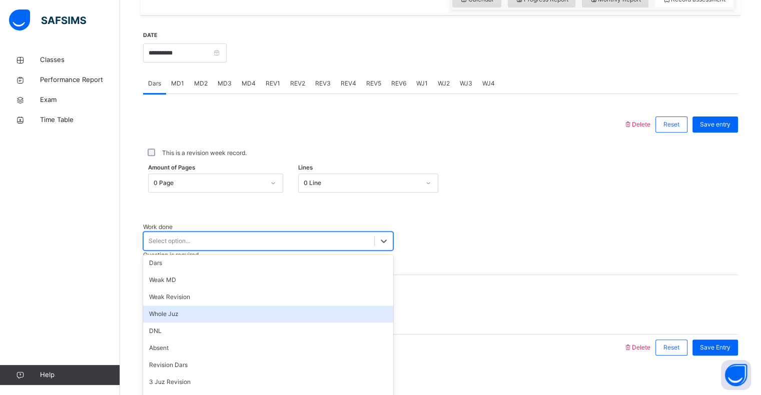
scroll to position [134, 0]
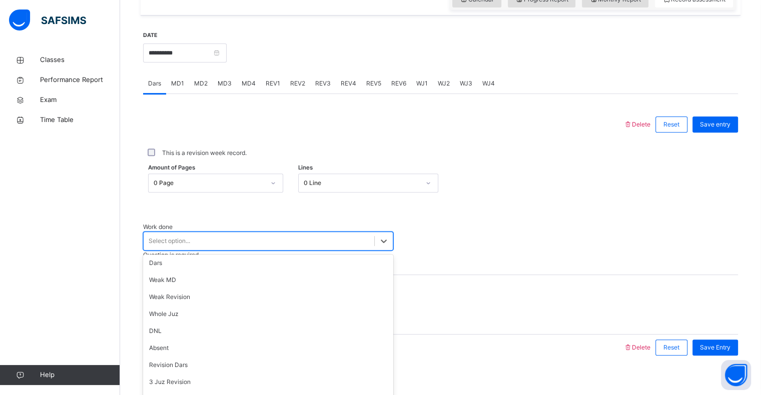
click at [487, 284] on div "Current Juz Select option..." at bounding box center [440, 305] width 595 height 60
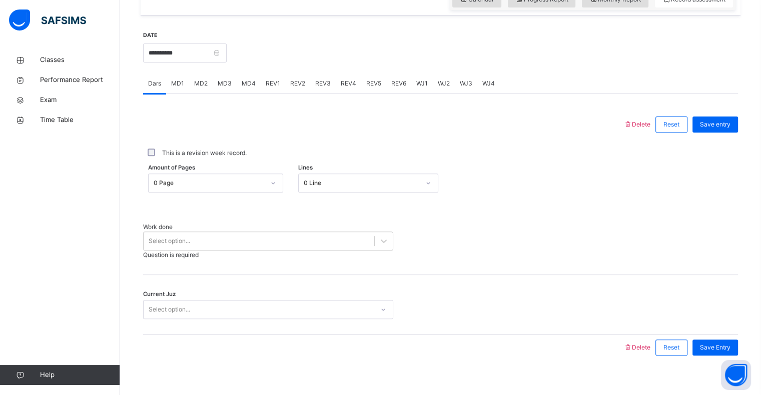
drag, startPoint x: 468, startPoint y: 278, endPoint x: 418, endPoint y: 244, distance: 60.1
click at [424, 250] on div "Delete Reset Save entry This is a revision week record. Amount of Pages 0 Page …" at bounding box center [440, 236] width 595 height 249
drag, startPoint x: 213, startPoint y: 48, endPoint x: 213, endPoint y: 54, distance: 6.0
click at [213, 52] on div "**********" at bounding box center [185, 52] width 84 height 43
click at [227, 63] on input "**********" at bounding box center [185, 53] width 84 height 19
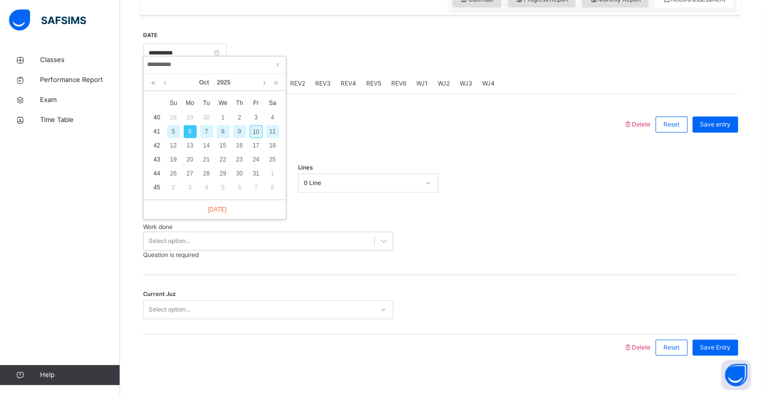
click at [206, 128] on div "7" at bounding box center [206, 131] width 13 height 13
type input "**********"
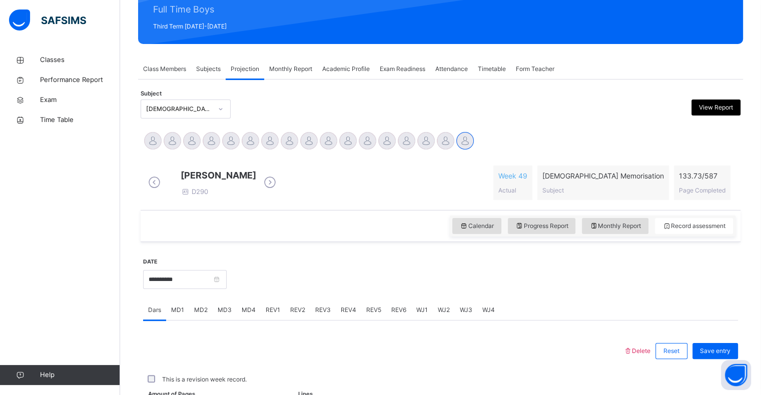
scroll to position [356, 0]
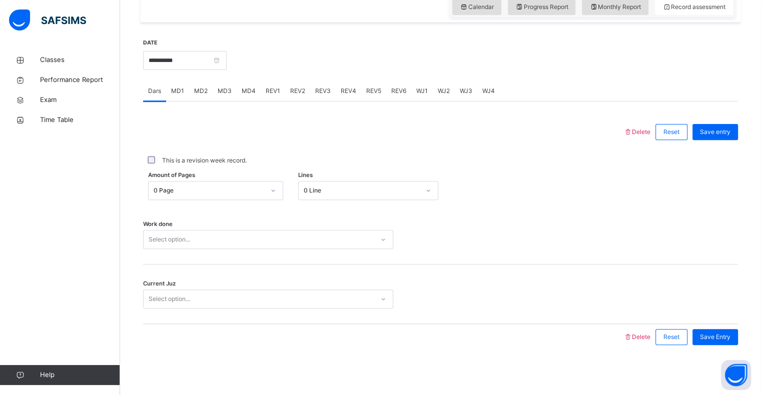
drag, startPoint x: 177, startPoint y: 248, endPoint x: 177, endPoint y: 241, distance: 6.5
click at [177, 242] on div "Work done Select option..." at bounding box center [440, 235] width 595 height 60
click at [177, 241] on div "Select option..." at bounding box center [170, 239] width 42 height 19
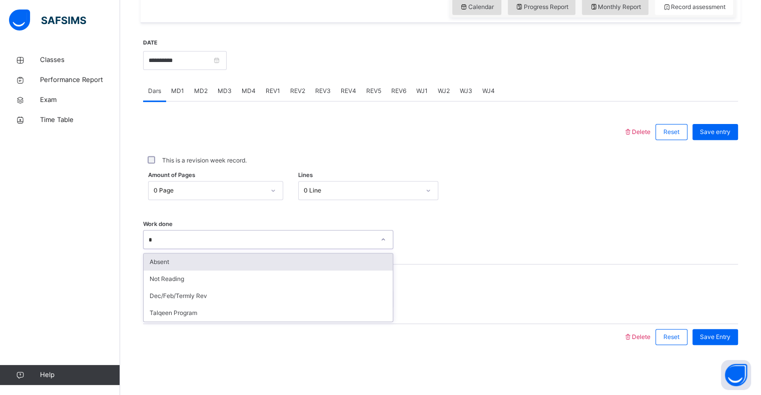
type input "**"
click at [174, 262] on div "Talqeen Program" at bounding box center [268, 262] width 249 height 17
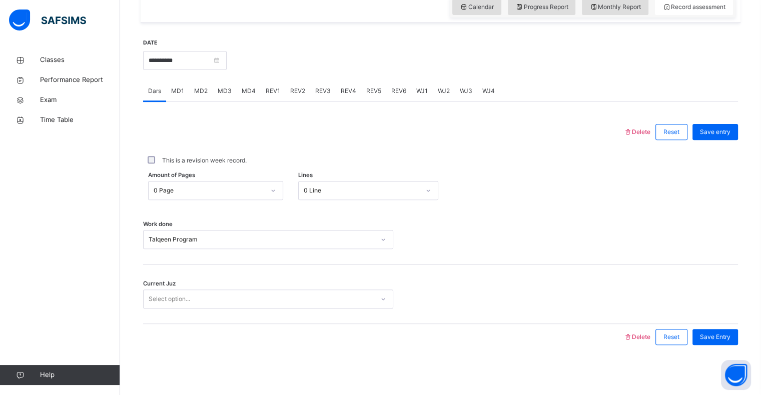
drag, startPoint x: 181, startPoint y: 316, endPoint x: 179, endPoint y: 296, distance: 19.6
click at [179, 297] on div "Current Juz Select option..." at bounding box center [440, 295] width 595 height 60
click at [179, 296] on div "Select option..." at bounding box center [170, 299] width 42 height 19
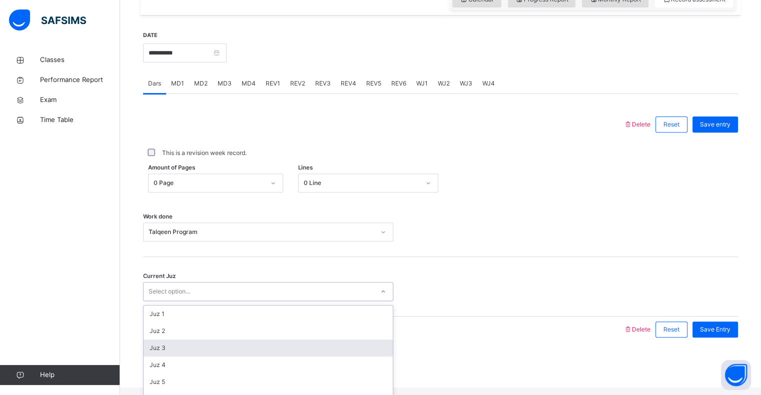
click at [176, 357] on div "Juz 3" at bounding box center [268, 348] width 249 height 17
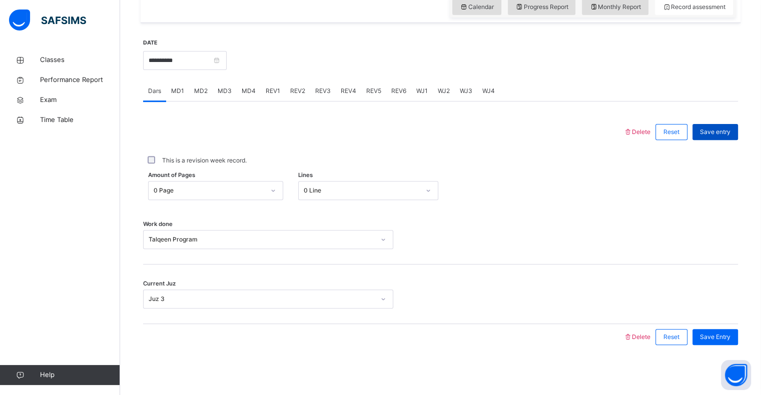
click at [729, 130] on span "Save entry" at bounding box center [715, 132] width 31 height 9
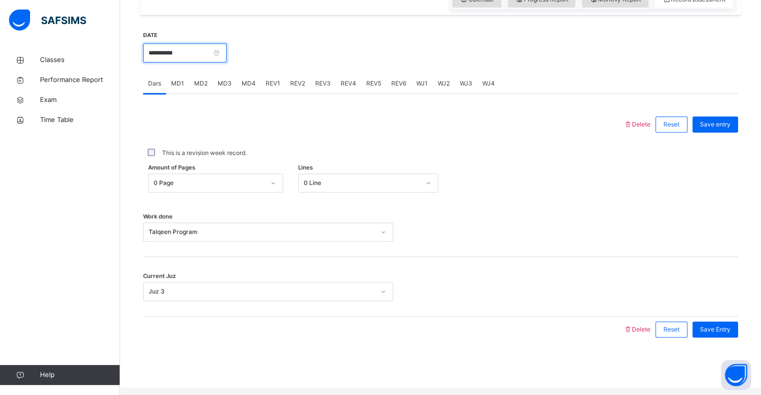
click at [200, 63] on input "**********" at bounding box center [185, 53] width 84 height 19
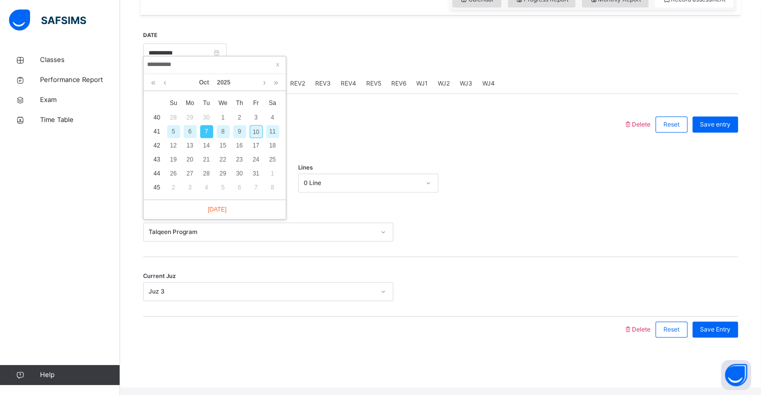
click at [225, 131] on div "8" at bounding box center [223, 131] width 13 height 13
type input "**********"
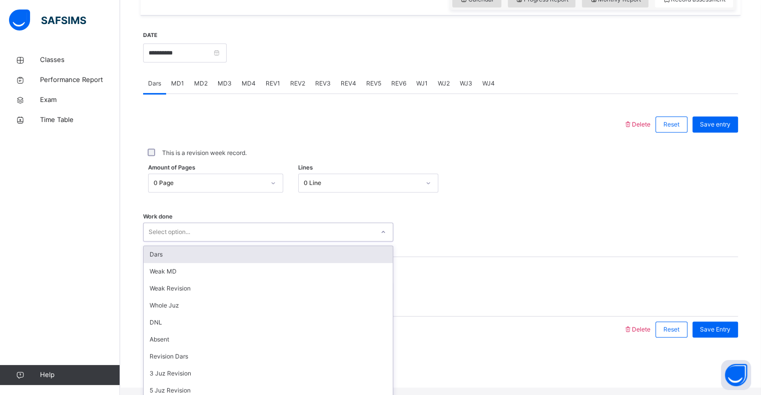
drag, startPoint x: 223, startPoint y: 241, endPoint x: 212, endPoint y: 242, distance: 11.1
click at [214, 240] on div "Select option..." at bounding box center [259, 233] width 230 height 16
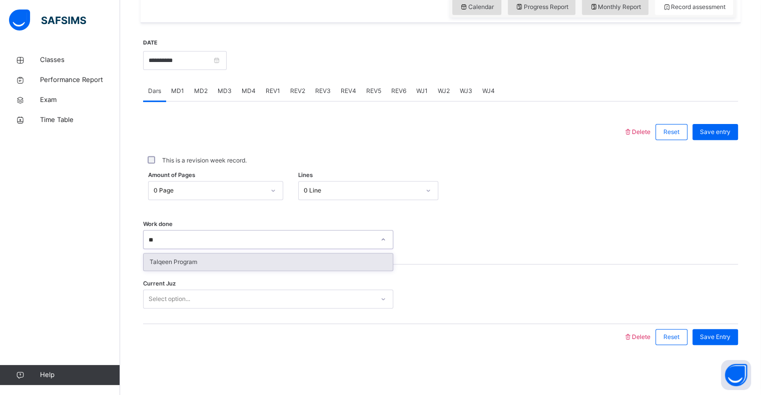
type input "***"
drag, startPoint x: 165, startPoint y: 259, endPoint x: 166, endPoint y: 297, distance: 38.0
click at [165, 260] on div "Talqeen Program" at bounding box center [268, 262] width 249 height 17
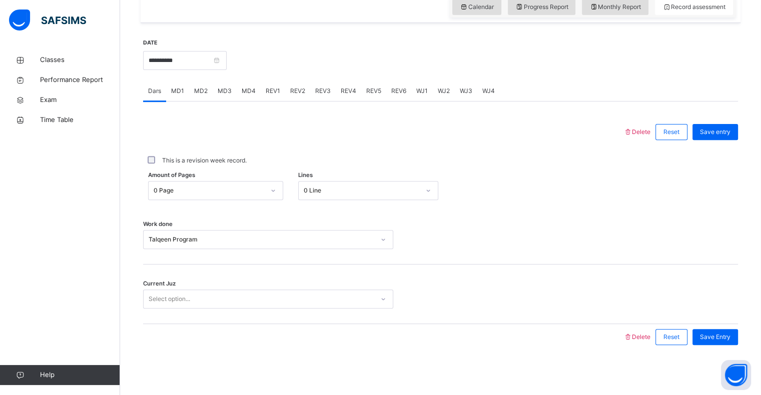
drag, startPoint x: 156, startPoint y: 313, endPoint x: 158, endPoint y: 301, distance: 11.6
click at [158, 304] on div "Current Juz Select option..." at bounding box center [440, 295] width 595 height 60
click at [160, 310] on div "Current Juz Select option..." at bounding box center [440, 295] width 595 height 60
click at [162, 302] on div "Select option..." at bounding box center [170, 299] width 42 height 19
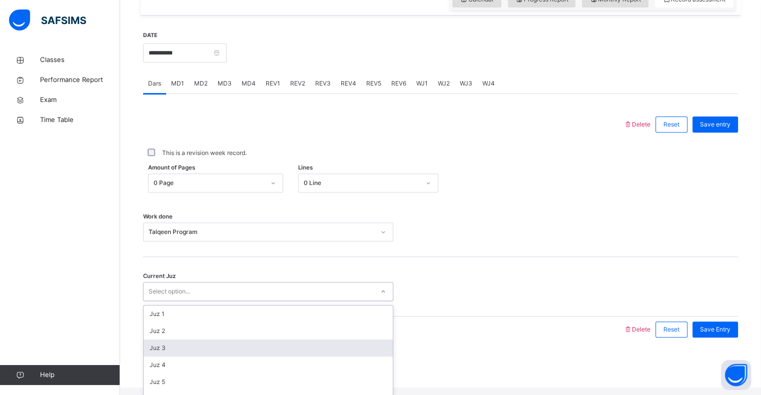
click at [164, 355] on div "Juz 3" at bounding box center [268, 348] width 249 height 17
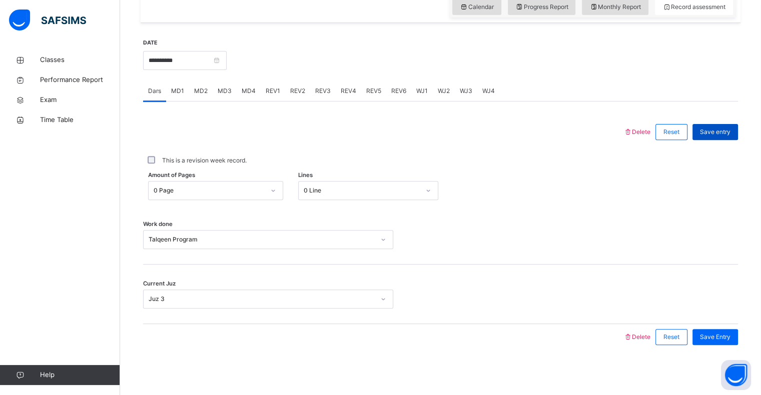
click at [709, 137] on div "Save entry" at bounding box center [716, 132] width 46 height 16
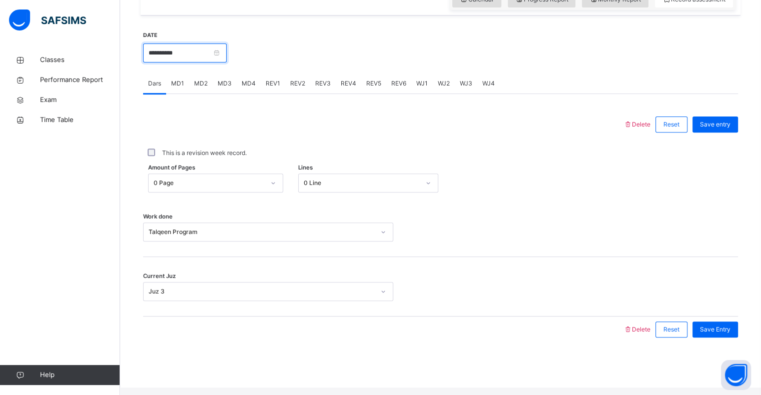
click at [227, 62] on input "**********" at bounding box center [185, 53] width 84 height 19
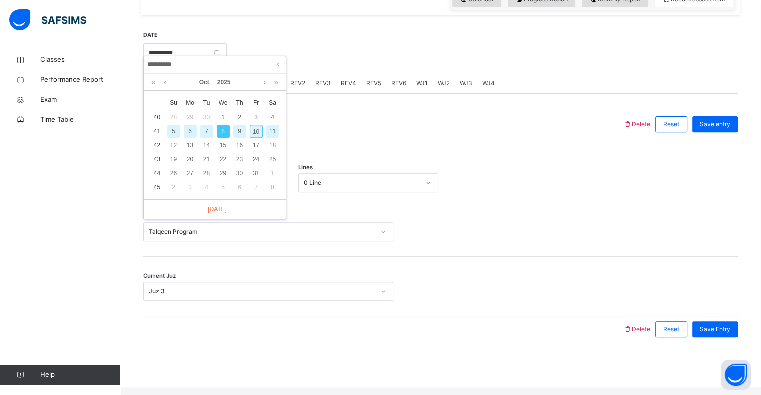
click at [241, 133] on div "9" at bounding box center [239, 131] width 13 height 13
type input "**********"
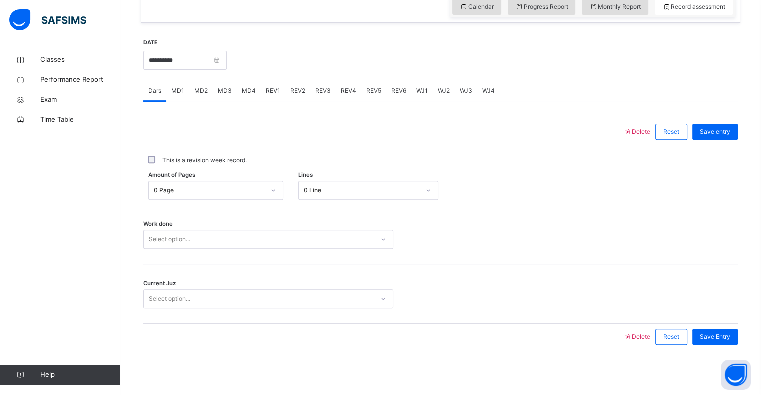
click at [179, 237] on div "Select option..." at bounding box center [170, 239] width 42 height 19
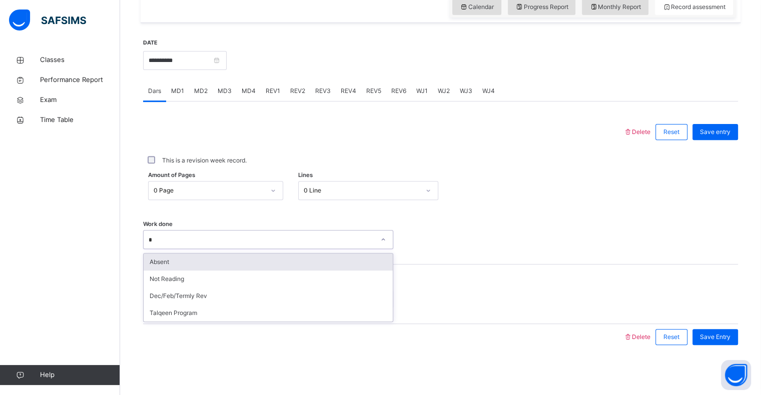
type input "**"
click at [175, 260] on div "Talqeen Program" at bounding box center [268, 262] width 249 height 17
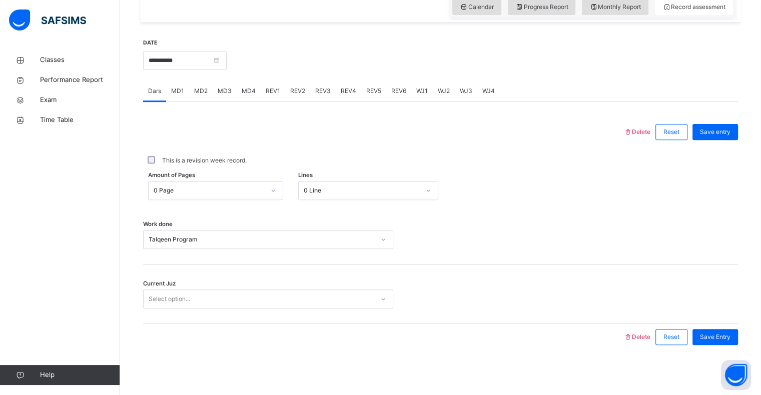
drag, startPoint x: 181, startPoint y: 315, endPoint x: 185, endPoint y: 299, distance: 16.0
click at [181, 314] on div "Current Juz Select option..." at bounding box center [440, 295] width 595 height 60
click at [185, 298] on div "Select option..." at bounding box center [170, 299] width 42 height 19
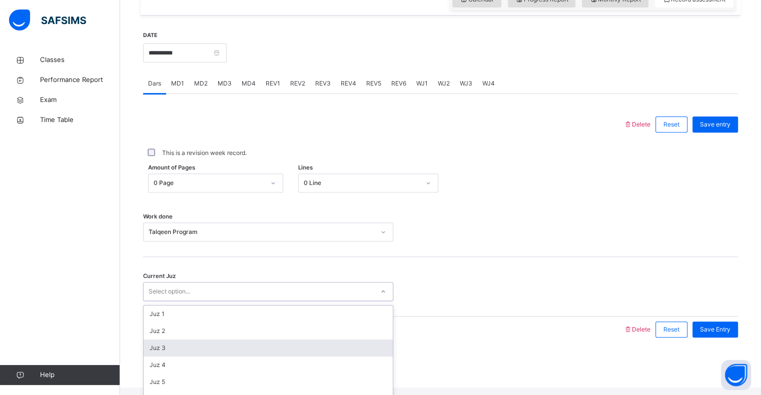
click at [170, 357] on div "Juz 3" at bounding box center [268, 348] width 249 height 17
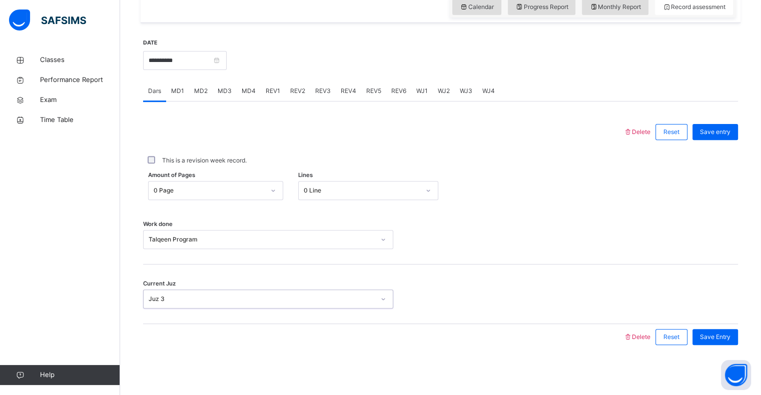
drag, startPoint x: 692, startPoint y: 156, endPoint x: 694, endPoint y: 152, distance: 5.2
click at [693, 152] on div "This is a revision week record." at bounding box center [440, 160] width 595 height 21
click at [729, 133] on span "Save entry" at bounding box center [715, 132] width 31 height 9
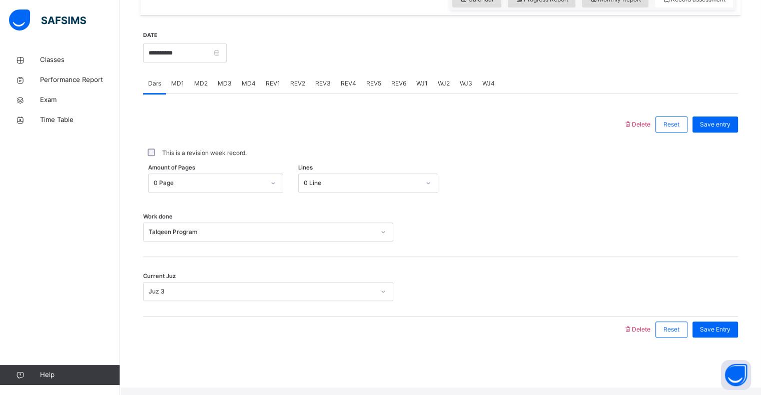
click at [153, 158] on div "This is a revision week record." at bounding box center [441, 153] width 590 height 9
click at [731, 129] on span "Save entry" at bounding box center [715, 124] width 31 height 9
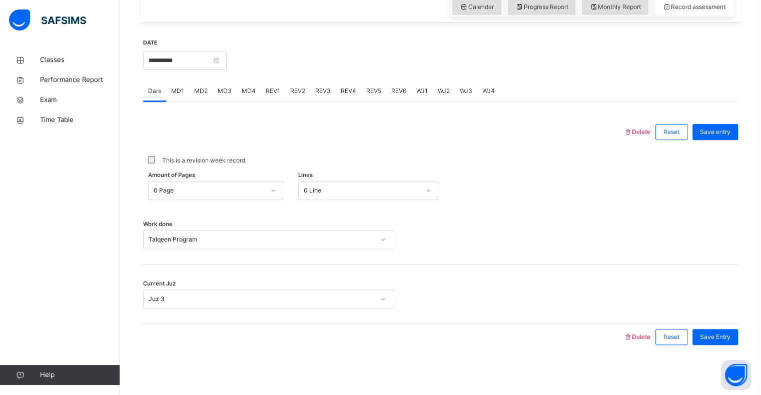
click at [268, 81] on div "REV1" at bounding box center [273, 91] width 25 height 20
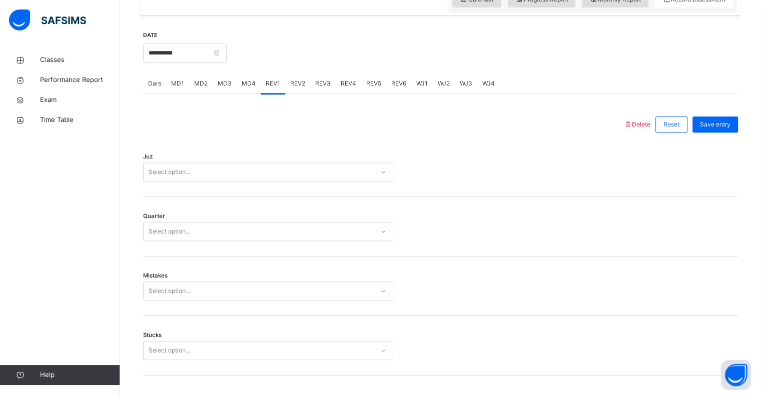
drag, startPoint x: 274, startPoint y: 86, endPoint x: 236, endPoint y: 152, distance: 76.2
click at [274, 87] on div "REV1" at bounding box center [273, 84] width 25 height 20
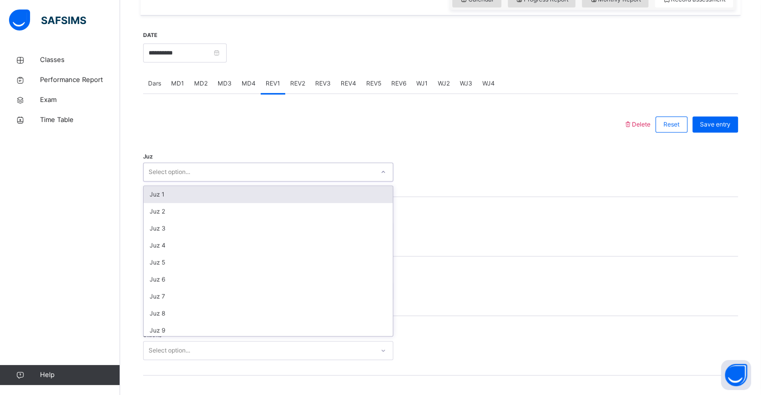
drag, startPoint x: 198, startPoint y: 180, endPoint x: 185, endPoint y: 187, distance: 15.0
click at [191, 180] on div "Select option..." at bounding box center [259, 173] width 230 height 16
type input "**"
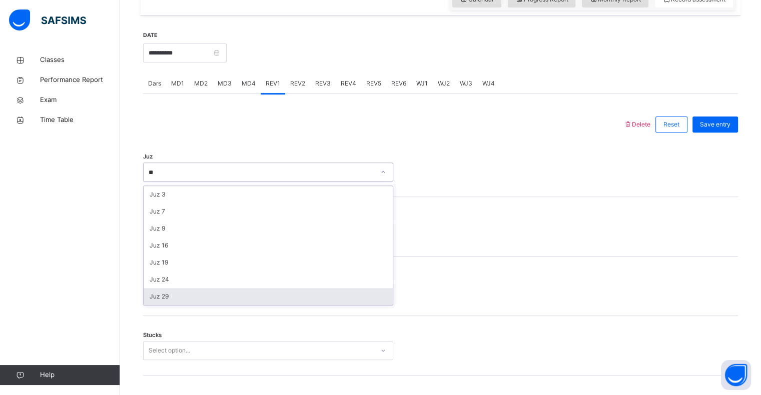
click at [163, 301] on div "Juz 29" at bounding box center [268, 296] width 249 height 17
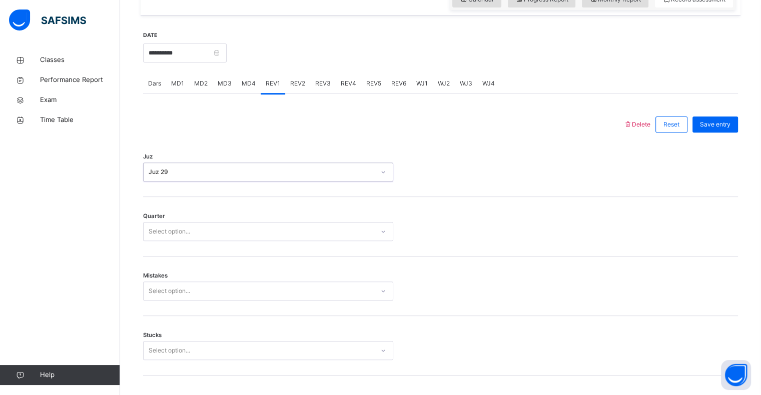
click at [190, 241] on div "Select option..." at bounding box center [170, 231] width 42 height 19
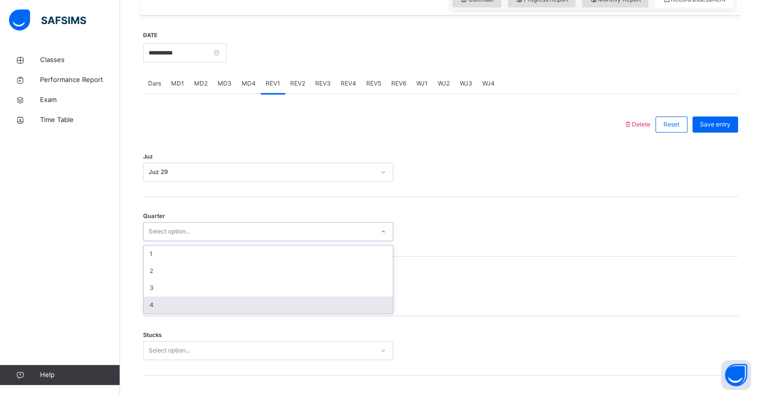
click at [165, 314] on div "4" at bounding box center [268, 305] width 249 height 17
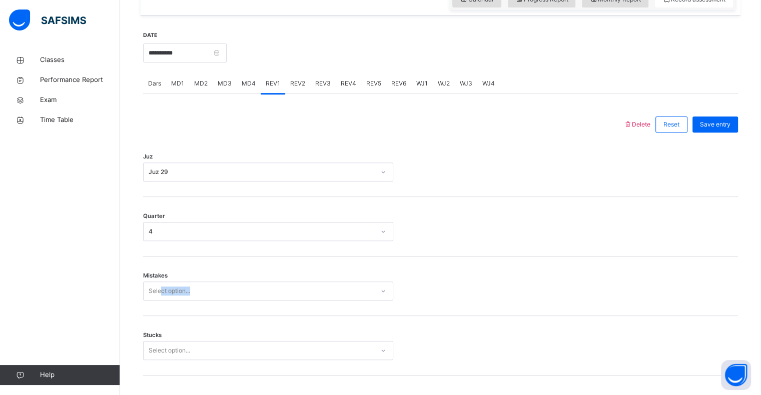
click at [160, 303] on div "Mistakes Select option..." at bounding box center [440, 287] width 595 height 60
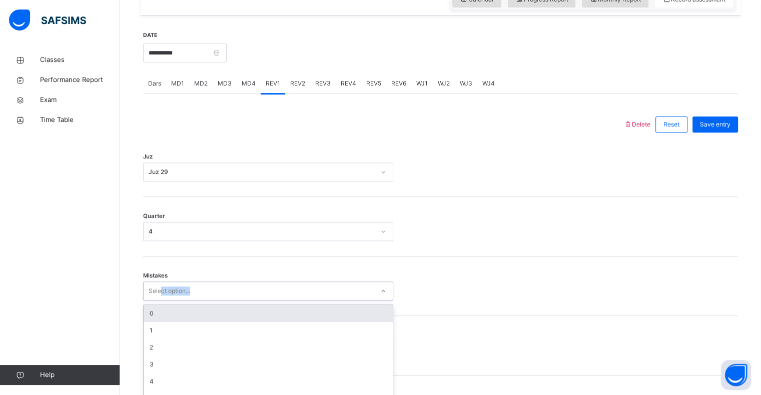
click at [160, 301] on div "option 0 focused, 1 of 7. 7 results available. Use Up and Down to choose option…" at bounding box center [268, 291] width 250 height 19
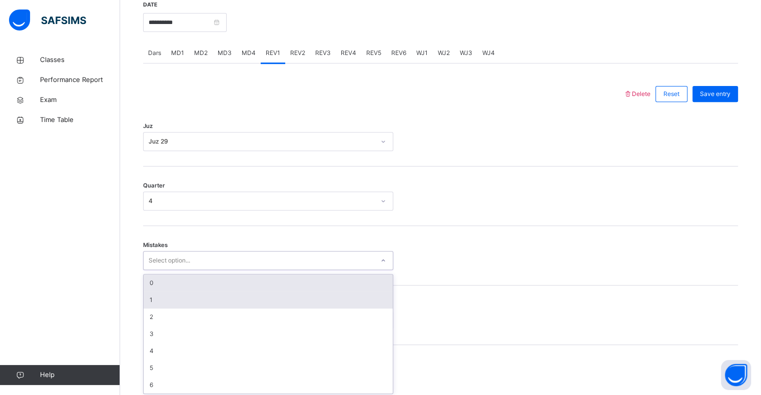
scroll to position [396, 0]
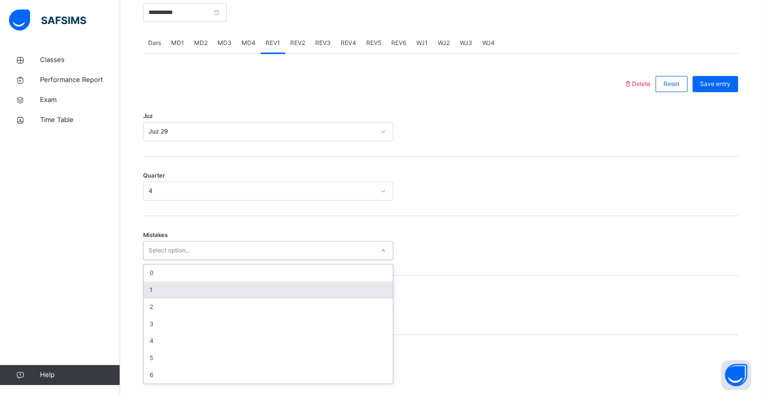
click at [155, 290] on div "1" at bounding box center [268, 290] width 249 height 17
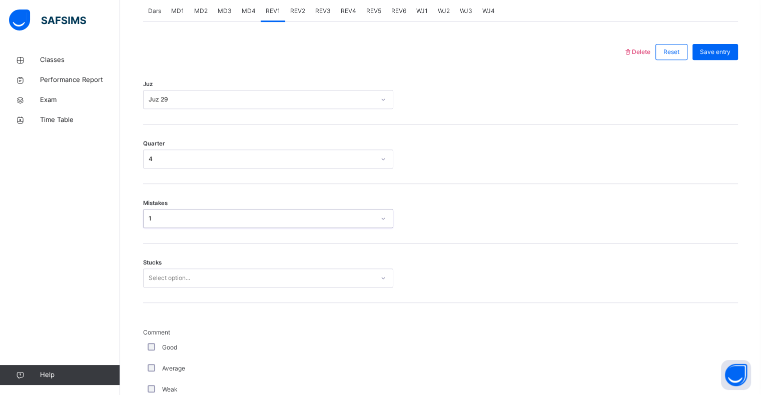
click at [150, 288] on div "Select option..." at bounding box center [268, 278] width 250 height 19
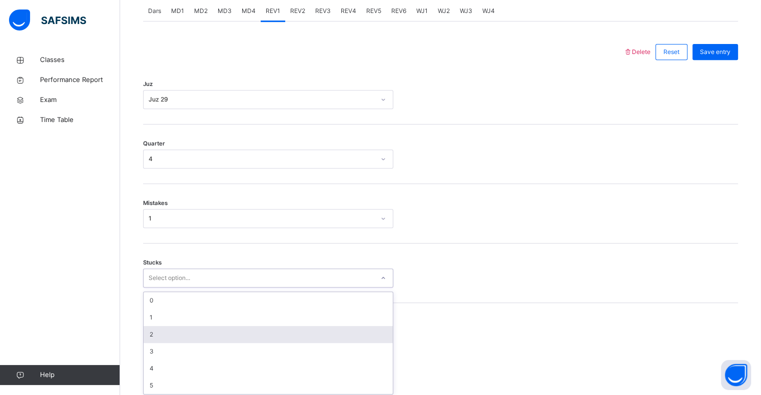
scroll to position [439, 0]
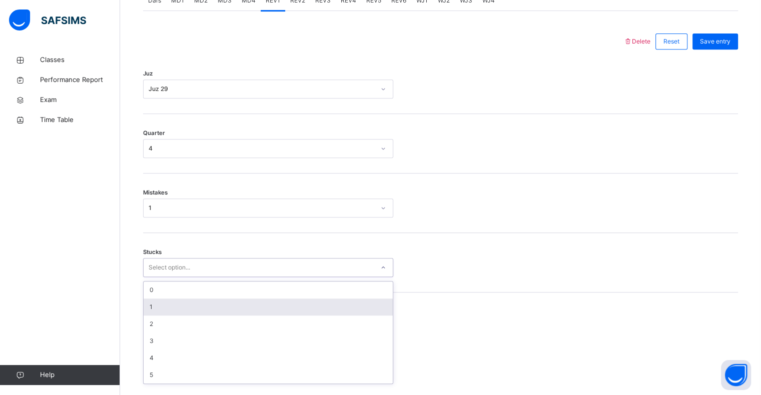
drag, startPoint x: 156, startPoint y: 316, endPoint x: 154, endPoint y: 327, distance: 11.7
click at [156, 316] on div "1" at bounding box center [268, 307] width 249 height 17
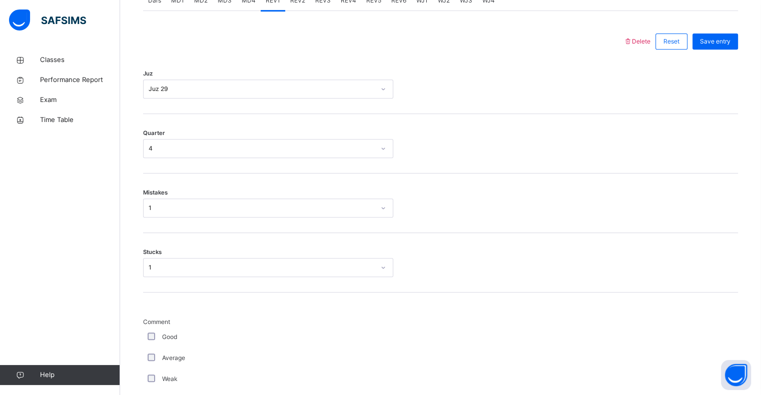
click at [312, 325] on span "Comment" at bounding box center [268, 322] width 250 height 9
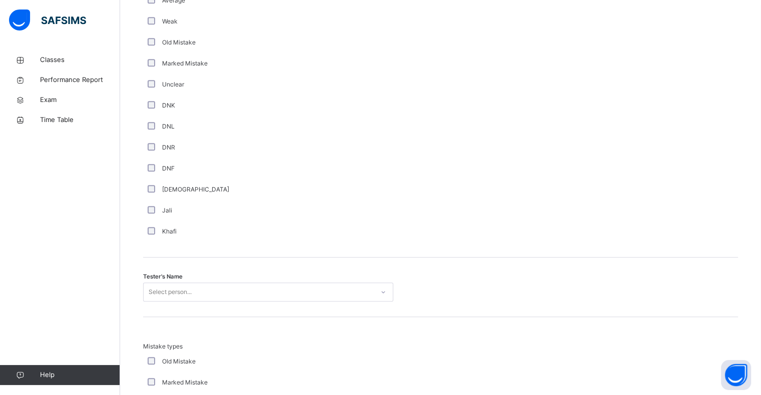
scroll to position [799, 0]
drag, startPoint x: 201, startPoint y: 311, endPoint x: 203, endPoint y: 294, distance: 17.6
click at [201, 311] on div "Tester's Name Select person..." at bounding box center [440, 285] width 595 height 60
drag, startPoint x: 203, startPoint y: 285, endPoint x: 202, endPoint y: 295, distance: 9.6
click at [203, 285] on div "Tester's Name Select person..." at bounding box center [440, 285] width 595 height 60
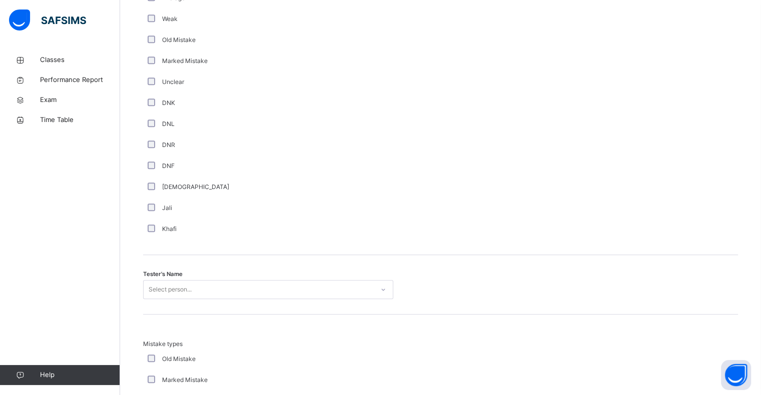
click at [201, 297] on div "Select person..." at bounding box center [268, 289] width 250 height 19
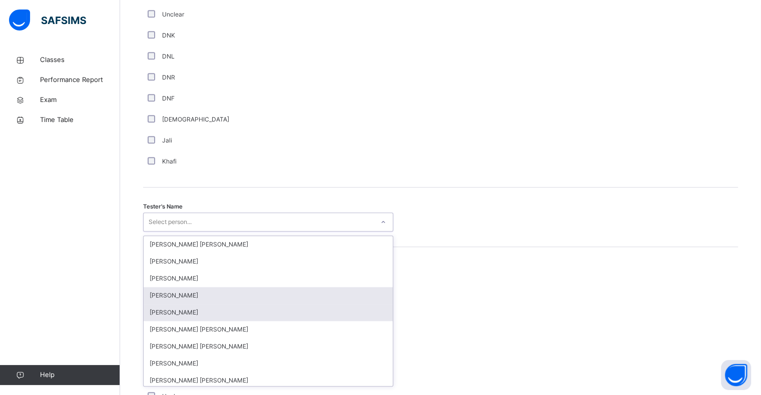
scroll to position [869, 0]
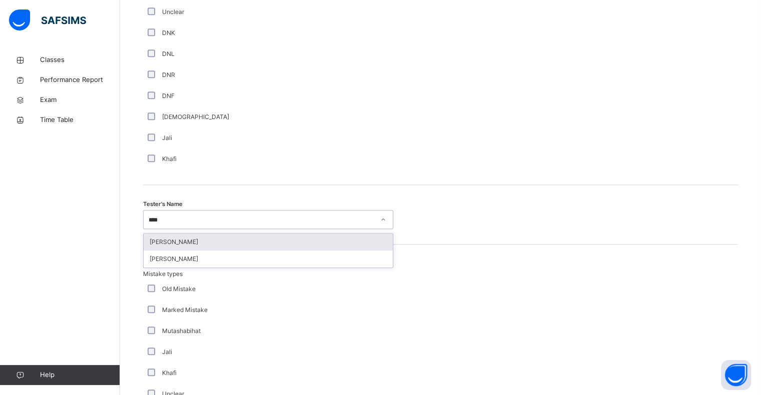
type input "*****"
click at [152, 263] on div "[PERSON_NAME]" at bounding box center [268, 259] width 249 height 17
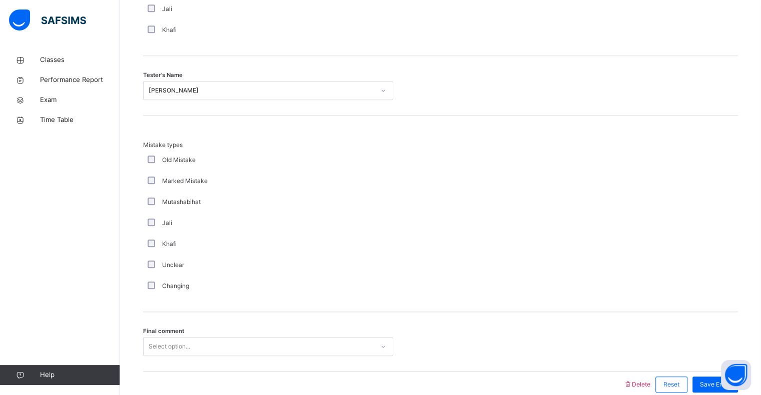
scroll to position [1053, 0]
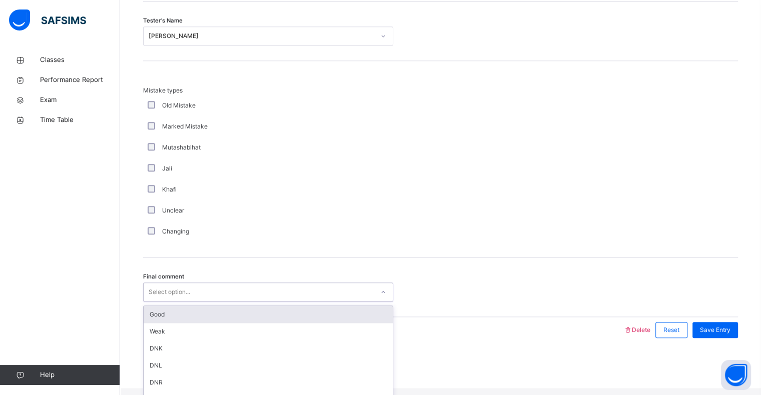
click at [152, 323] on div "Good" at bounding box center [268, 314] width 249 height 17
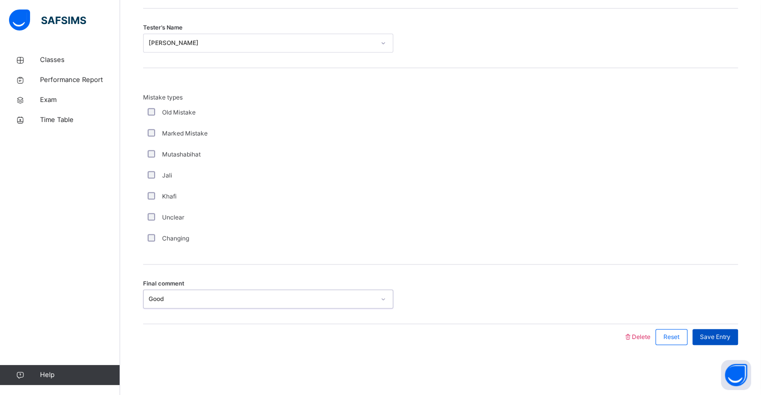
click at [727, 344] on div "Save Entry" at bounding box center [716, 337] width 46 height 16
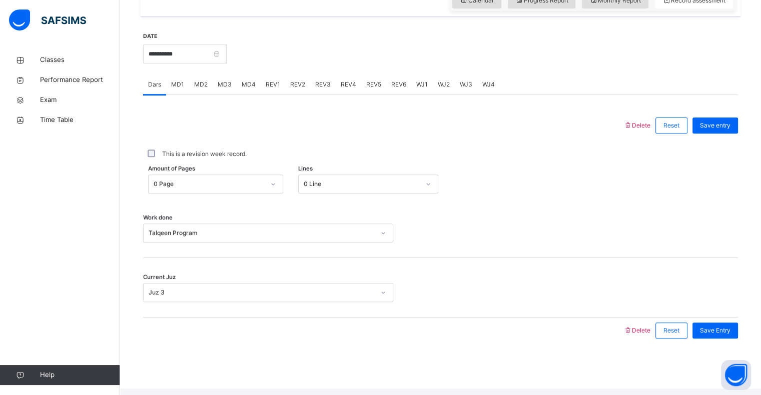
scroll to position [340, 0]
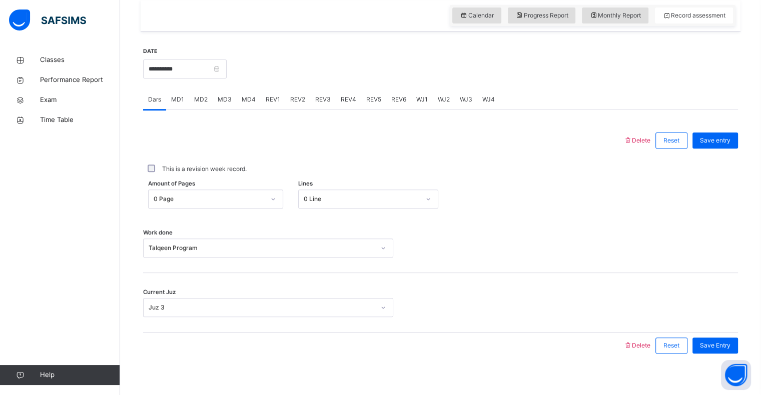
click at [274, 104] on span "REV1" at bounding box center [273, 99] width 15 height 9
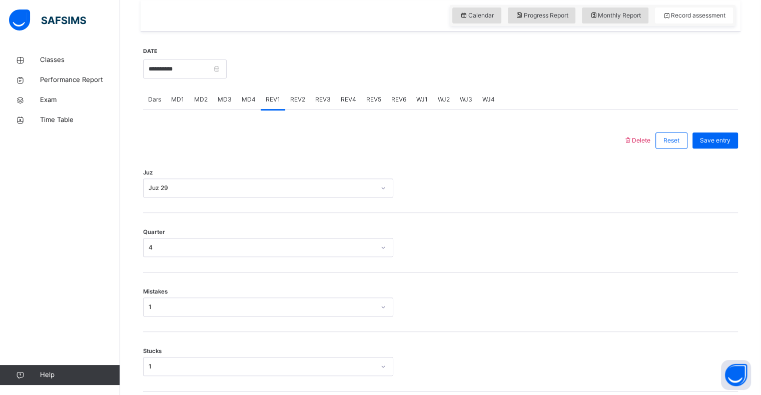
click at [286, 109] on div "REV2" at bounding box center [297, 100] width 25 height 20
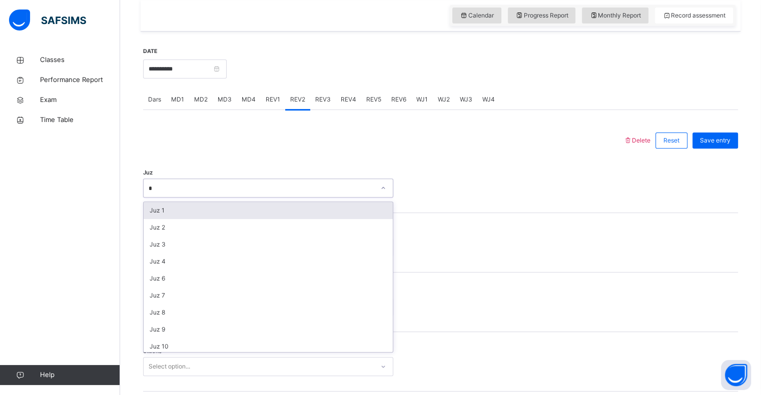
type input "**"
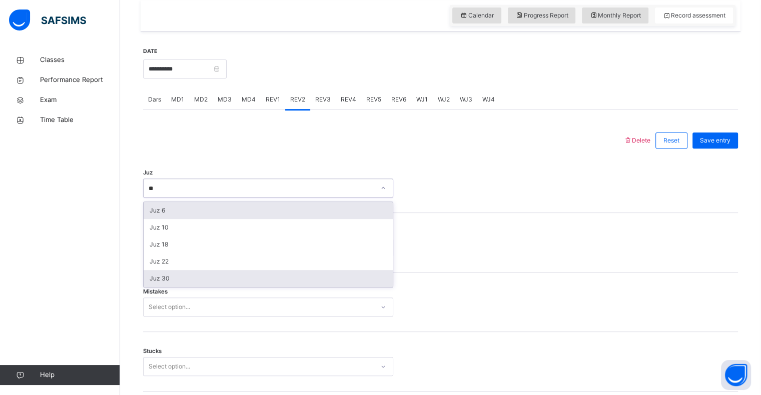
click at [156, 286] on div "Juz 30" at bounding box center [268, 278] width 249 height 17
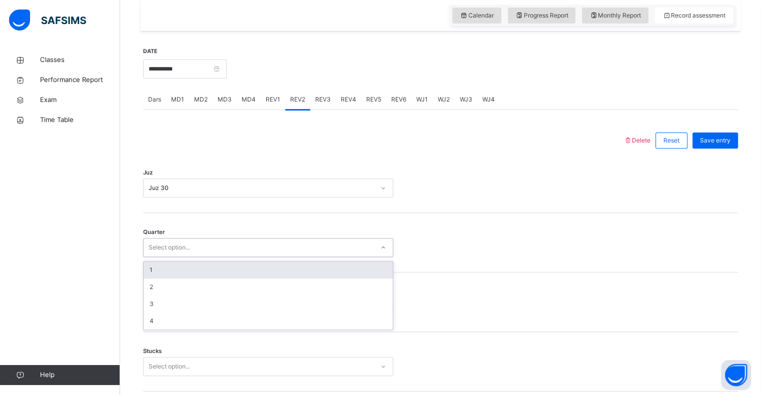
click at [147, 276] on div "1" at bounding box center [268, 270] width 249 height 17
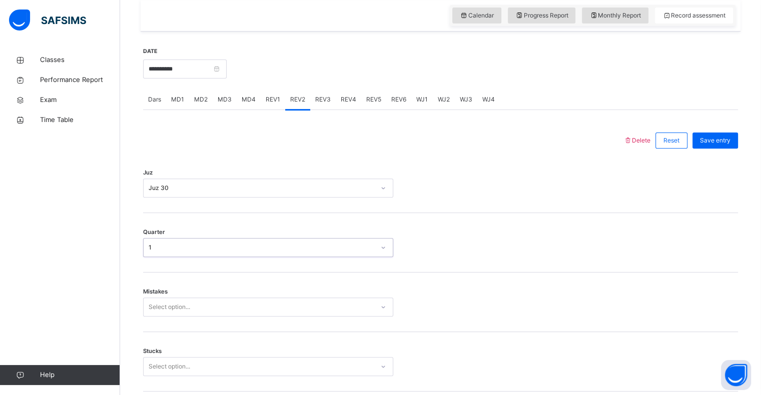
click at [166, 329] on div "Mistakes Select option..." at bounding box center [440, 303] width 595 height 60
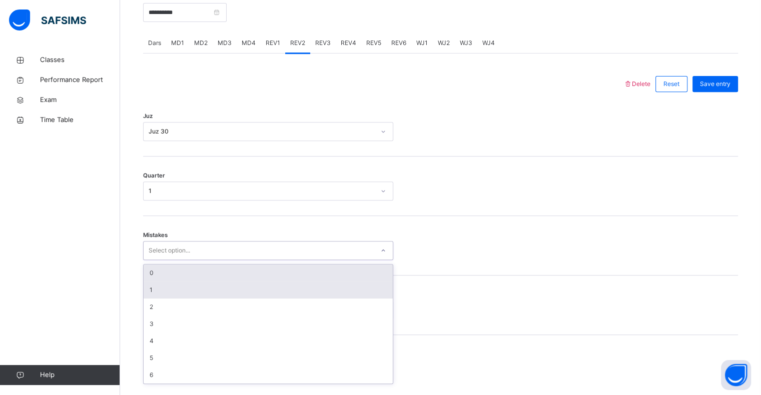
click at [145, 296] on div "1" at bounding box center [268, 290] width 249 height 17
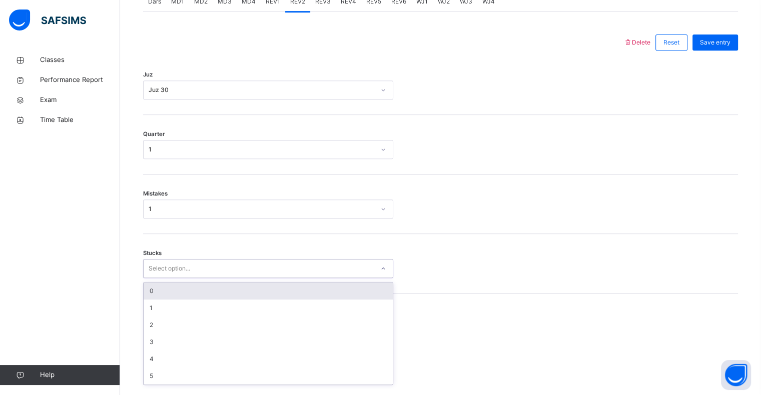
scroll to position [439, 0]
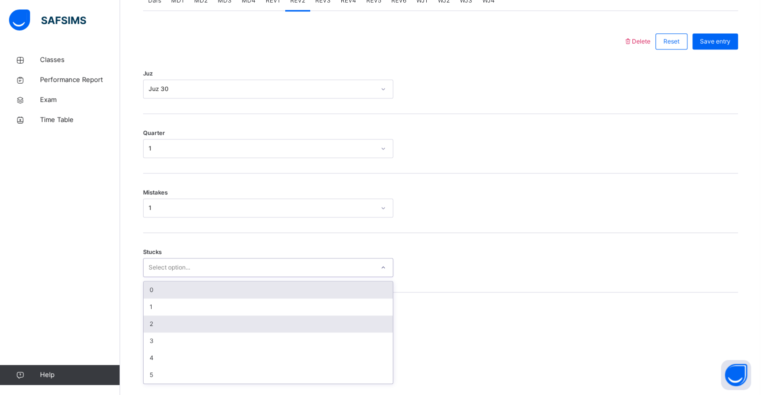
click at [146, 326] on div "2" at bounding box center [268, 324] width 249 height 17
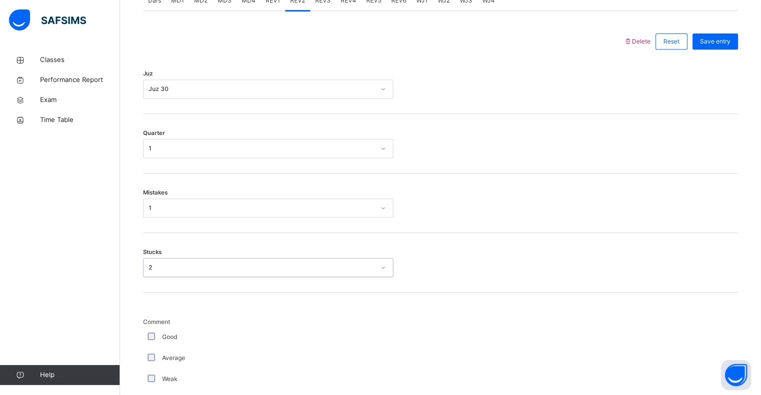
click at [149, 334] on div "Good" at bounding box center [268, 337] width 250 height 21
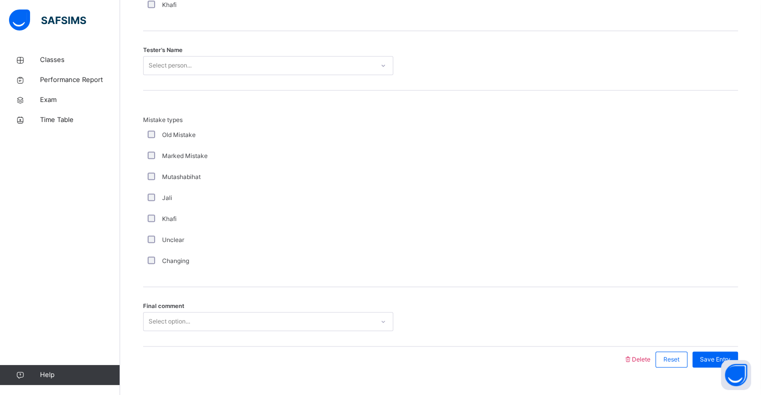
scroll to position [1011, 0]
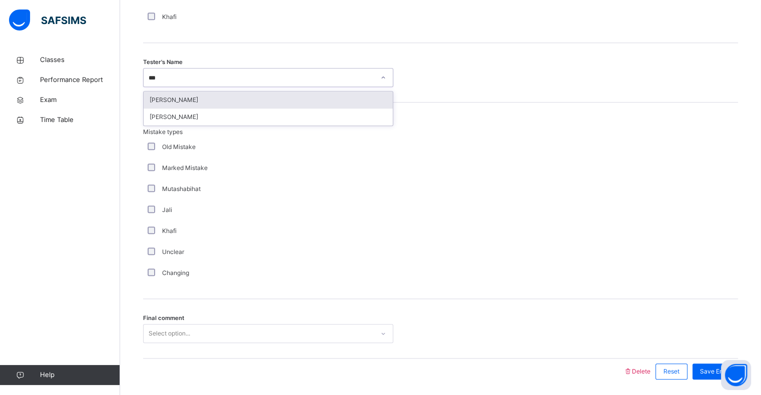
type input "****"
click at [153, 126] on div "[PERSON_NAME]" at bounding box center [268, 117] width 249 height 17
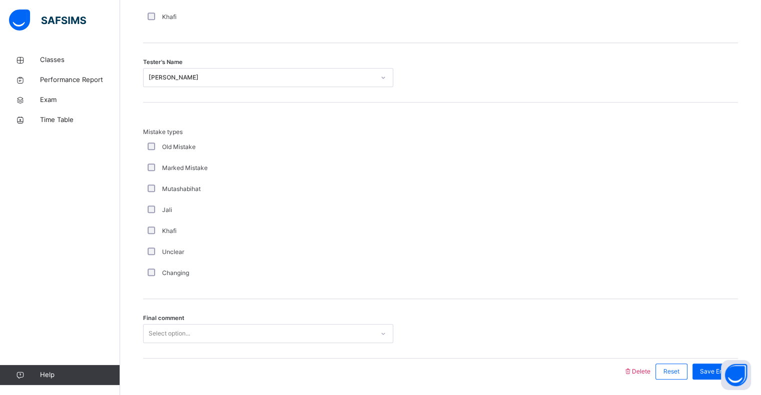
scroll to position [1053, 0]
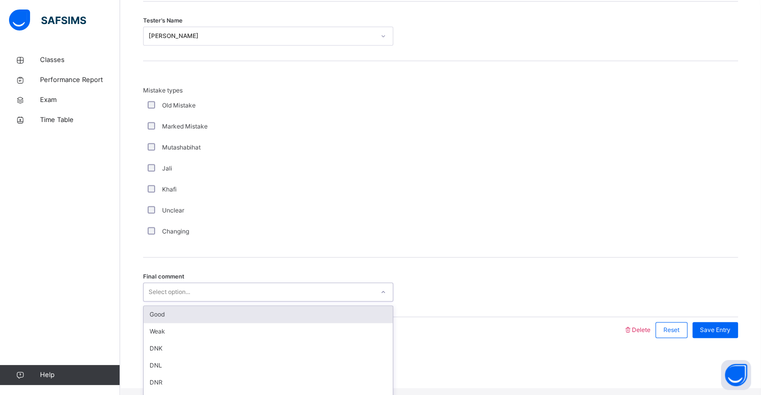
click at [152, 321] on div "Good" at bounding box center [268, 314] width 249 height 17
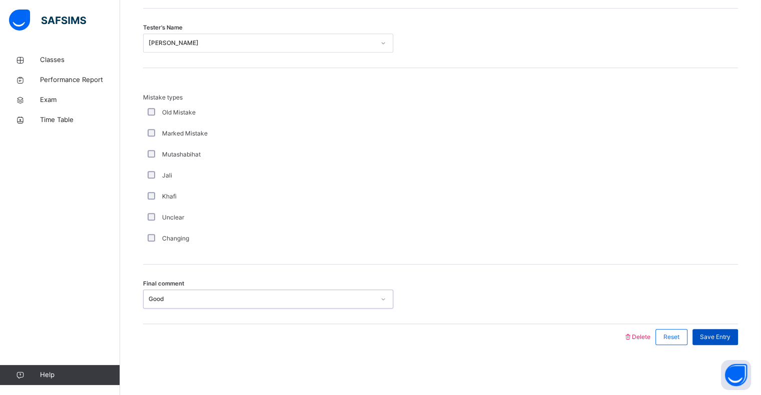
click at [723, 343] on div "Save Entry" at bounding box center [716, 337] width 46 height 16
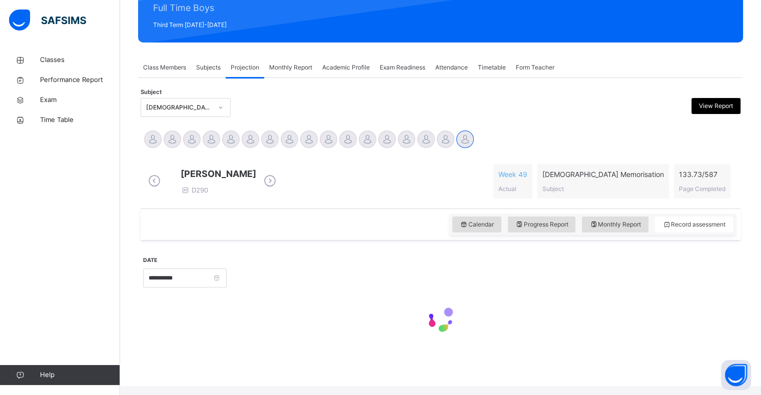
scroll to position [129, 0]
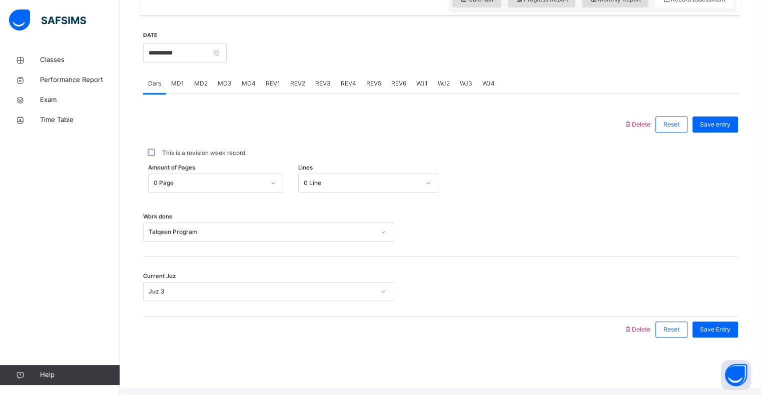
click at [269, 88] on span "REV1" at bounding box center [273, 83] width 15 height 9
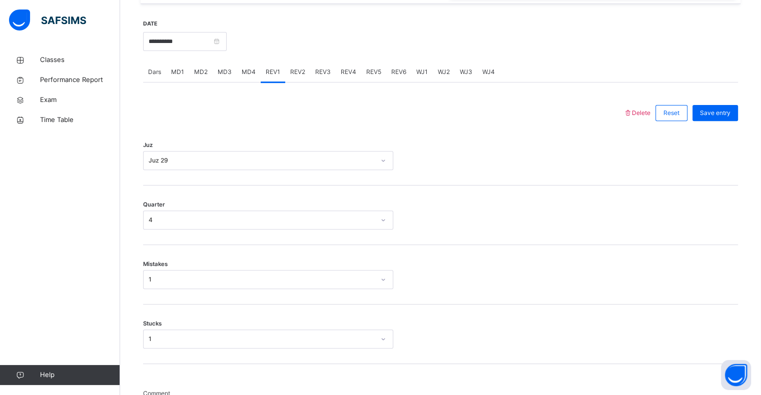
scroll to position [365, 0]
click at [300, 75] on div "REV2" at bounding box center [297, 74] width 25 height 20
click at [324, 79] on span "REV3" at bounding box center [323, 74] width 16 height 9
click at [240, 188] on div "Juz Select option..." at bounding box center [440, 158] width 595 height 60
click at [300, 79] on span "REV2" at bounding box center [297, 74] width 15 height 9
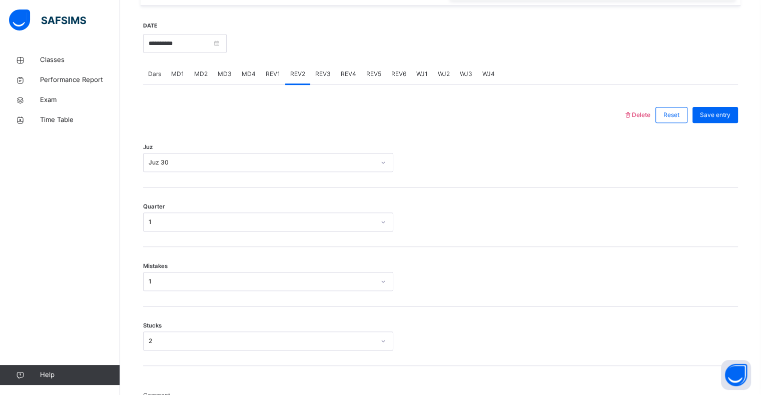
click at [327, 79] on span "REV3" at bounding box center [323, 74] width 16 height 9
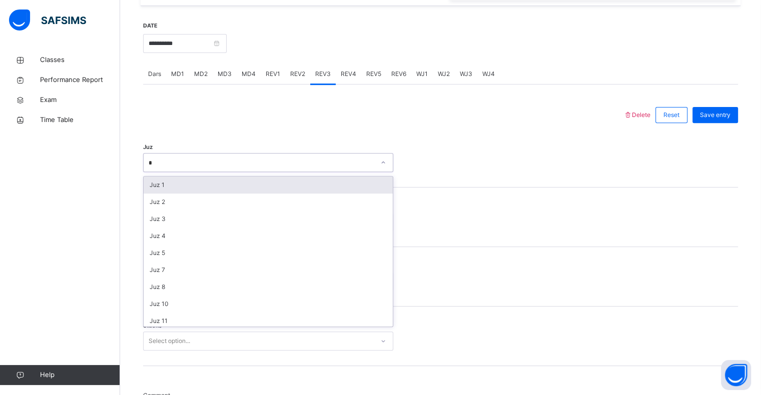
type input "**"
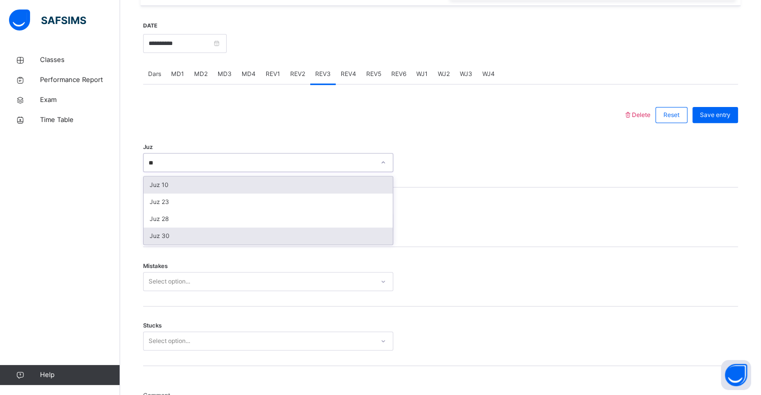
click at [150, 245] on div "Juz 30" at bounding box center [268, 236] width 249 height 17
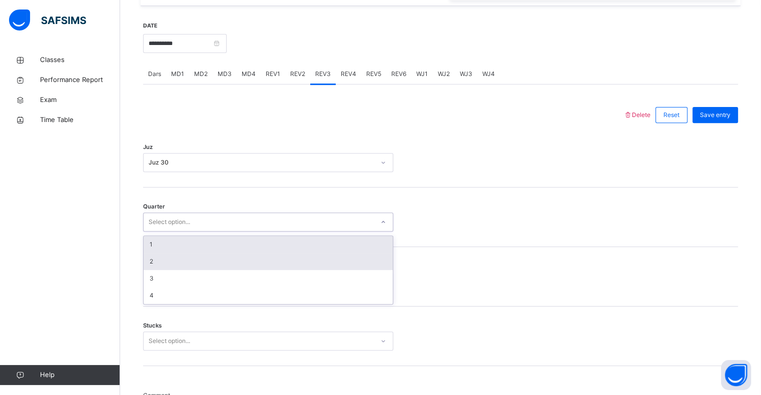
click at [144, 267] on div "2" at bounding box center [268, 261] width 249 height 17
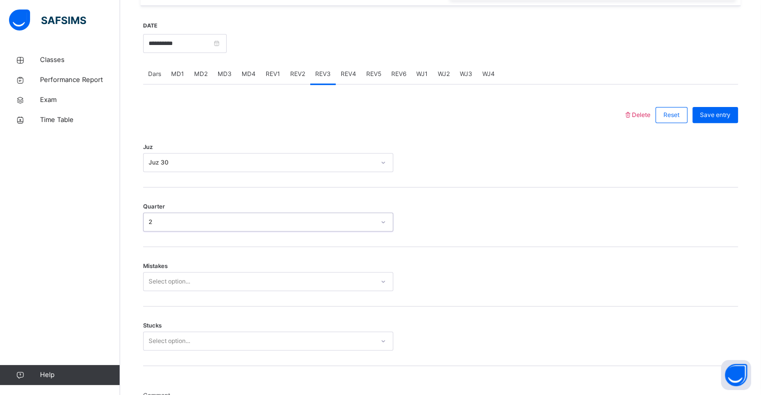
click at [144, 271] on span "Mistakes" at bounding box center [155, 266] width 25 height 9
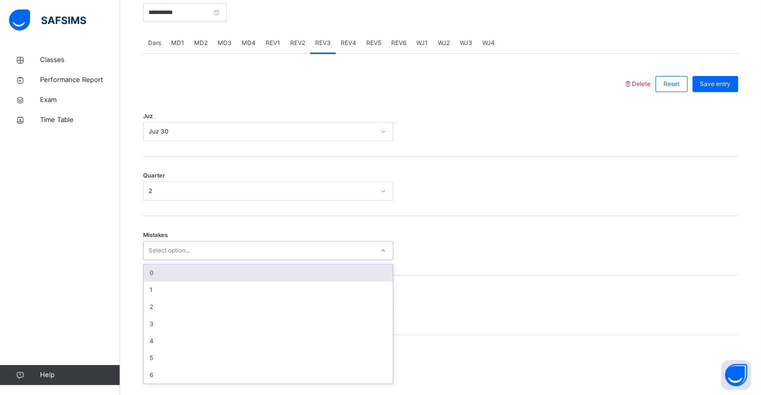
click at [153, 276] on div "0" at bounding box center [268, 273] width 249 height 17
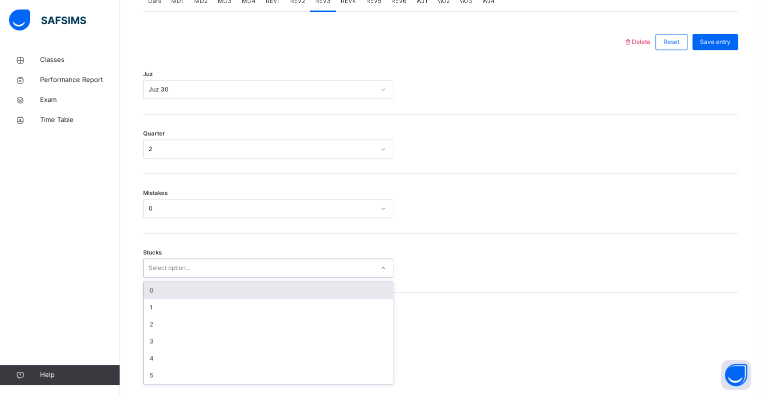
scroll to position [439, 0]
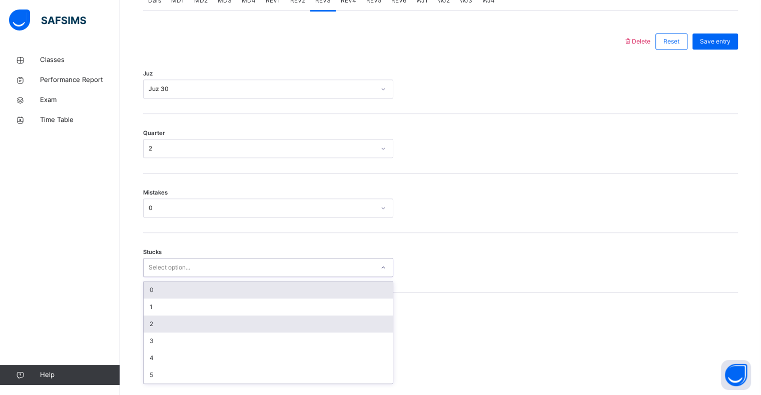
click at [148, 324] on div "2" at bounding box center [268, 324] width 249 height 17
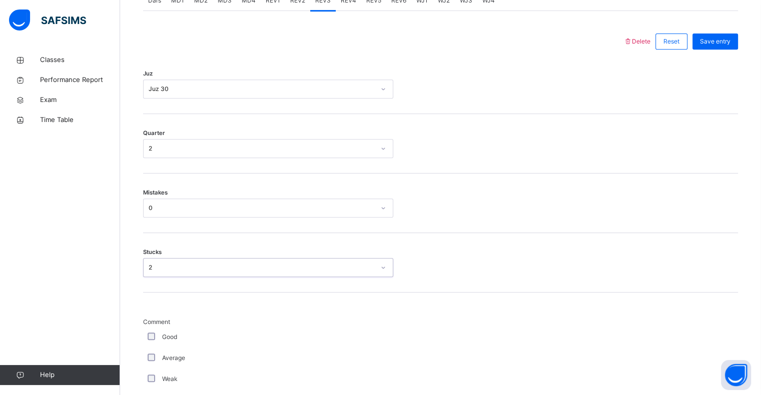
click at [538, 277] on div "Stucks option 2, selected. 0 results available. Select is focused ,type to refi…" at bounding box center [440, 267] width 595 height 19
click at [538, 277] on div "Stucks 2" at bounding box center [440, 267] width 595 height 19
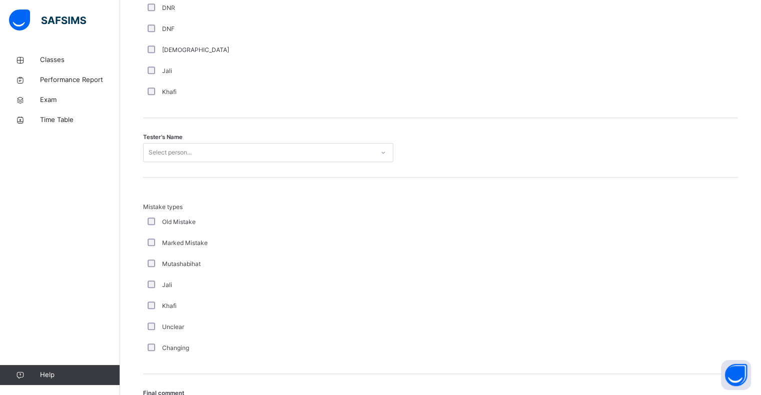
scroll to position [939, 0]
drag, startPoint x: 206, startPoint y: 139, endPoint x: 202, endPoint y: 147, distance: 9.0
click at [202, 146] on div "Tester's Name Select person..." at bounding box center [440, 145] width 595 height 60
click at [200, 154] on div "Select person..." at bounding box center [259, 150] width 230 height 16
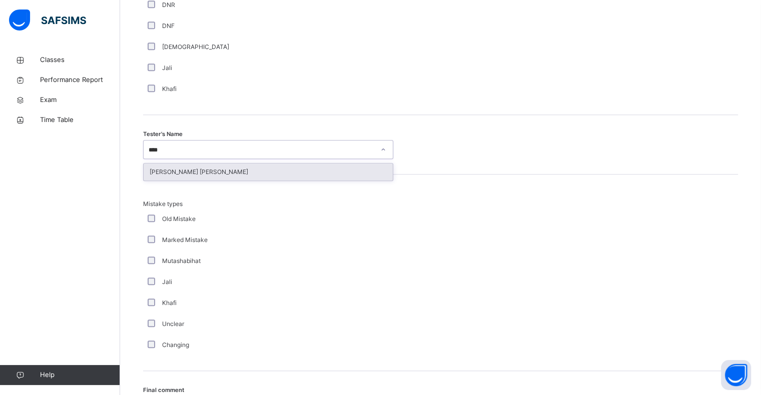
type input "*****"
click at [171, 181] on div "[PERSON_NAME] [PERSON_NAME]" at bounding box center [268, 172] width 249 height 17
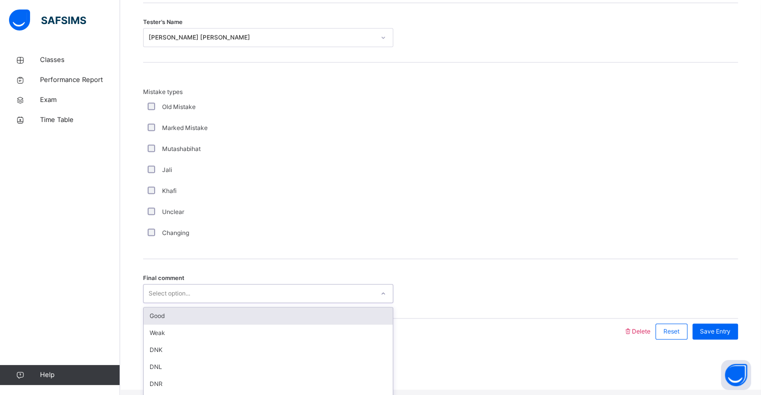
scroll to position [1053, 0]
click at [158, 323] on div "Good" at bounding box center [268, 314] width 249 height 17
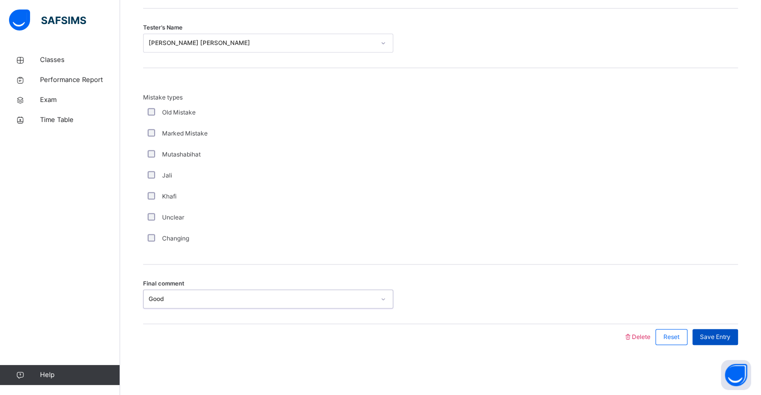
click at [711, 330] on div "Save Entry" at bounding box center [716, 337] width 46 height 16
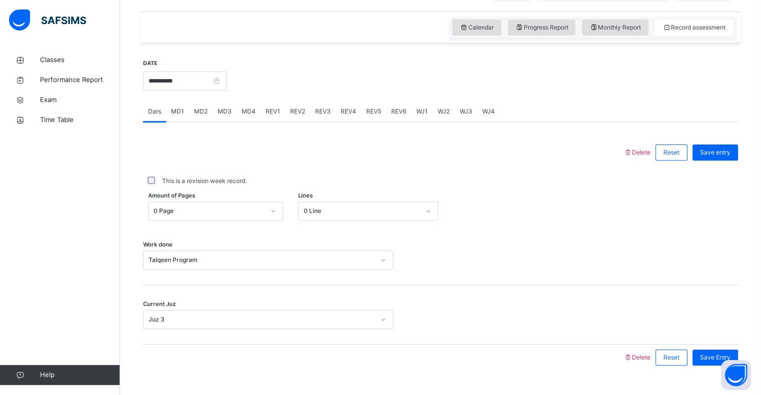
scroll to position [327, 0]
click at [308, 112] on div "REV2" at bounding box center [297, 112] width 25 height 20
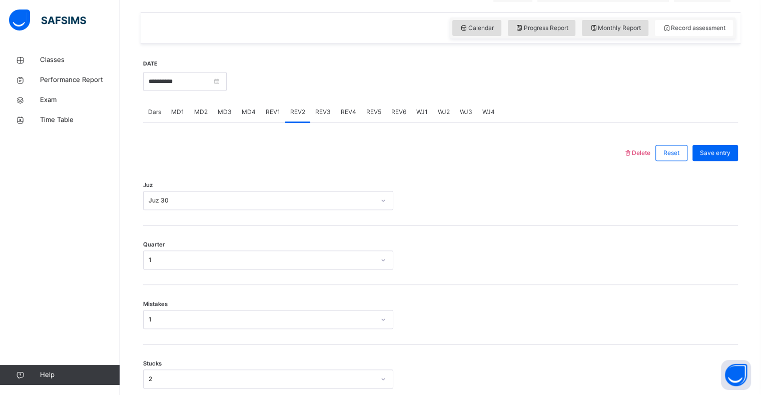
click at [318, 122] on div "REV3" at bounding box center [323, 112] width 26 height 20
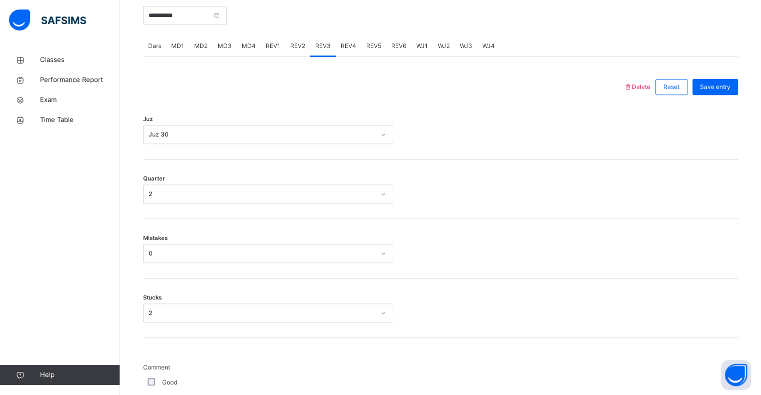
scroll to position [389, 0]
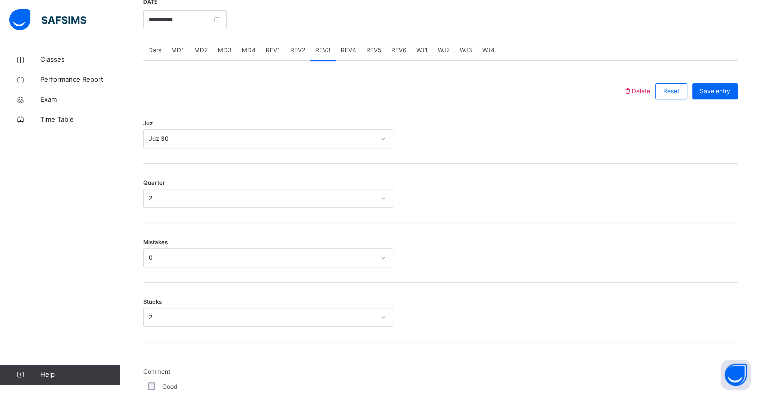
click at [351, 55] on span "REV4" at bounding box center [349, 50] width 16 height 9
click at [202, 163] on div "Juz Select option..." at bounding box center [440, 135] width 595 height 60
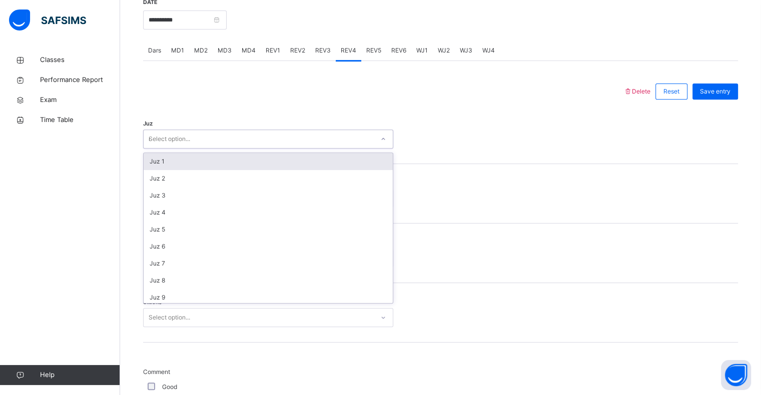
type input "**"
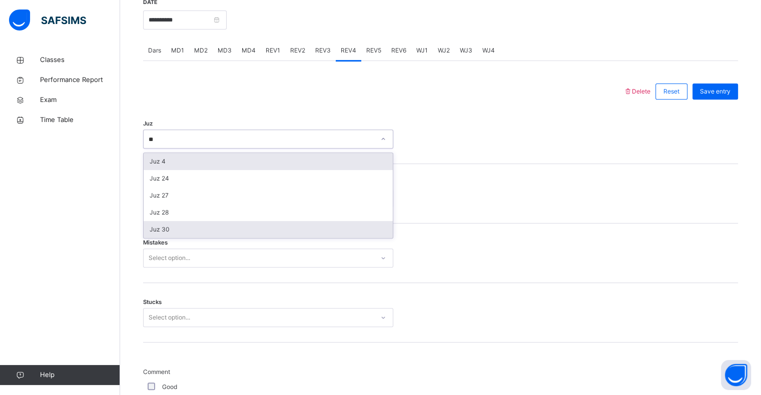
click at [150, 238] on div "Juz 30" at bounding box center [268, 229] width 249 height 17
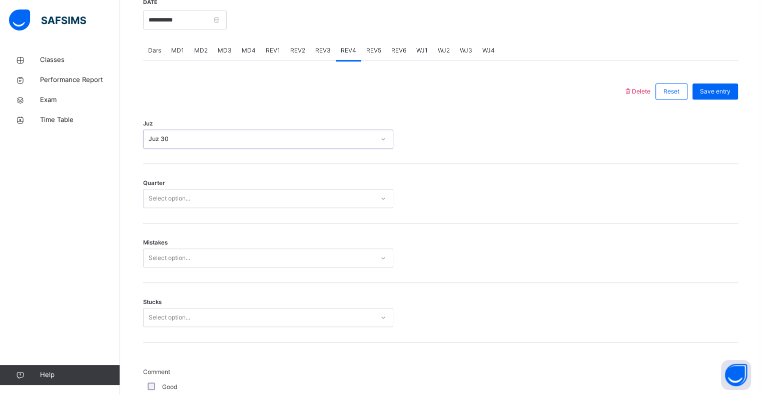
click at [148, 224] on div "Quarter Select option..." at bounding box center [440, 194] width 595 height 60
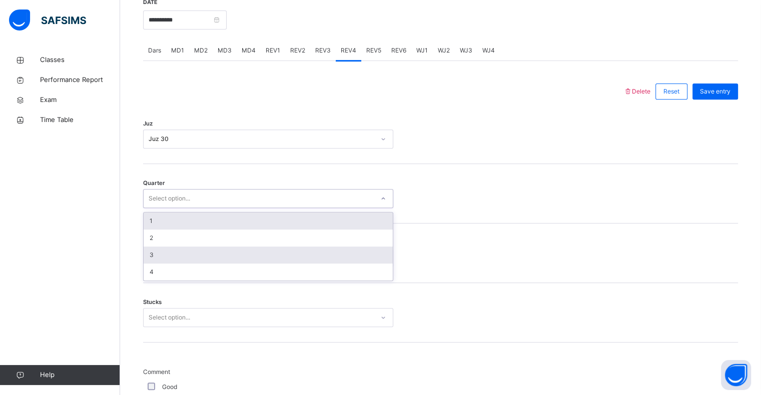
click at [146, 259] on div "3" at bounding box center [268, 255] width 249 height 17
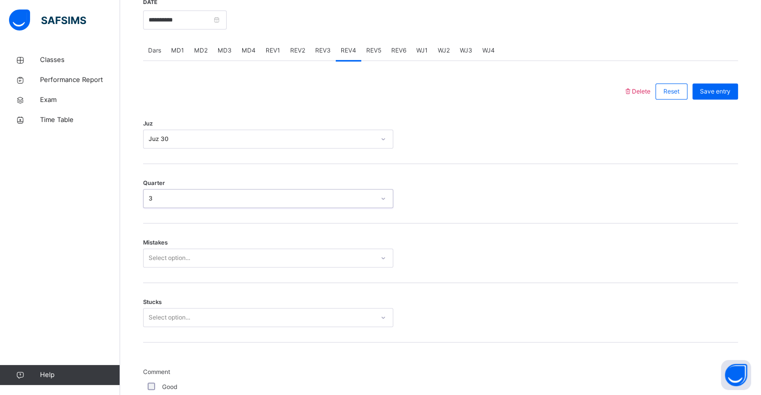
click at [160, 295] on div "Stucks Select option..." at bounding box center [440, 313] width 595 height 60
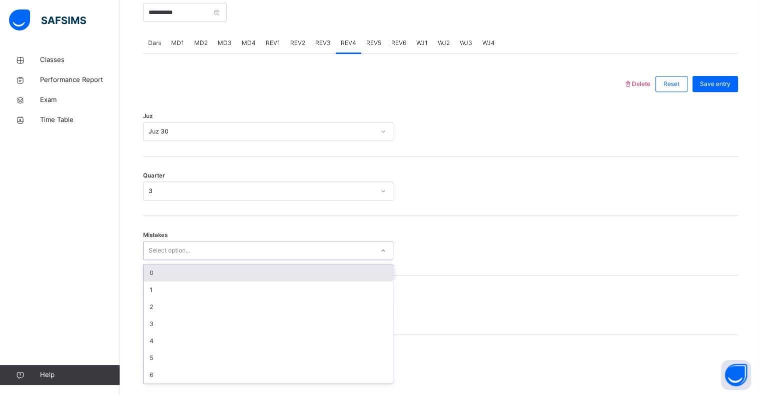
click at [150, 282] on div "0" at bounding box center [268, 273] width 249 height 17
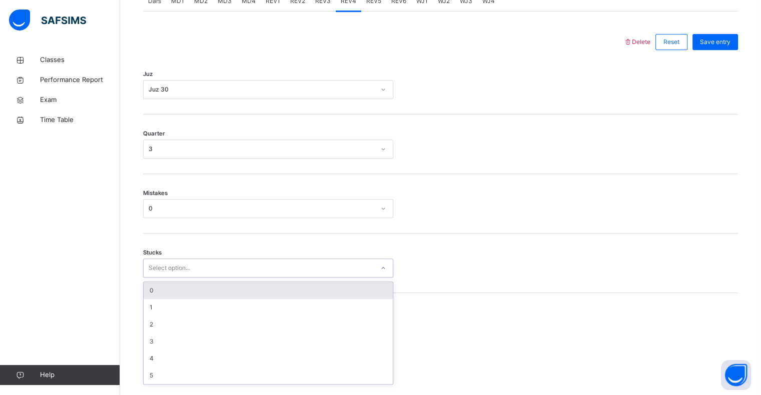
scroll to position [439, 0]
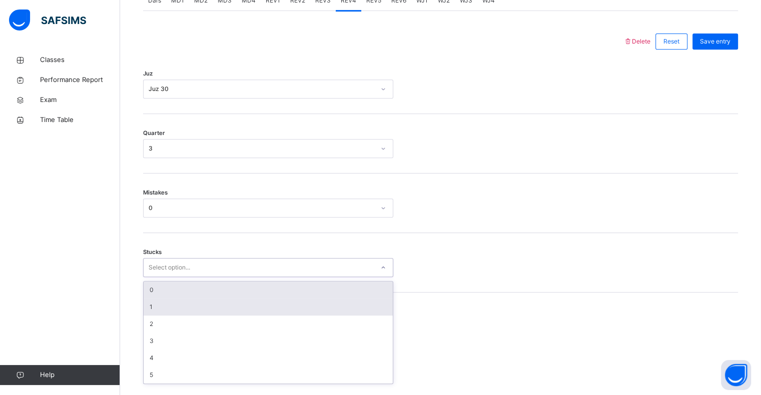
click at [145, 306] on div "1" at bounding box center [268, 307] width 249 height 17
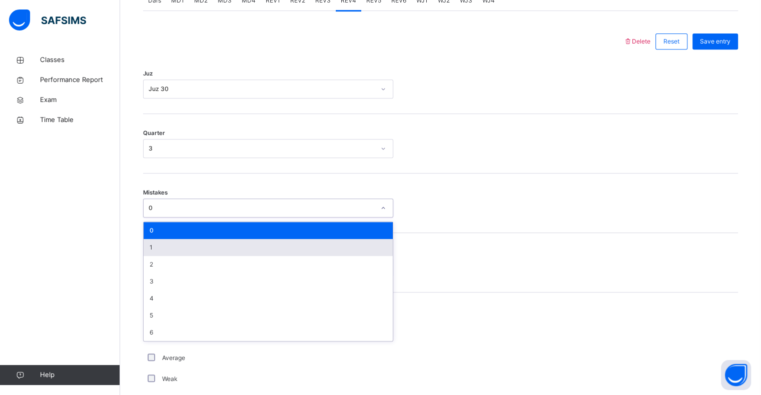
click at [152, 256] on div "1" at bounding box center [268, 247] width 249 height 17
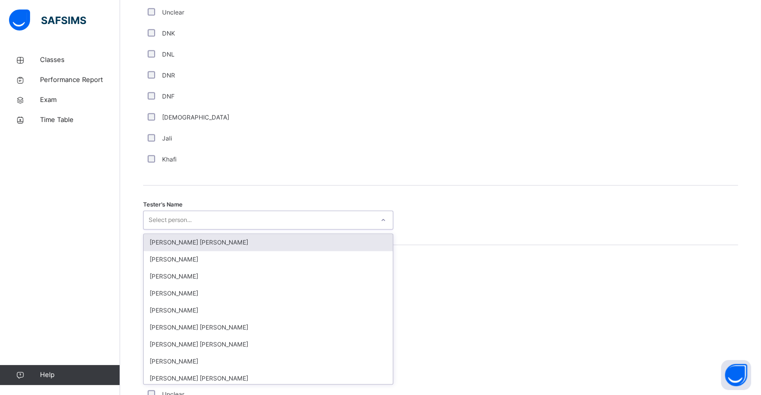
scroll to position [869, 0]
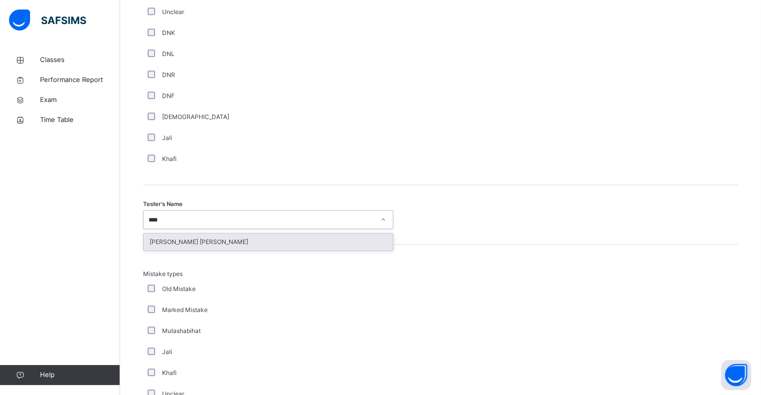
type input "*****"
click at [160, 250] on div "[PERSON_NAME] [PERSON_NAME]" at bounding box center [268, 242] width 249 height 17
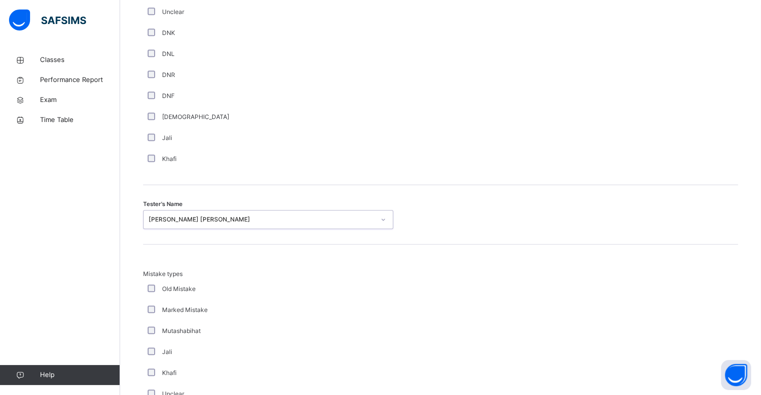
scroll to position [1053, 0]
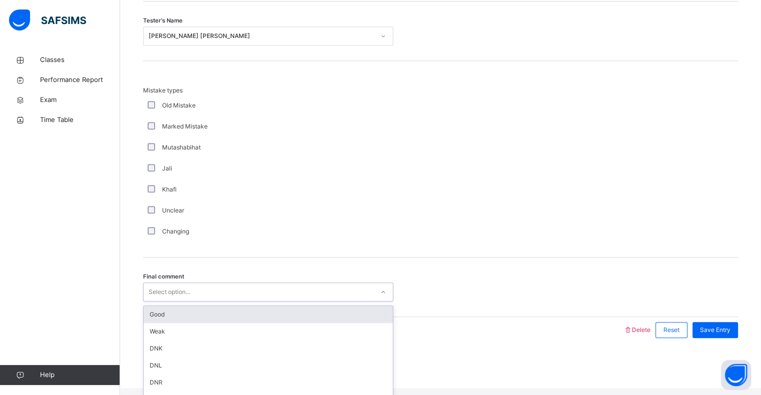
click at [151, 323] on div "Good" at bounding box center [268, 314] width 249 height 17
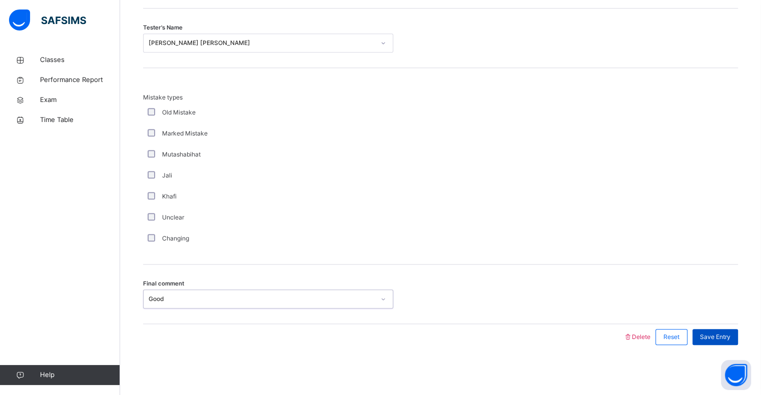
click at [738, 336] on div "Save Entry" at bounding box center [716, 337] width 46 height 16
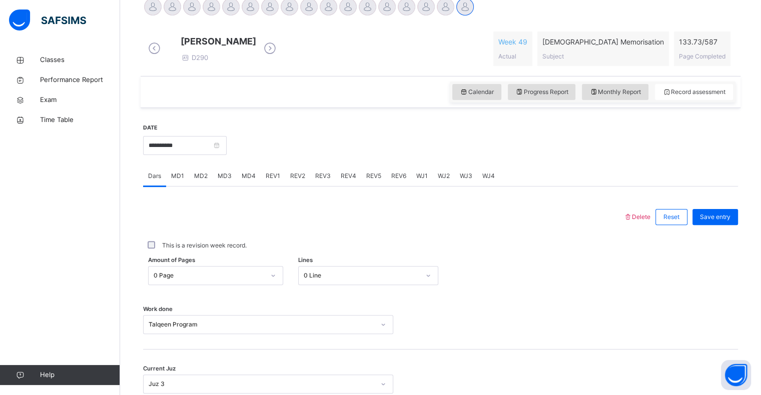
scroll to position [247, 0]
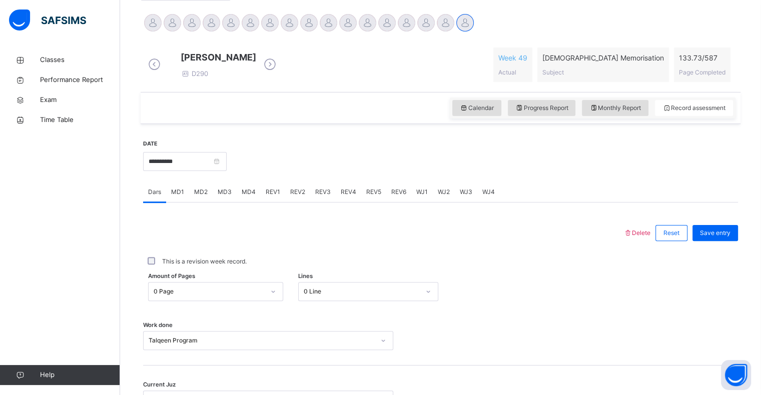
click at [250, 197] on span "MD4" at bounding box center [249, 192] width 14 height 9
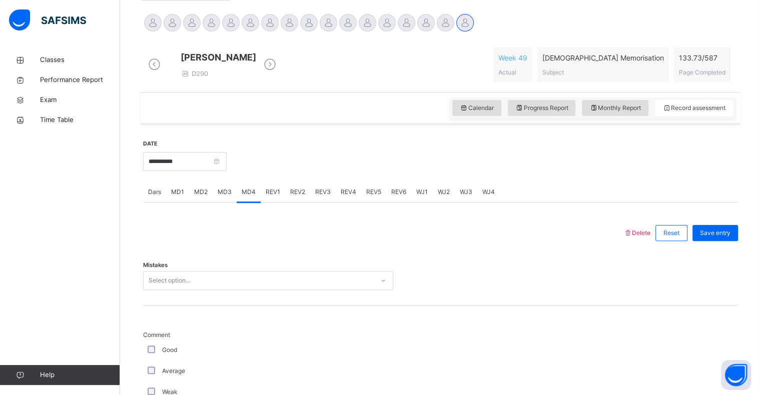
click at [150, 197] on span "Dars" at bounding box center [154, 192] width 13 height 9
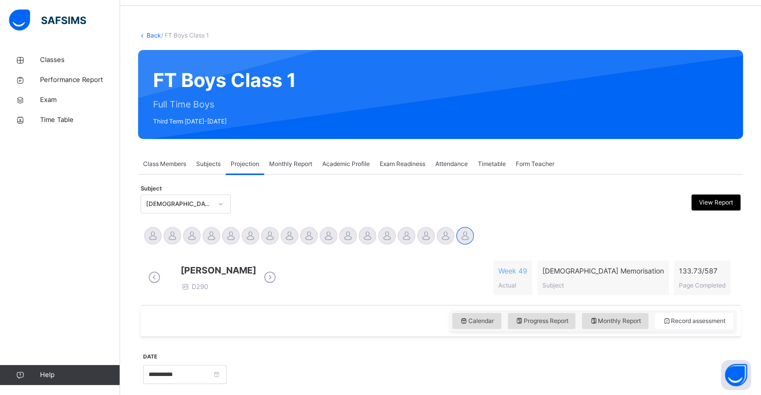
scroll to position [0, 0]
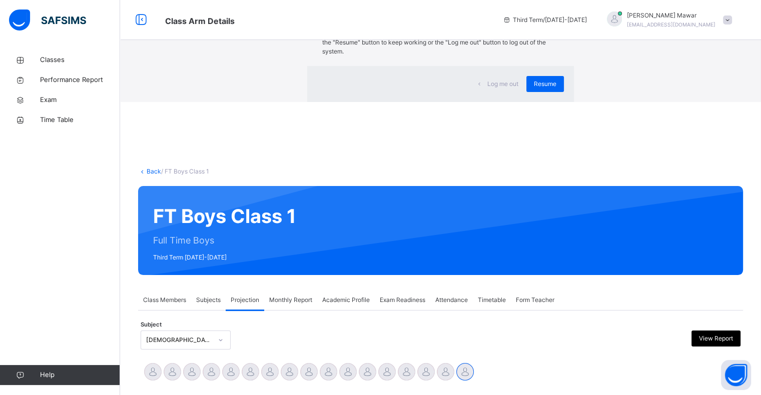
click at [554, 31] on div "×" at bounding box center [559, 20] width 10 height 21
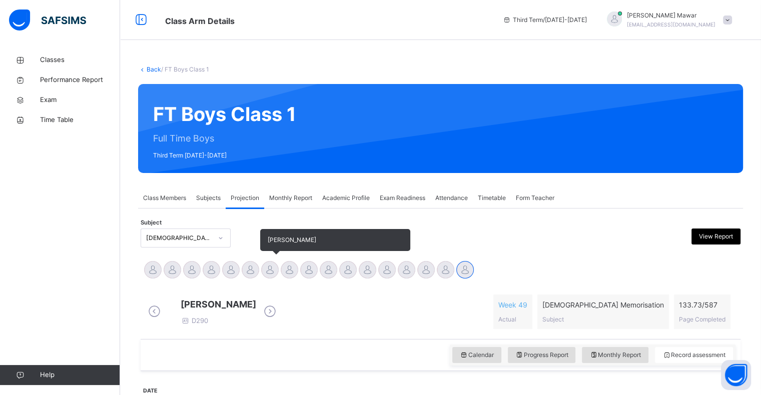
click at [269, 270] on div at bounding box center [270, 270] width 18 height 18
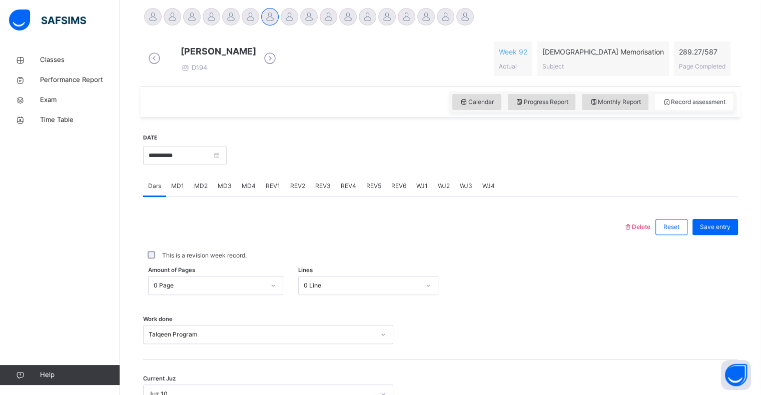
scroll to position [281, 0]
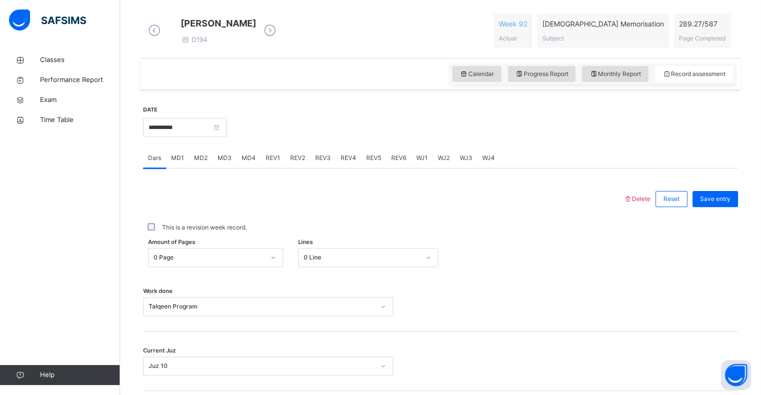
click at [196, 126] on div "**********" at bounding box center [185, 126] width 84 height 43
click at [196, 133] on input "**********" at bounding box center [185, 127] width 84 height 19
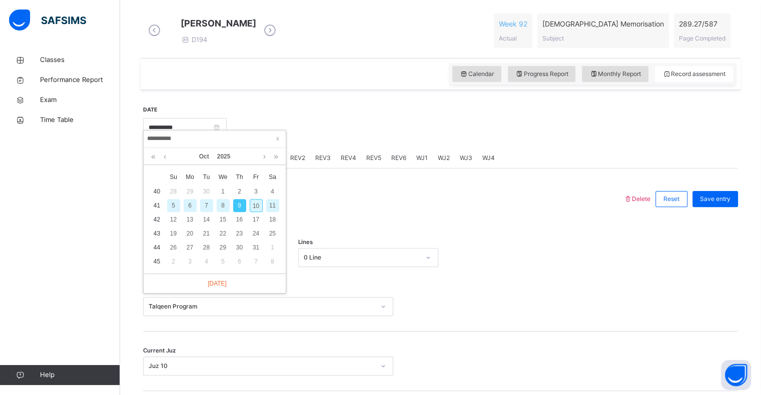
click at [257, 204] on div "10" at bounding box center [256, 205] width 13 height 13
type input "**********"
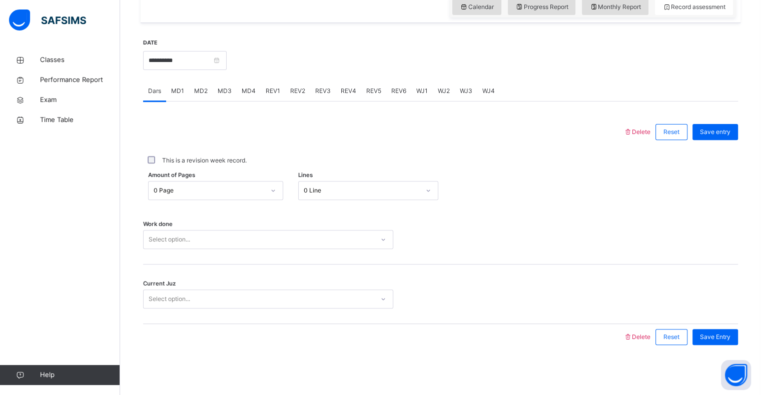
click at [174, 249] on div "Select option..." at bounding box center [268, 239] width 250 height 19
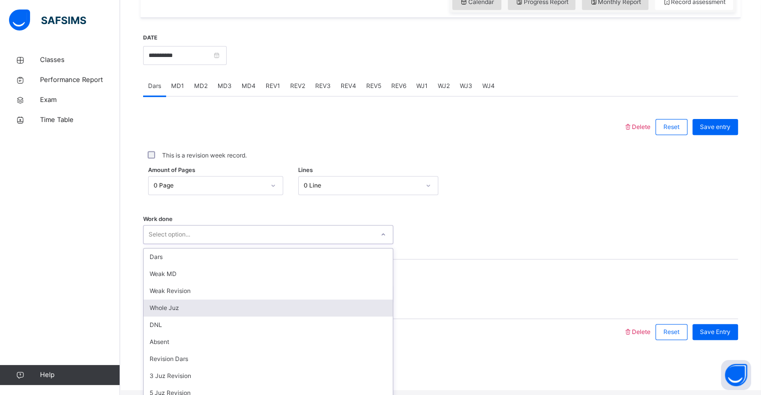
scroll to position [356, 0]
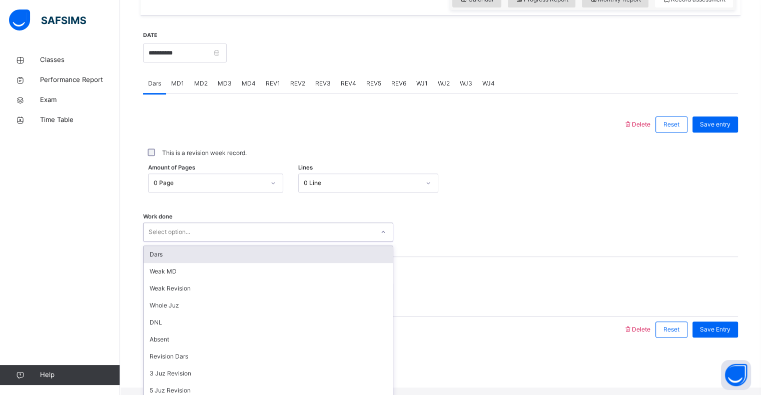
click at [191, 263] on div "Dars" at bounding box center [268, 254] width 249 height 17
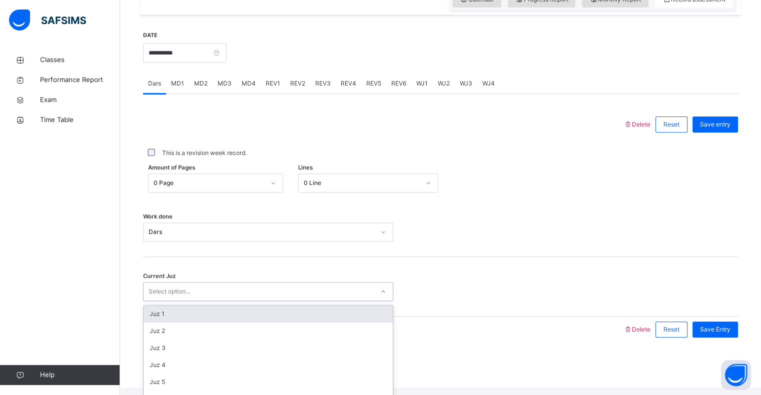
click at [200, 299] on div "Select option..." at bounding box center [259, 292] width 230 height 16
paste input "*"
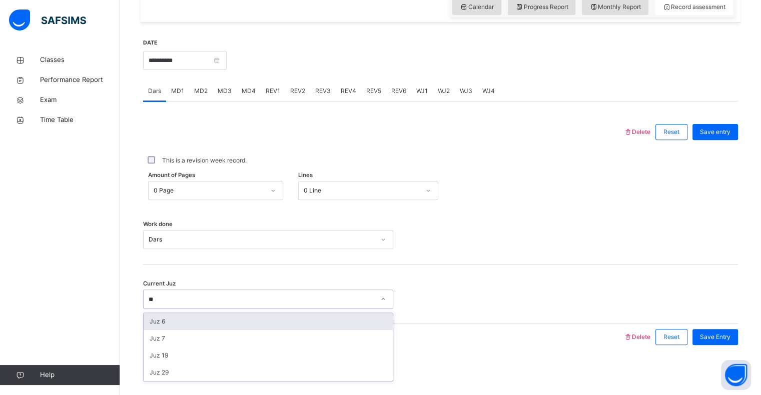
type input "*"
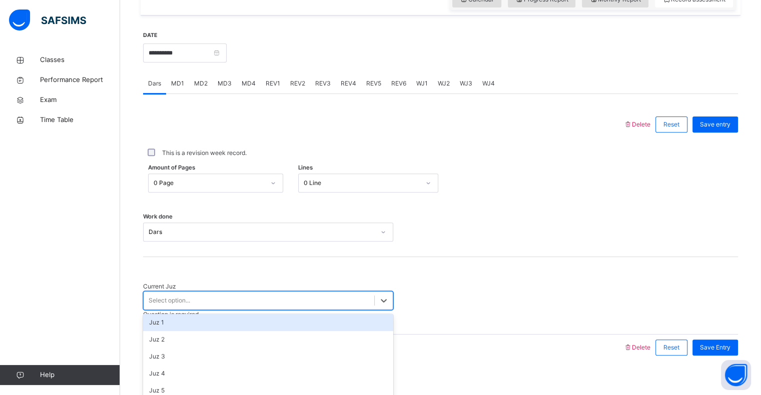
click at [236, 237] on div "Dars" at bounding box center [262, 232] width 226 height 9
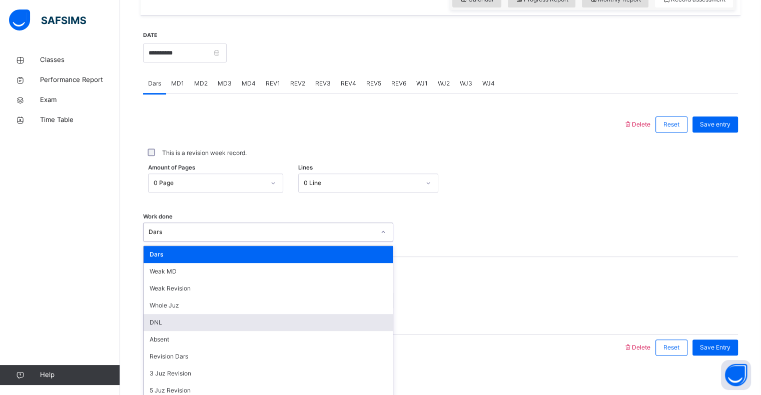
scroll to position [134, 0]
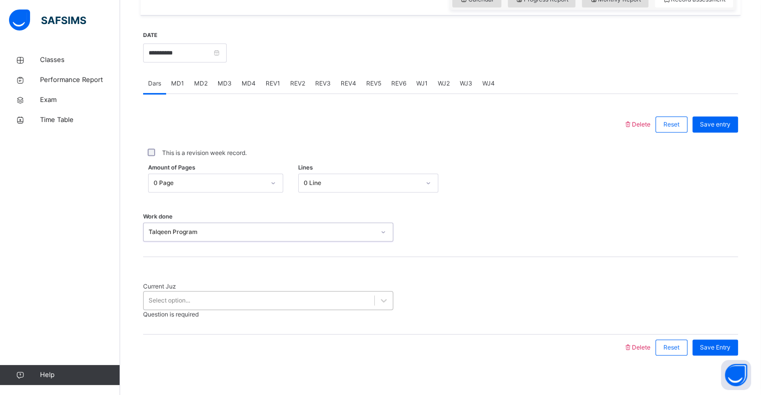
click at [225, 299] on div "Select option..." at bounding box center [259, 301] width 231 height 16
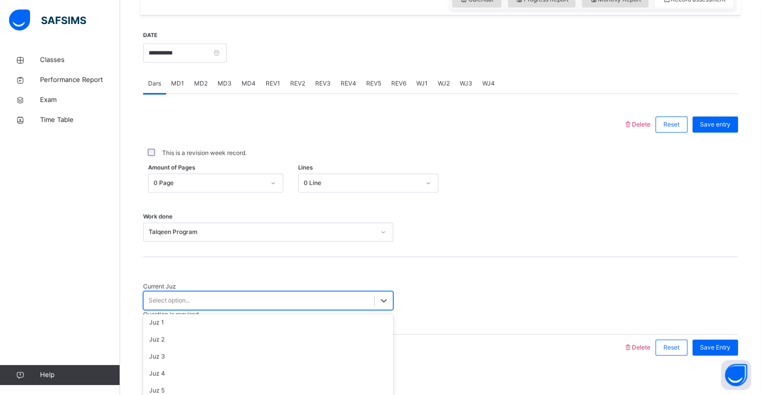
scroll to position [139, 0]
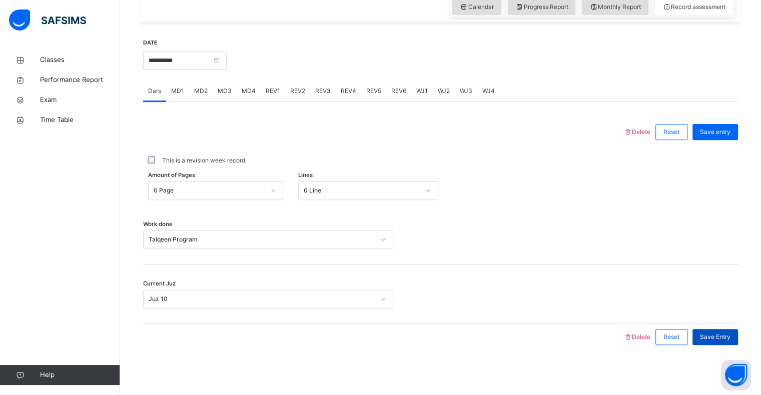
click at [730, 339] on span "Save Entry" at bounding box center [715, 337] width 31 height 9
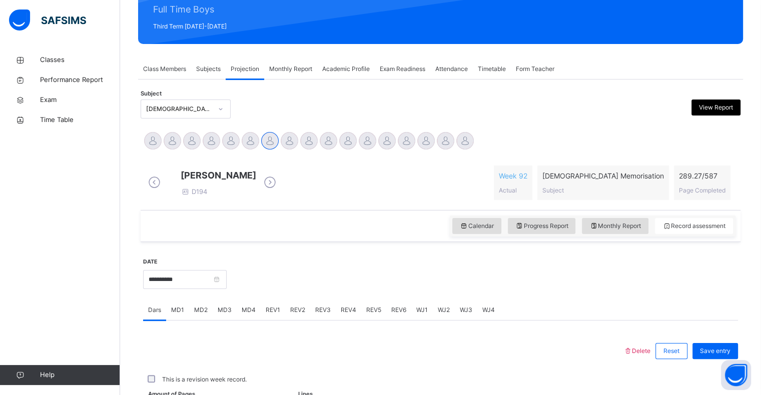
scroll to position [356, 0]
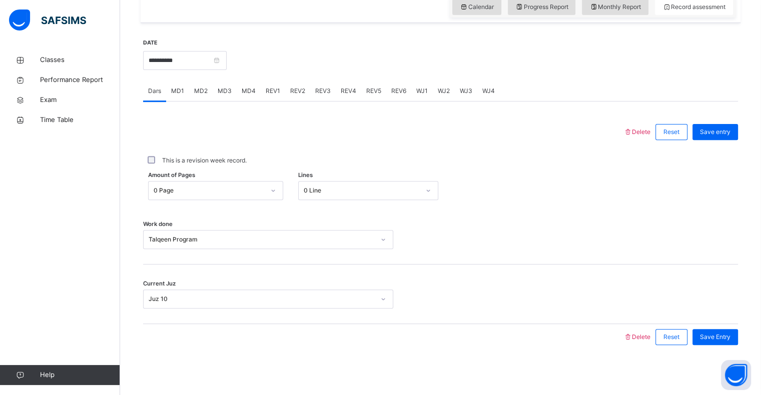
click at [730, 339] on span "Save Entry" at bounding box center [715, 337] width 31 height 9
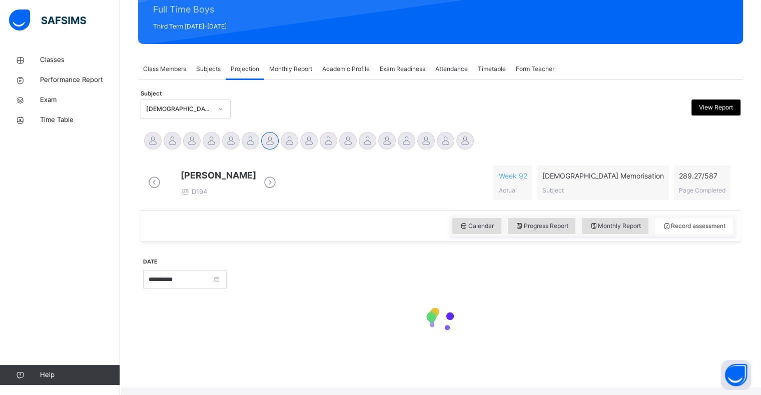
click at [730, 339] on div at bounding box center [440, 321] width 595 height 43
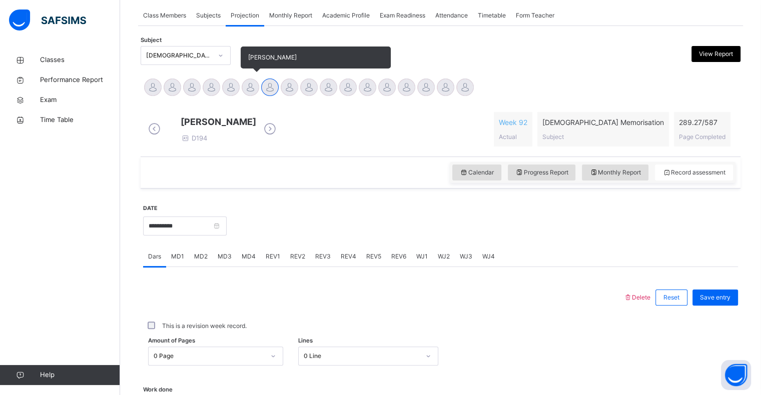
click at [248, 91] on div at bounding box center [251, 88] width 18 height 18
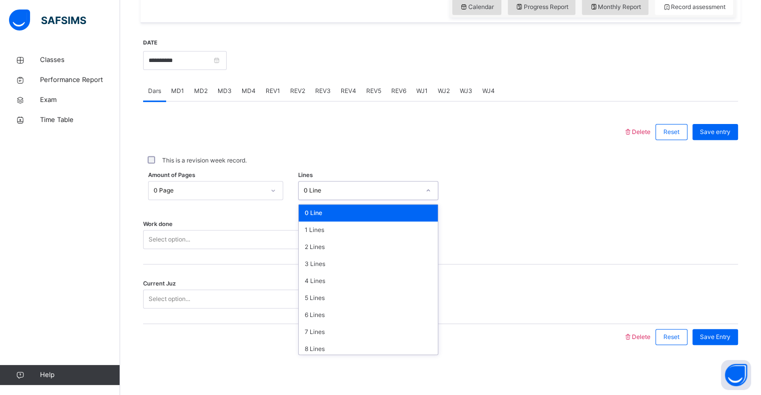
scroll to position [62, 0]
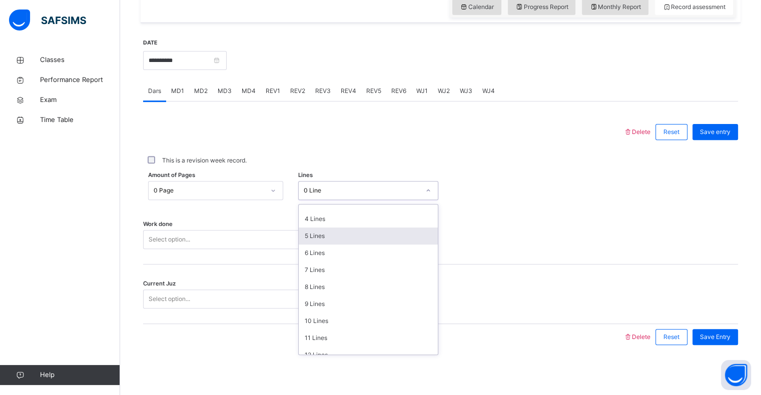
click at [364, 241] on div "5 Lines" at bounding box center [368, 236] width 139 height 17
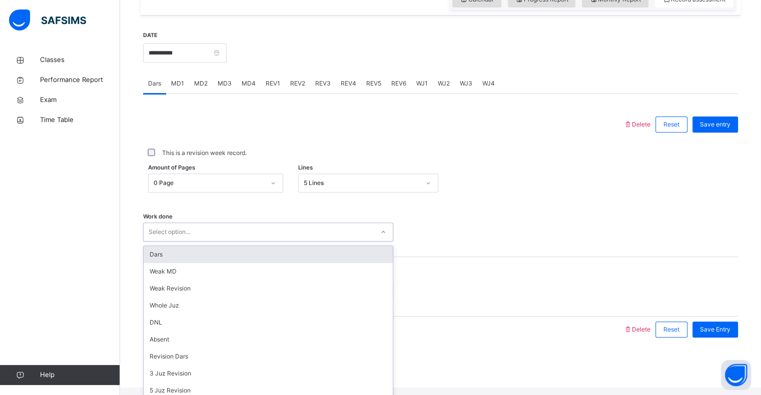
click at [335, 259] on div "Dars" at bounding box center [268, 254] width 249 height 17
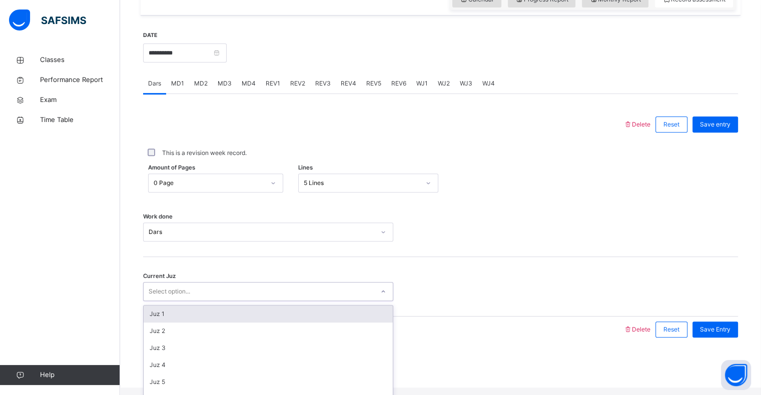
click at [324, 323] on div "Juz 1" at bounding box center [268, 314] width 249 height 17
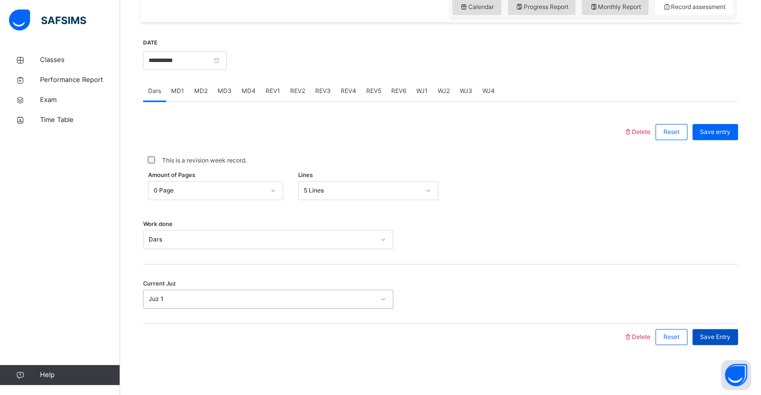
click at [723, 343] on div "Save Entry" at bounding box center [716, 337] width 46 height 16
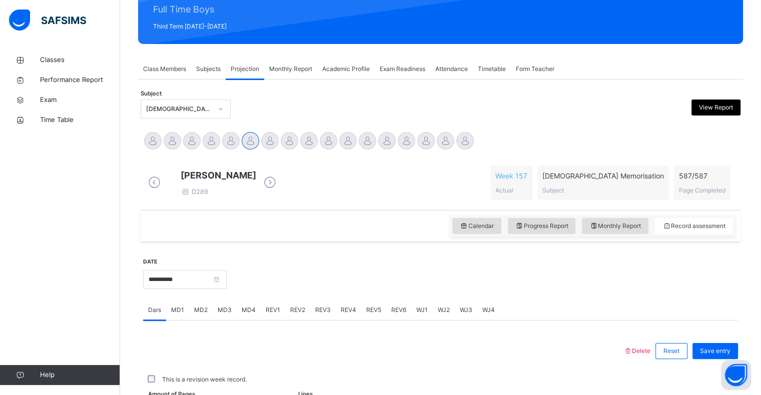
scroll to position [356, 0]
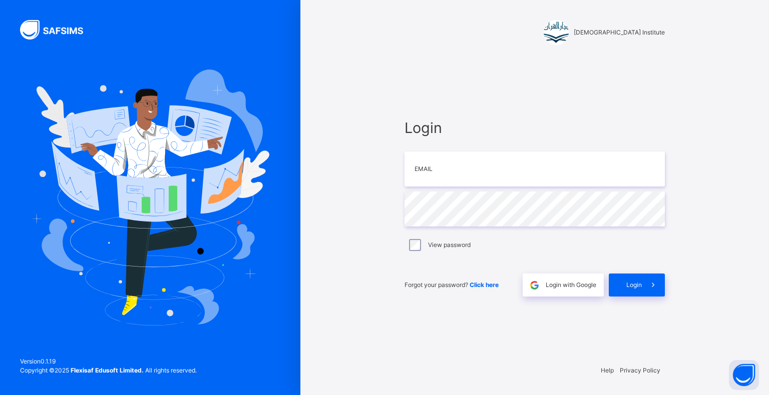
click at [740, 4] on div "Darul Quran Institute Login Email Password View password Forgot your password? …" at bounding box center [534, 197] width 468 height 395
click at [758, 0] on div "Darul Quran Institute Login Email Password View password Forgot your password? …" at bounding box center [534, 197] width 468 height 395
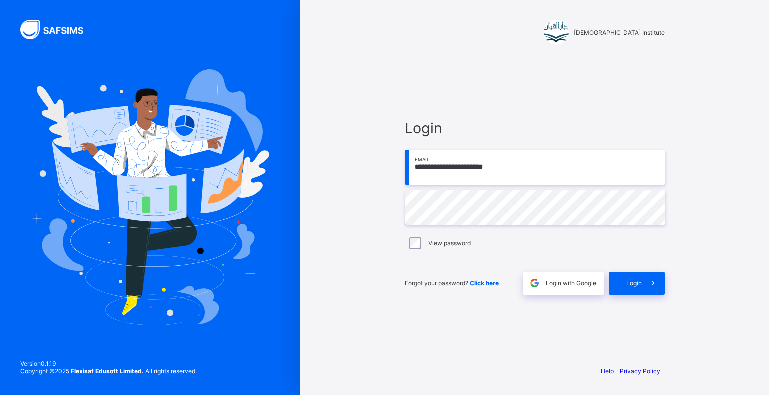
click at [756, 0] on div "**********" at bounding box center [534, 197] width 468 height 395
